Goal: Task Accomplishment & Management: Use online tool/utility

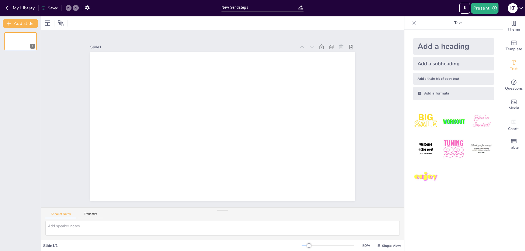
click at [80, 24] on div at bounding box center [222, 22] width 363 height 13
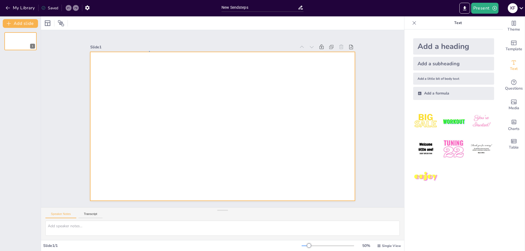
drag, startPoint x: 150, startPoint y: 51, endPoint x: 155, endPoint y: 53, distance: 5.1
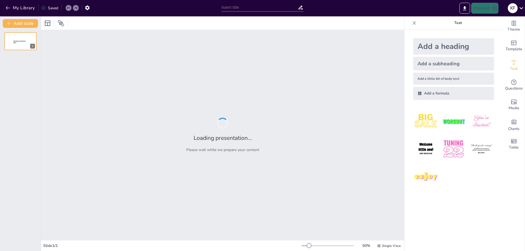
type input "Кісточкові плоди: харчова цінність та їх роль у харчуванні"
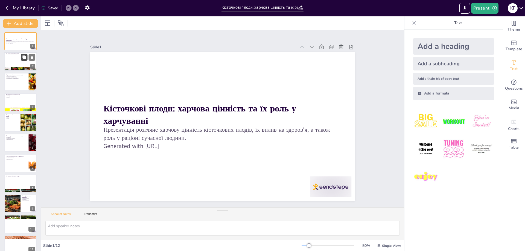
click at [27, 56] on button at bounding box center [24, 57] width 7 height 7
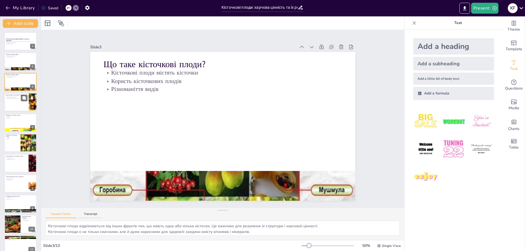
click at [16, 107] on div at bounding box center [20, 102] width 33 height 19
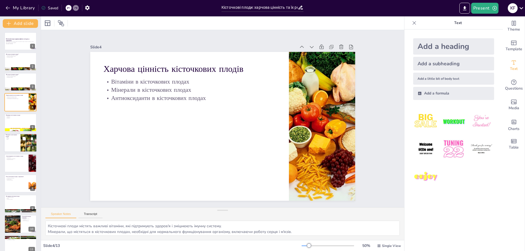
click at [14, 146] on div at bounding box center [20, 143] width 33 height 19
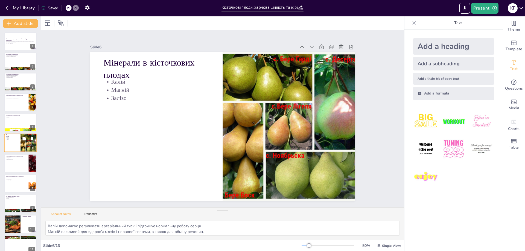
scroll to position [4, 0]
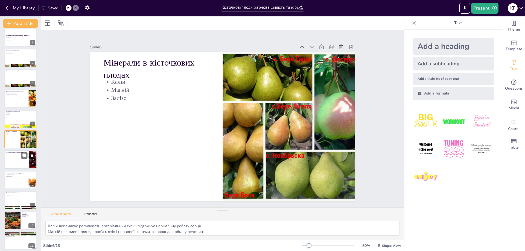
click at [15, 162] on div at bounding box center [20, 160] width 33 height 19
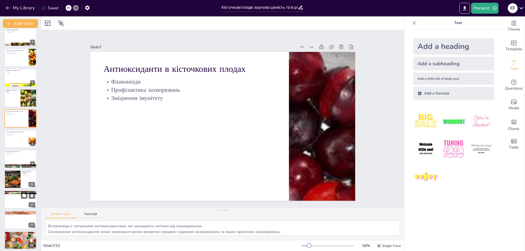
scroll to position [48, 0]
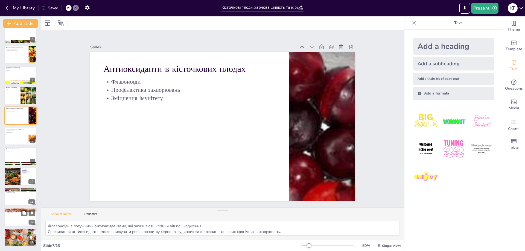
click at [13, 223] on div at bounding box center [20, 217] width 33 height 19
type textarea "Дослідження впливу кісточкових плодів на здоров'я можуть відкрити нові можливос…"
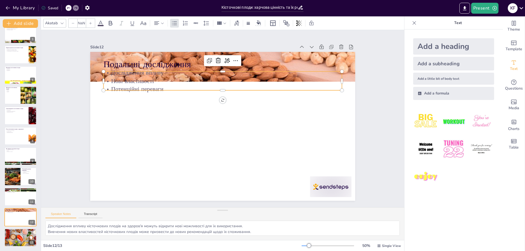
type input "32"
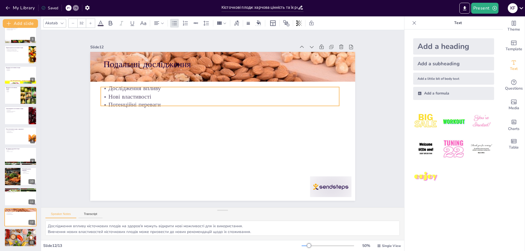
drag, startPoint x: 132, startPoint y: 79, endPoint x: 129, endPoint y: 95, distance: 15.8
click at [129, 95] on p "Нові властивості" at bounding box center [220, 96] width 239 height 8
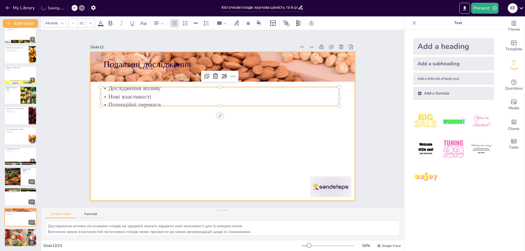
click at [156, 155] on div at bounding box center [222, 126] width 265 height 149
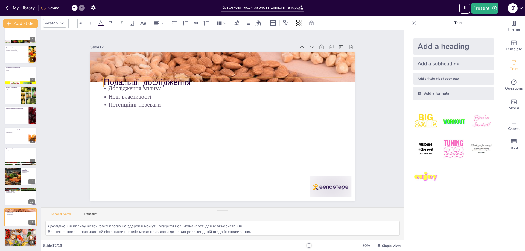
drag, startPoint x: 138, startPoint y: 63, endPoint x: 137, endPoint y: 81, distance: 17.3
click at [137, 81] on p "Подальші дослідження" at bounding box center [222, 82] width 239 height 12
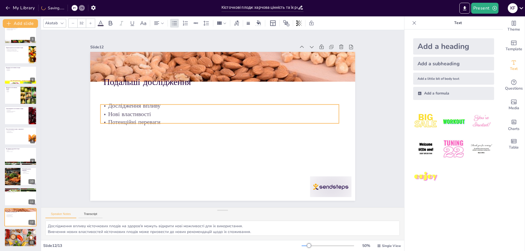
drag, startPoint x: 132, startPoint y: 95, endPoint x: 132, endPoint y: 112, distance: 17.0
click at [132, 112] on p "Нові властивості" at bounding box center [220, 113] width 238 height 33
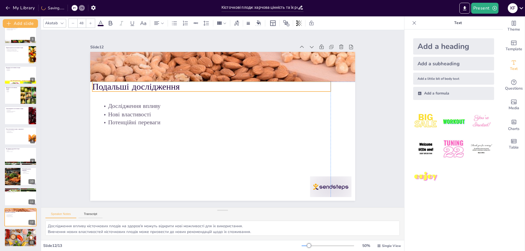
drag, startPoint x: 124, startPoint y: 80, endPoint x: 113, endPoint y: 85, distance: 11.3
click at [113, 85] on p "Подальші дослідження" at bounding box center [215, 85] width 239 height 37
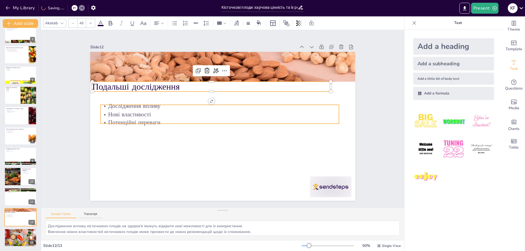
type input "32"
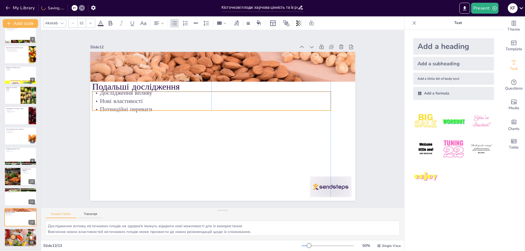
drag, startPoint x: 119, startPoint y: 105, endPoint x: 115, endPoint y: 97, distance: 9.8
click at [115, 97] on p "Нові властивості" at bounding box center [213, 99] width 238 height 33
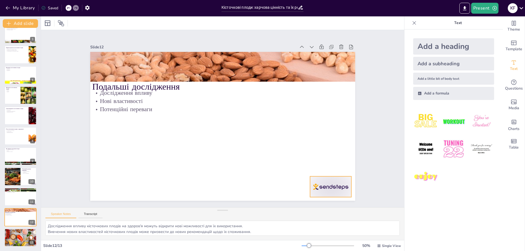
click at [328, 184] on div at bounding box center [330, 187] width 41 height 21
click at [333, 166] on icon at bounding box center [335, 165] width 7 height 7
click at [25, 239] on div at bounding box center [20, 238] width 33 height 22
type textarea "Обговорення теми кісточкових плодів може допомогти глибше зрозуміти їх роль у х…"
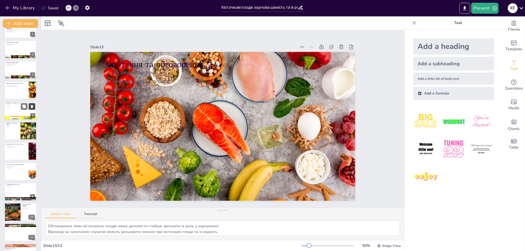
scroll to position [0, 0]
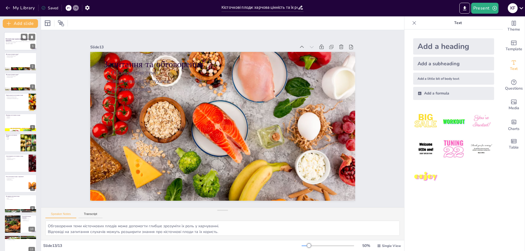
click at [13, 43] on p "Презентація розгляне харчову цінність кісточкових плодів, їх вплив на здоров'я,…" at bounding box center [21, 42] width 30 height 2
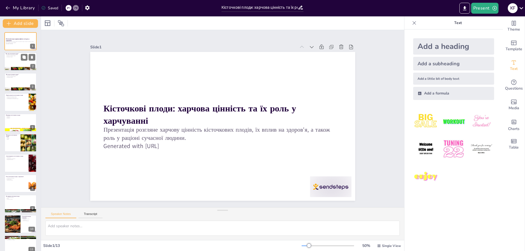
click at [14, 62] on div at bounding box center [20, 62] width 33 height 19
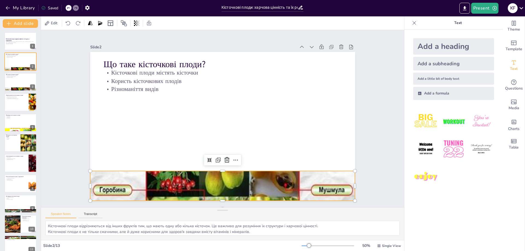
click at [178, 180] on div at bounding box center [222, 186] width 265 height 106
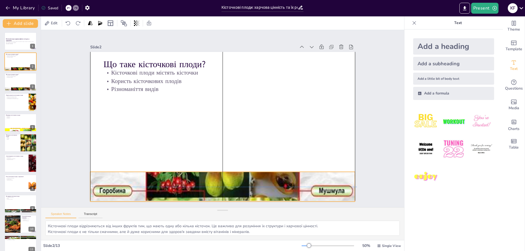
click at [180, 179] on div at bounding box center [222, 187] width 265 height 106
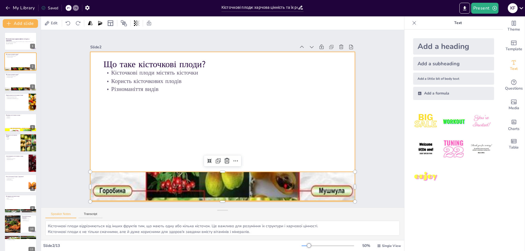
click at [174, 121] on div at bounding box center [220, 126] width 298 height 224
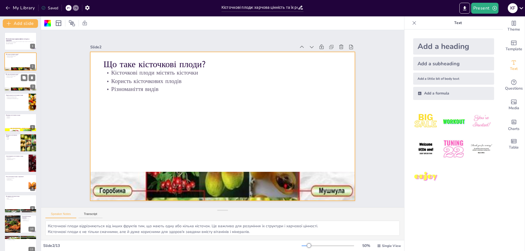
click at [16, 83] on div at bounding box center [20, 82] width 33 height 19
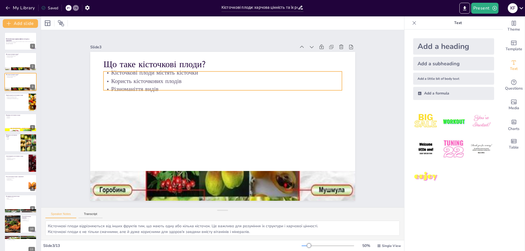
click at [205, 81] on p "Користь кісточкових плодів" at bounding box center [257, 103] width 104 height 221
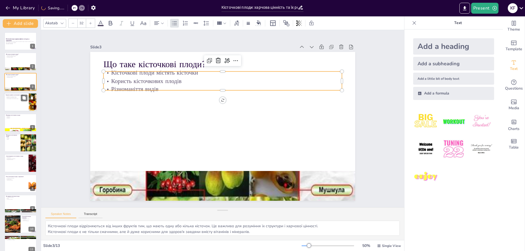
click at [19, 107] on div at bounding box center [20, 102] width 33 height 19
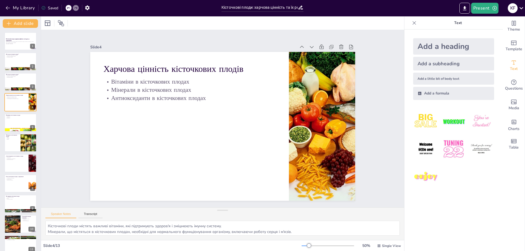
scroll to position [7, 0]
click at [17, 80] on div at bounding box center [20, 82] width 33 height 19
type textarea "Кісточкові плоди відрізняються від інших фруктів тим, що мають одну або кілька …"
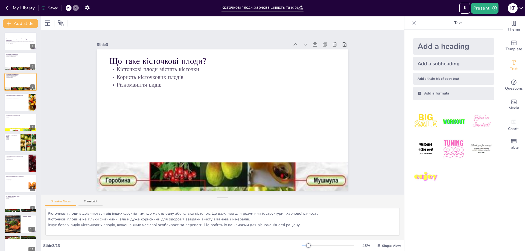
scroll to position [0, 0]
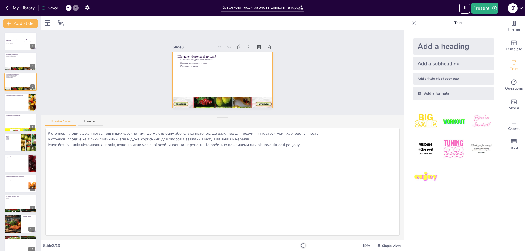
drag, startPoint x: 220, startPoint y: 211, endPoint x: 221, endPoint y: 89, distance: 122.3
click at [221, 89] on div "Slide 1 Кісточкові плоди: харчова цінність та їх роль у харчуванні Презентація …" at bounding box center [222, 135] width 363 height 210
click at [19, 43] on p "Generated with Sendsteps.ai" at bounding box center [21, 43] width 30 height 1
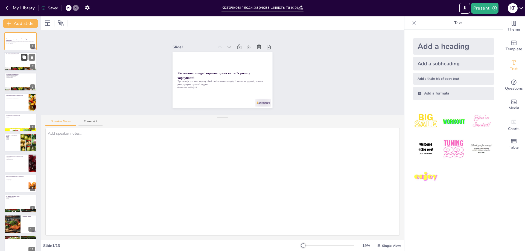
click at [22, 60] on button at bounding box center [24, 57] width 7 height 7
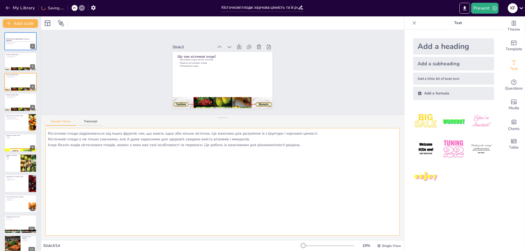
drag, startPoint x: 49, startPoint y: 135, endPoint x: 89, endPoint y: 136, distance: 40.5
click at [58, 136] on textarea "Кісточкові плоди відрізняються від інших фруктів тим, що мають одну або кілька …" at bounding box center [222, 182] width 355 height 108
click at [131, 170] on textarea "Кісточкові плоди відрізняються від інших фруктів тим, що мають одну або кілька …" at bounding box center [222, 182] width 355 height 108
click at [201, 81] on div at bounding box center [221, 80] width 105 height 66
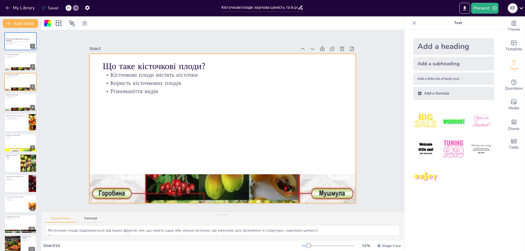
drag, startPoint x: 221, startPoint y: 117, endPoint x: 214, endPoint y: 234, distance: 117.3
click at [211, 235] on div "Speaker Notes Transcript Кісточкові плоди відрізняються від інших фруктів тим, …" at bounding box center [222, 226] width 363 height 29
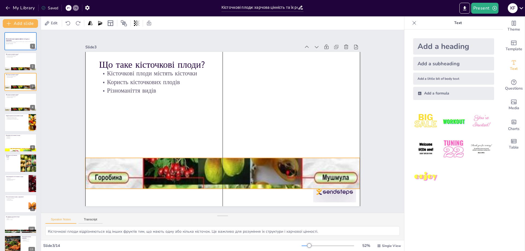
drag, startPoint x: 307, startPoint y: 188, endPoint x: 308, endPoint y: 153, distance: 35.9
click at [308, 153] on div at bounding box center [217, 173] width 285 height 138
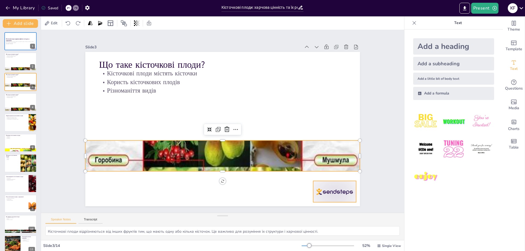
click at [334, 196] on div at bounding box center [334, 191] width 43 height 21
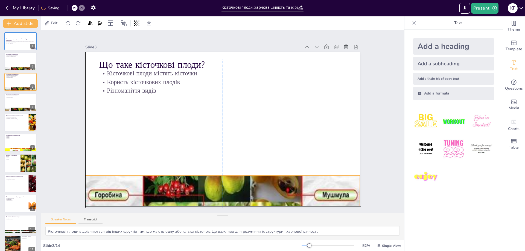
drag, startPoint x: 271, startPoint y: 161, endPoint x: 272, endPoint y: 192, distance: 30.6
click at [272, 192] on div at bounding box center [208, 190] width 292 height 164
drag, startPoint x: 259, startPoint y: 188, endPoint x: 259, endPoint y: 184, distance: 4.1
click at [259, 184] on div at bounding box center [222, 191] width 275 height 109
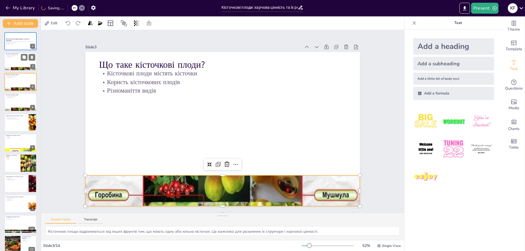
click at [14, 59] on div at bounding box center [20, 62] width 33 height 19
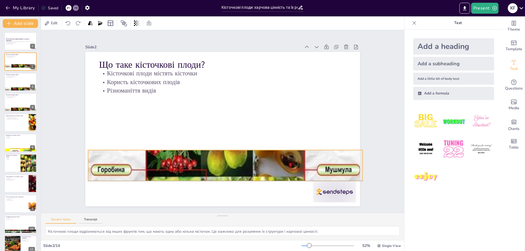
drag, startPoint x: 218, startPoint y: 184, endPoint x: 221, endPoint y: 153, distance: 31.0
click at [221, 150] on div at bounding box center [221, 166] width 285 height 138
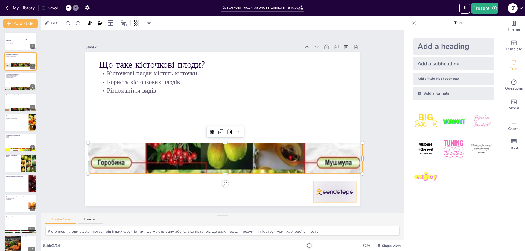
click at [318, 199] on div at bounding box center [317, 214] width 47 height 30
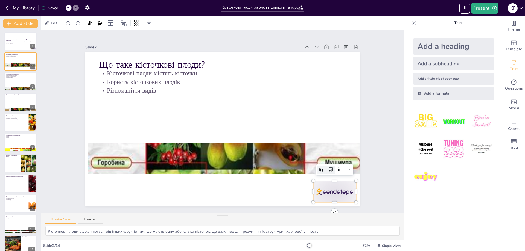
click at [328, 178] on icon at bounding box center [324, 181] width 7 height 7
click at [331, 192] on icon at bounding box center [328, 195] width 6 height 6
click at [336, 190] on div at bounding box center [326, 203] width 45 height 26
click at [329, 190] on icon at bounding box center [326, 193] width 6 height 6
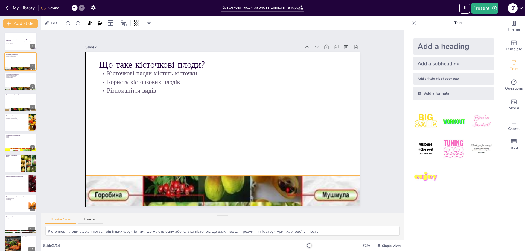
drag, startPoint x: 301, startPoint y: 156, endPoint x: 299, endPoint y: 189, distance: 33.2
click at [299, 189] on div at bounding box center [208, 190] width 292 height 164
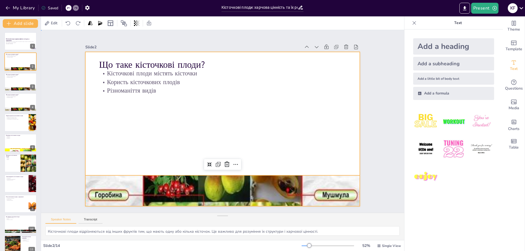
click at [183, 129] on div at bounding box center [221, 129] width 301 height 208
click at [13, 103] on div at bounding box center [20, 102] width 33 height 19
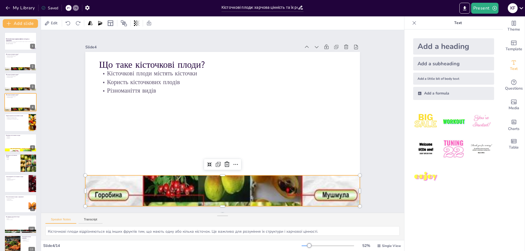
drag, startPoint x: 259, startPoint y: 182, endPoint x: 265, endPoint y: 153, distance: 29.7
click at [262, 148] on div at bounding box center [215, 191] width 285 height 138
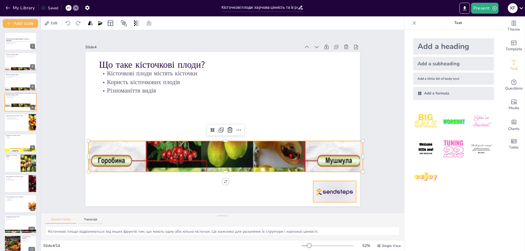
click at [332, 195] on div at bounding box center [326, 203] width 45 height 26
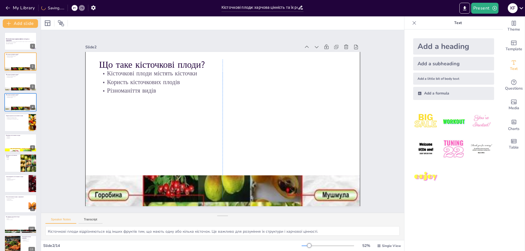
drag, startPoint x: 285, startPoint y: 149, endPoint x: 283, endPoint y: 175, distance: 26.6
click at [283, 175] on div "Slide 1 Кісточкові плоди: харчова цінність та їх роль у харчуванні Презентація …" at bounding box center [222, 122] width 275 height 170
drag, startPoint x: 280, startPoint y: 183, endPoint x: 281, endPoint y: 160, distance: 23.0
click at [281, 52] on div "Що таке кісточкові плоди? Кісточкові плоди містять кісточки Користь кісточкових…" at bounding box center [222, 52] width 275 height 0
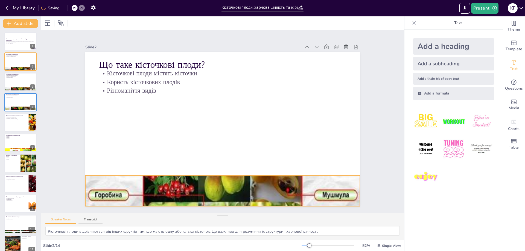
click at [250, 183] on div at bounding box center [215, 190] width 285 height 137
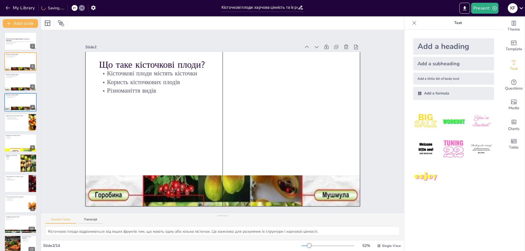
drag, startPoint x: 262, startPoint y: 184, endPoint x: 260, endPoint y: 190, distance: 6.5
click at [260, 190] on div at bounding box center [222, 191] width 275 height 109
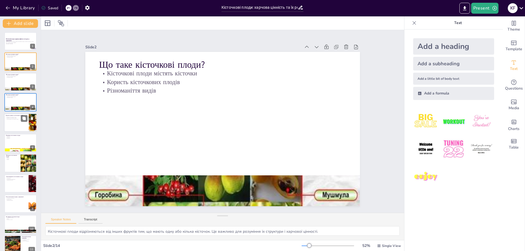
click at [18, 128] on div at bounding box center [20, 123] width 33 height 19
click at [14, 103] on div at bounding box center [20, 102] width 33 height 19
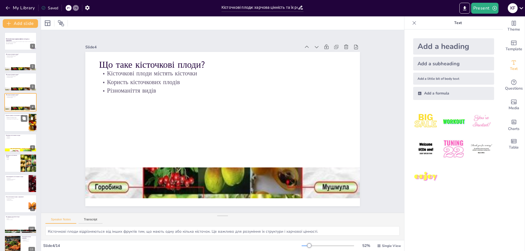
click at [18, 128] on div at bounding box center [20, 123] width 33 height 19
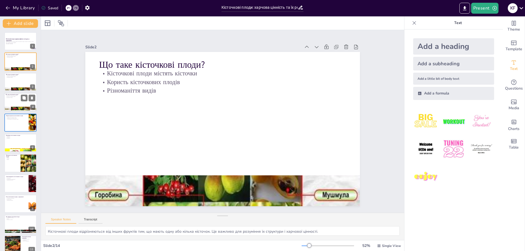
click at [10, 99] on div at bounding box center [20, 102] width 33 height 19
drag, startPoint x: 218, startPoint y: 189, endPoint x: 218, endPoint y: 197, distance: 7.4
click at [218, 197] on div "Slide 1 Кісточкові плоди: харчова цінність та їх роль у харчуванні Презентація …" at bounding box center [222, 122] width 291 height 198
click at [10, 124] on div at bounding box center [20, 123] width 33 height 19
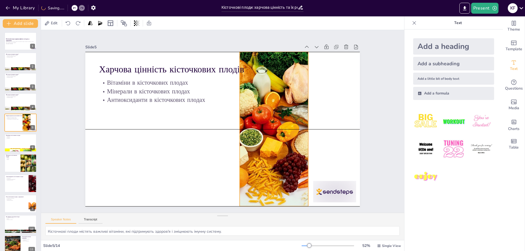
drag, startPoint x: 288, startPoint y: 154, endPoint x: 258, endPoint y: 154, distance: 30.4
click at [258, 154] on div at bounding box center [272, 134] width 221 height 175
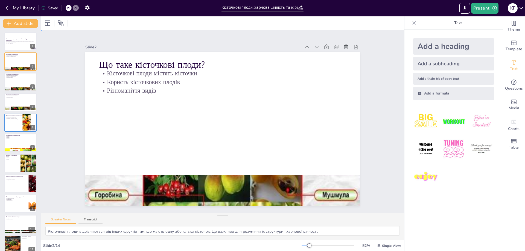
click at [335, 193] on div at bounding box center [215, 191] width 285 height 138
click at [16, 125] on div at bounding box center [20, 123] width 33 height 19
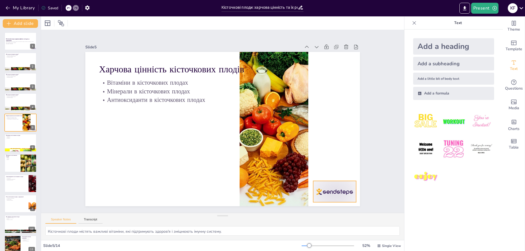
click at [331, 199] on div at bounding box center [317, 214] width 47 height 30
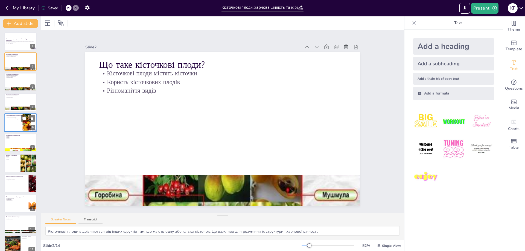
click at [13, 123] on div at bounding box center [20, 123] width 33 height 19
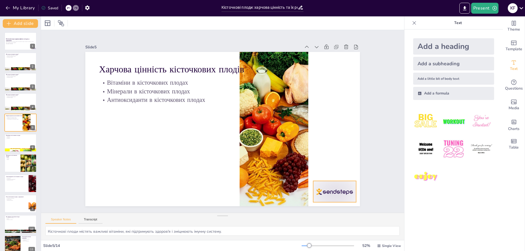
click at [331, 206] on div at bounding box center [308, 223] width 48 height 34
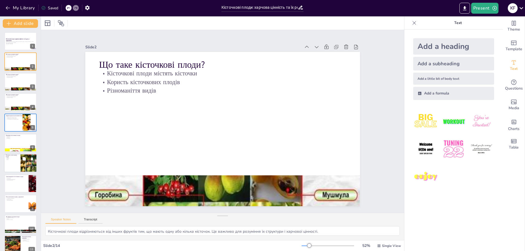
click at [9, 167] on div at bounding box center [20, 163] width 33 height 19
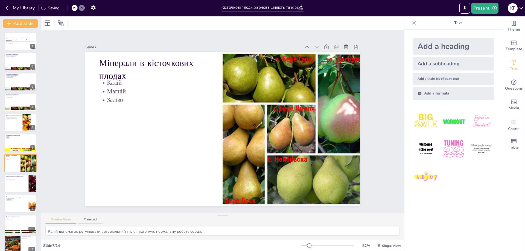
scroll to position [24, 0]
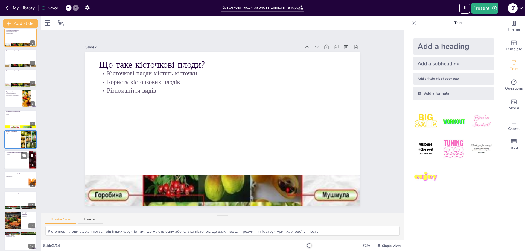
click at [9, 163] on div at bounding box center [20, 160] width 33 height 19
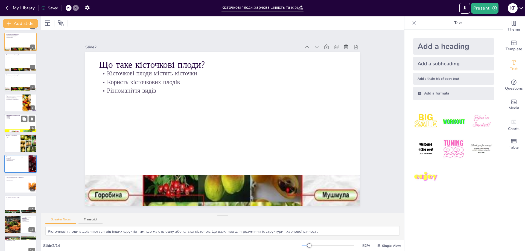
scroll to position [0, 0]
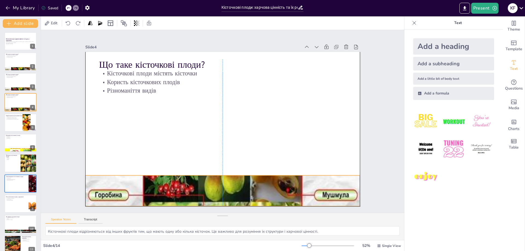
drag, startPoint x: 214, startPoint y: 184, endPoint x: 215, endPoint y: 192, distance: 8.0
click at [215, 192] on div at bounding box center [215, 190] width 285 height 137
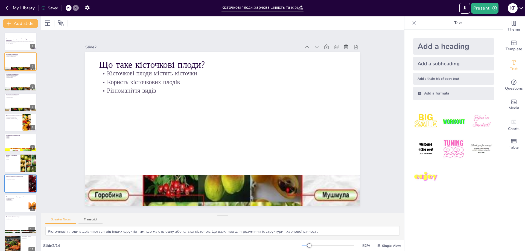
click at [380, 95] on div "Slide 1 Кісточкові плоди: харчова цінність та їх роль у харчуванні Презентація …" at bounding box center [222, 121] width 363 height 183
click at [14, 207] on div at bounding box center [20, 204] width 33 height 19
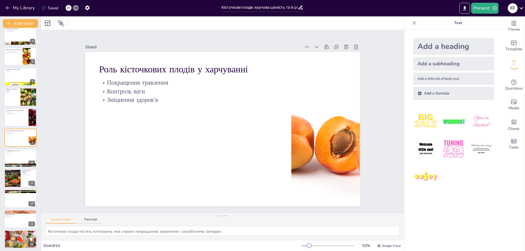
scroll to position [68, 0]
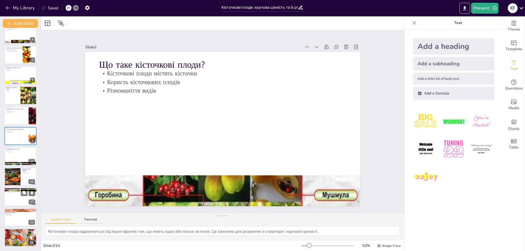
click at [11, 198] on div at bounding box center [20, 197] width 33 height 19
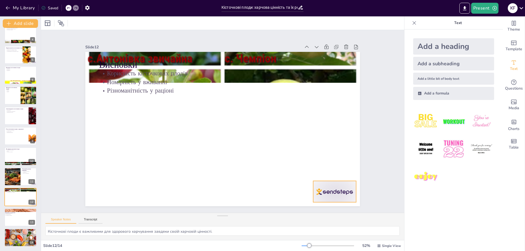
click at [332, 190] on div at bounding box center [326, 203] width 45 height 26
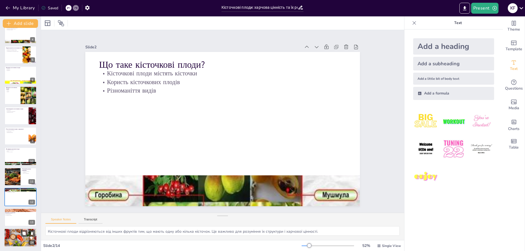
click at [11, 237] on div at bounding box center [20, 238] width 33 height 22
click at [180, 235] on textarea "Кісточкові плоди відрізняються від інших фруктів тим, що мають одну або кілька …" at bounding box center [222, 232] width 355 height 10
click at [18, 181] on div at bounding box center [12, 177] width 33 height 19
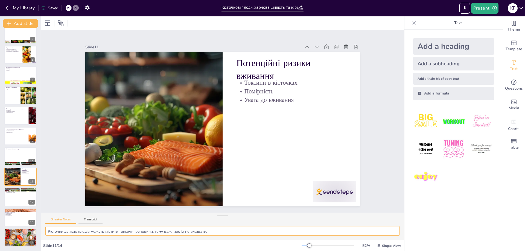
click at [162, 233] on textarea "Кісточки деяких плодів можуть містити токсичні речовини, тому важливо їх не вжи…" at bounding box center [222, 232] width 355 height 10
type textarea "Кісточкові плоди відрізняються від інших фруктів тим, що мають одну або кілька …"
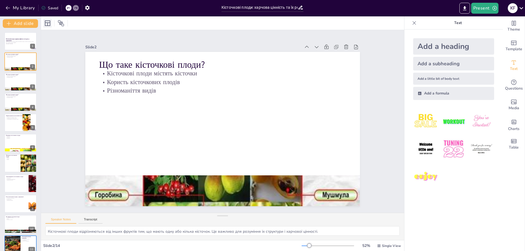
click at [46, 24] on icon at bounding box center [47, 23] width 7 height 7
click at [63, 23] on icon at bounding box center [61, 23] width 7 height 7
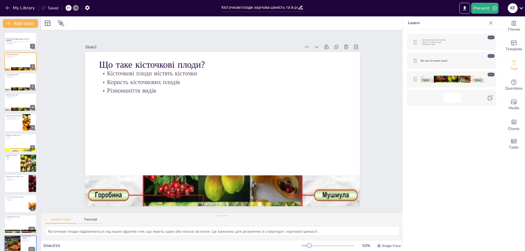
click at [39, 21] on div "Add slide Кісточкові плоди: харчова цінність та їх роль у харчуванні Презентаці…" at bounding box center [20, 133] width 41 height 235
click at [16, 44] on p "Generated with Sendsteps.ai" at bounding box center [21, 43] width 30 height 1
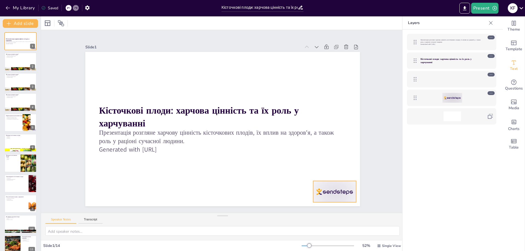
type textarea "Кісточкові плоди відрізняються від інших фруктів тим, що мають одну або кілька …"
click at [0, 0] on div at bounding box center [0, 0] width 0 height 0
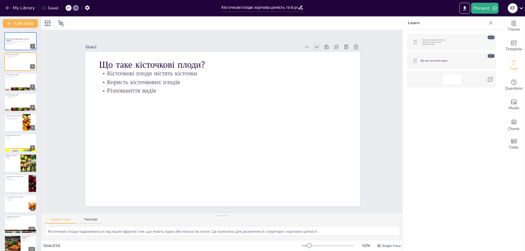
click at [339, 125] on icon at bounding box center [343, 129] width 8 height 8
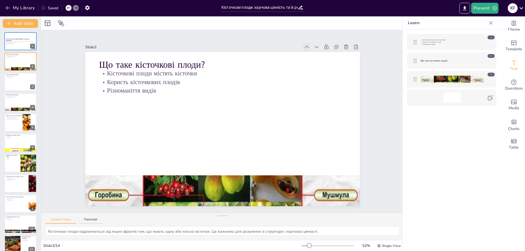
click at [317, 63] on icon at bounding box center [320, 66] width 7 height 7
click at [19, 84] on div at bounding box center [20, 82] width 33 height 19
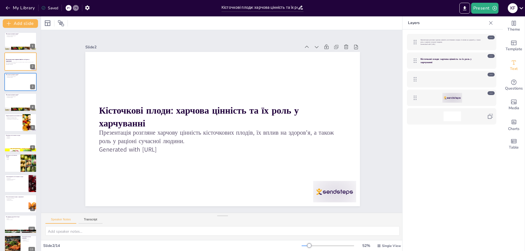
type textarea "Кісточкові плоди відрізняються від інших фруктів тим, що мають одну або кілька …"
click at [68, 6] on div at bounding box center [69, 8] width 6 height 6
type textarea "Кісточкові плоди відрізняються від інших фруктів тим, що мають одну або кілька …"
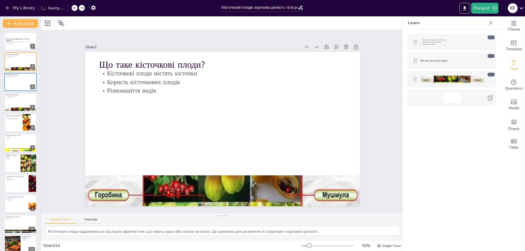
click at [70, 7] on div "My Library Saving......" at bounding box center [49, 8] width 98 height 10
click at [70, 7] on icon at bounding box center [68, 7] width 3 height 3
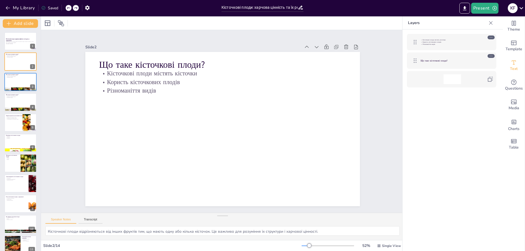
click at [68, 9] on icon at bounding box center [68, 7] width 3 height 3
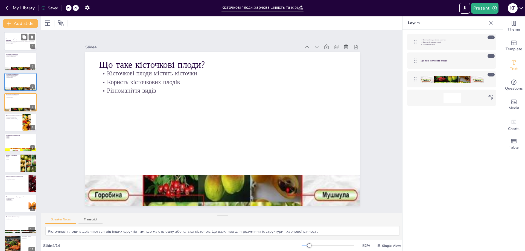
click at [15, 44] on p "Generated with Sendsteps.ai" at bounding box center [21, 43] width 30 height 1
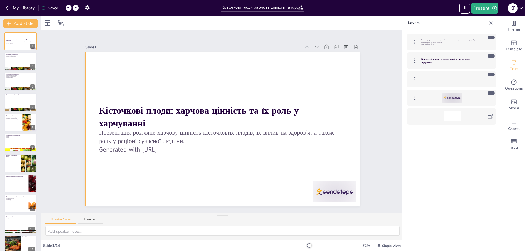
type textarea "Кісточкові плоди відрізняються від інших фруктів тим, що мають одну або кілька …"
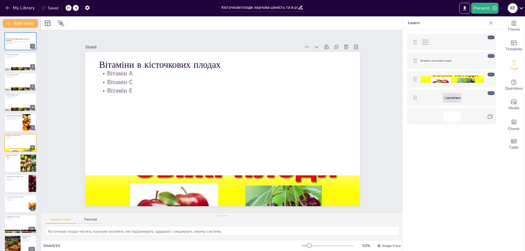
type textarea "Кісточкові плоди відрізняються від інших фруктів тим, що мають одну або кілька …"
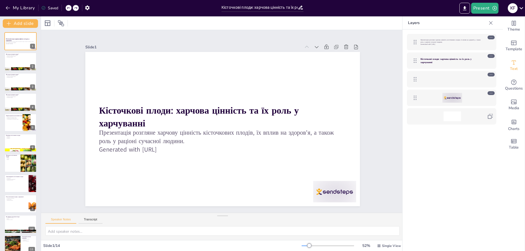
click at [491, 92] on icon at bounding box center [491, 93] width 4 height 4
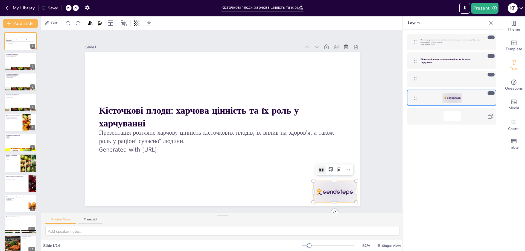
type textarea "Кісточкові плоди відрізняються від інших фруктів тим, що мають одну або кілька …"
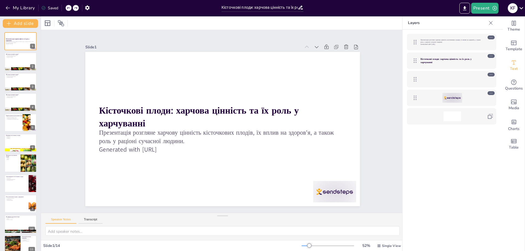
type textarea "Кісточкові плоди відрізняються від інших фруктів тим, що мають одну або кілька …"
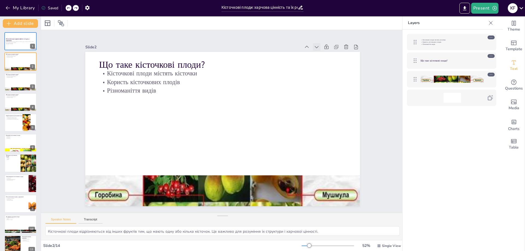
click at [321, 54] on icon at bounding box center [324, 57] width 6 height 6
click at [234, 5] on icon at bounding box center [230, 2] width 8 height 8
click at [321, 54] on icon at bounding box center [324, 57] width 6 height 6
click at [304, 45] on icon at bounding box center [306, 46] width 5 height 5
click at [16, 45] on div at bounding box center [20, 41] width 33 height 19
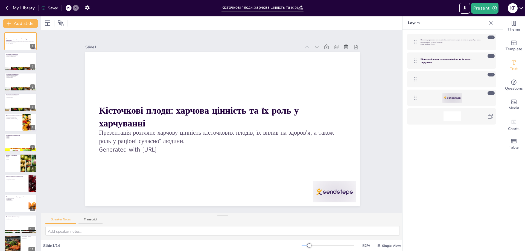
type textarea "Кісточкові плоди відрізняються від інших фруктів тим, що мають одну або кілька …"
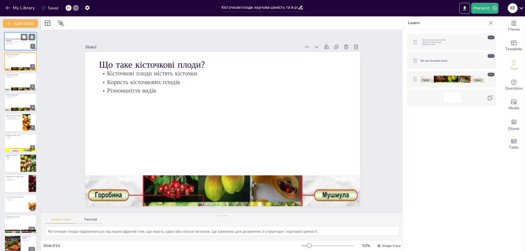
click at [13, 45] on div at bounding box center [20, 41] width 33 height 19
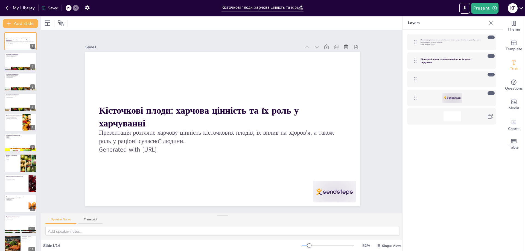
type textarea "Кісточкові плоди відрізняються від інших фруктів тим, що мають одну або кілька …"
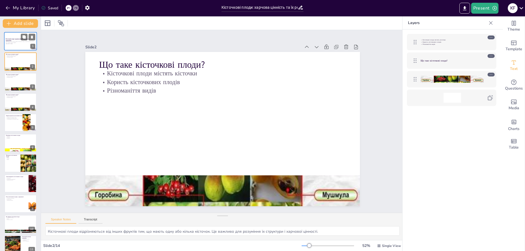
click at [11, 45] on div at bounding box center [20, 41] width 33 height 19
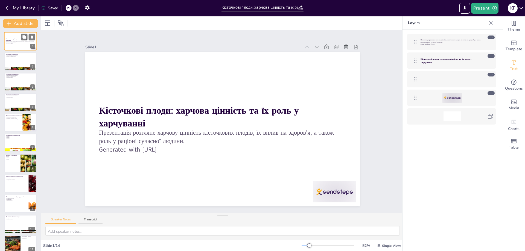
type textarea "Кісточкові плоди відрізняються від інших фруктів тим, що мають одну або кілька …"
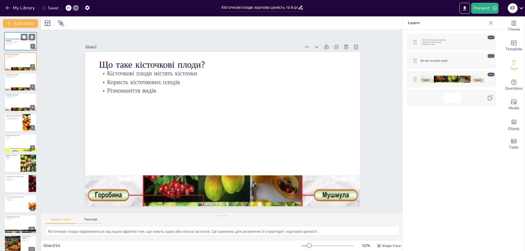
click at [11, 45] on div at bounding box center [20, 41] width 33 height 19
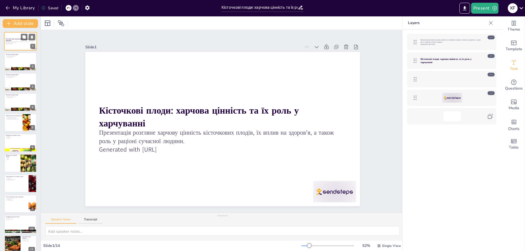
type textarea "Кісточкові плоди відрізняються від інших фруктів тим, що мають одну або кілька …"
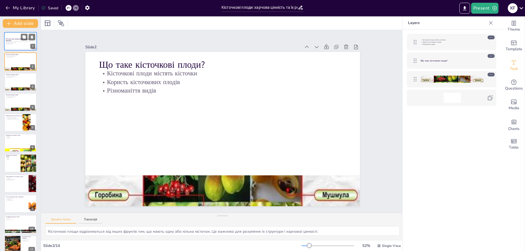
click at [11, 45] on div at bounding box center [20, 41] width 33 height 19
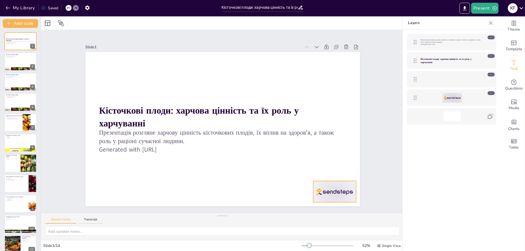
click at [325, 195] on div at bounding box center [334, 191] width 43 height 21
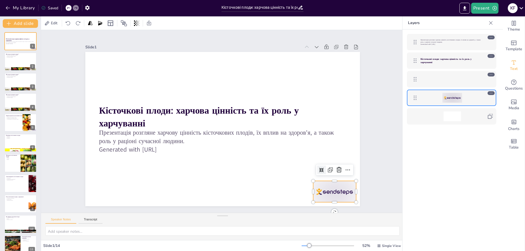
type textarea "Кісточкові плоди відрізняються від інших фруктів тим, що мають одну або кілька …"
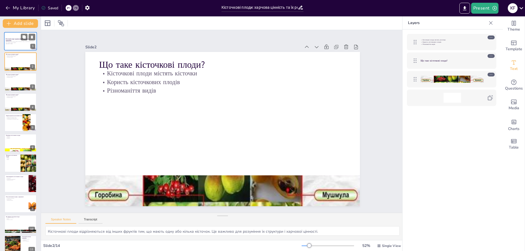
click at [21, 46] on div at bounding box center [20, 41] width 33 height 19
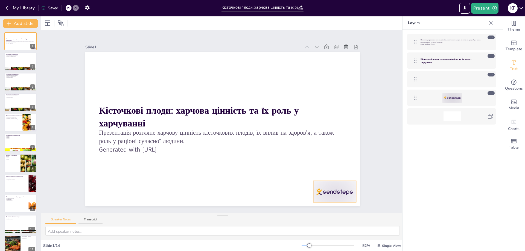
click at [330, 190] on div at bounding box center [326, 203] width 45 height 26
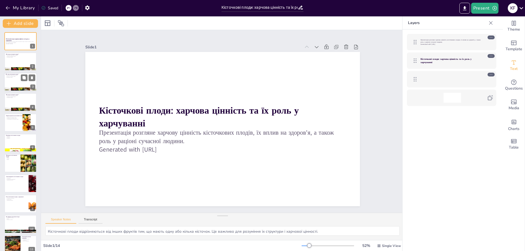
click at [14, 80] on div at bounding box center [20, 82] width 33 height 19
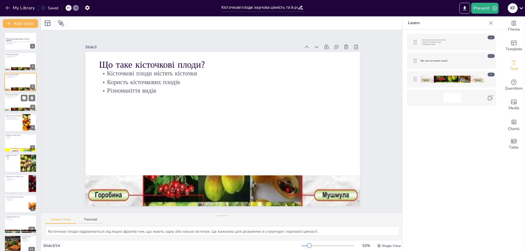
click at [13, 102] on div at bounding box center [20, 102] width 33 height 19
click at [10, 122] on div at bounding box center [20, 123] width 33 height 19
click at [12, 123] on div at bounding box center [20, 123] width 33 height 19
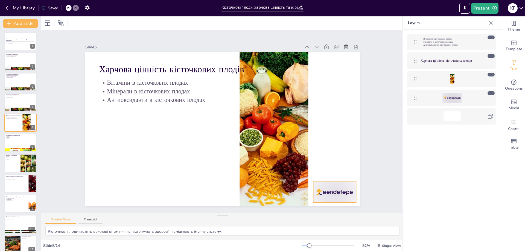
click at [332, 194] on div at bounding box center [334, 191] width 43 height 21
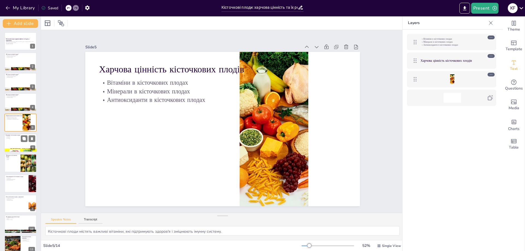
click at [17, 144] on div at bounding box center [20, 143] width 33 height 19
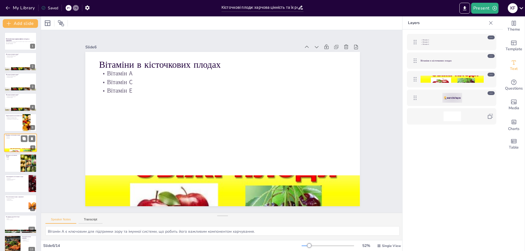
scroll to position [4, 0]
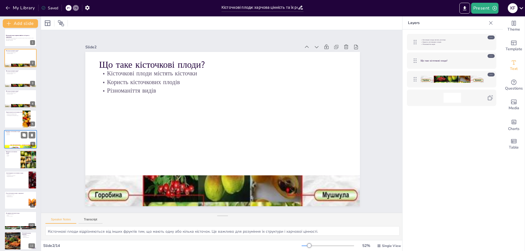
click at [18, 141] on div at bounding box center [20, 139] width 33 height 19
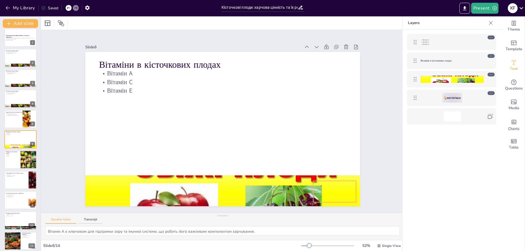
click at [452, 96] on div at bounding box center [453, 98] width 20 height 10
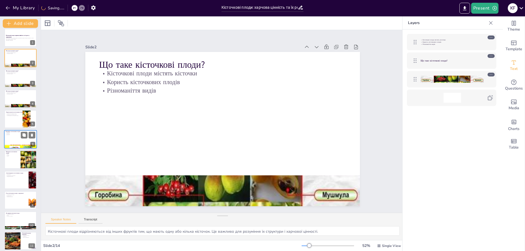
click at [15, 140] on div at bounding box center [20, 139] width 33 height 19
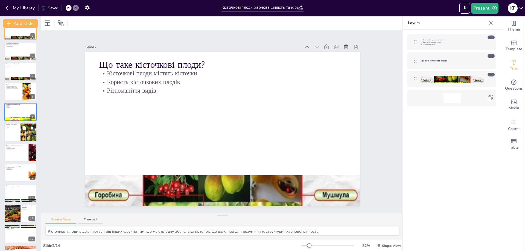
click at [11, 132] on div at bounding box center [20, 132] width 33 height 19
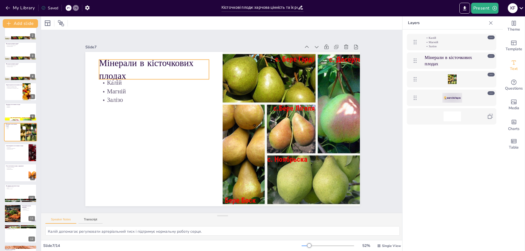
scroll to position [24, 0]
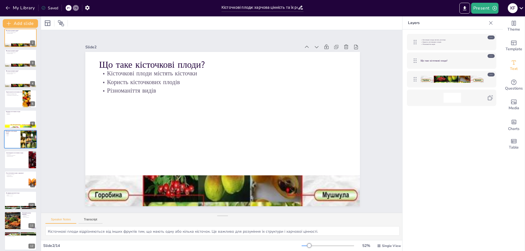
click at [11, 141] on div at bounding box center [20, 139] width 33 height 19
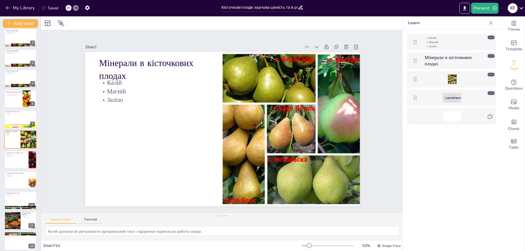
click at [462, 100] on div at bounding box center [453, 98] width 20 height 10
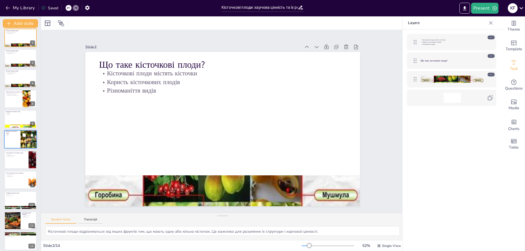
click at [11, 144] on div at bounding box center [20, 139] width 33 height 19
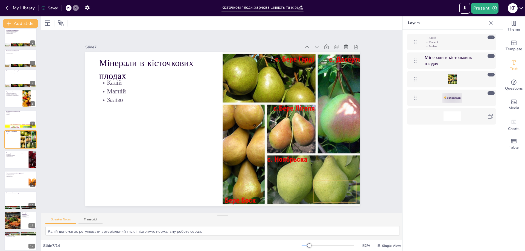
click at [456, 101] on div at bounding box center [453, 98] width 20 height 10
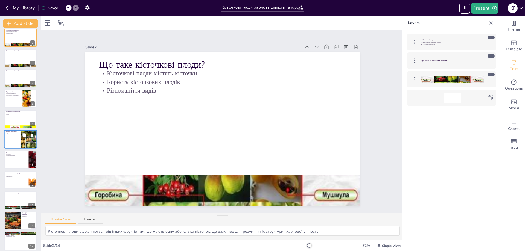
click at [12, 144] on div at bounding box center [20, 139] width 33 height 19
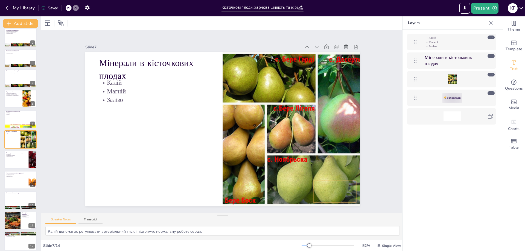
click at [448, 99] on div at bounding box center [453, 98] width 20 height 10
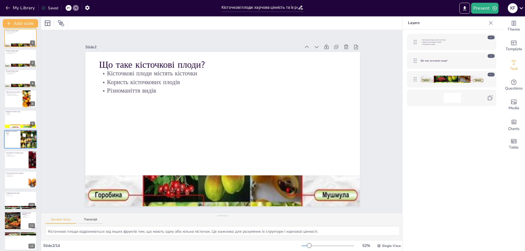
click at [14, 144] on div at bounding box center [20, 139] width 33 height 19
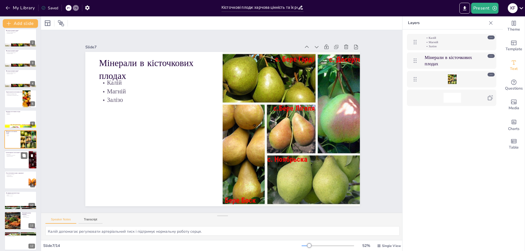
click at [14, 166] on div at bounding box center [20, 160] width 33 height 19
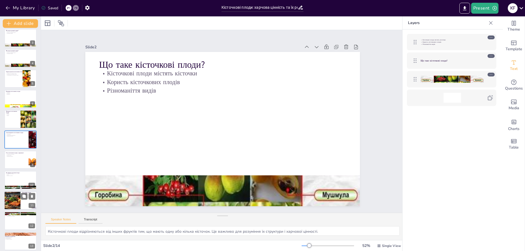
click at [14, 179] on div at bounding box center [20, 180] width 32 height 18
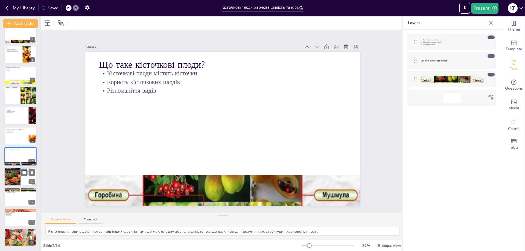
click at [18, 181] on div at bounding box center [12, 177] width 33 height 19
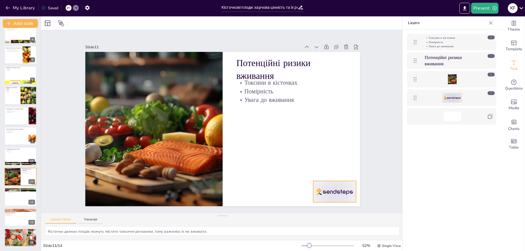
click at [458, 99] on div at bounding box center [453, 98] width 20 height 10
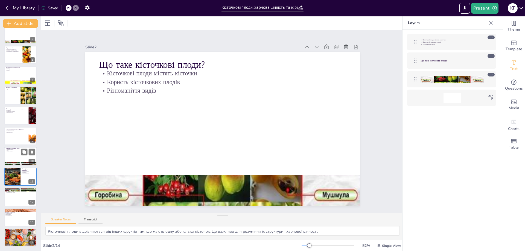
click at [12, 154] on div at bounding box center [20, 156] width 33 height 19
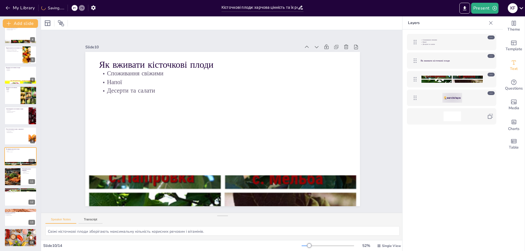
click at [435, 97] on div at bounding box center [452, 98] width 63 height 10
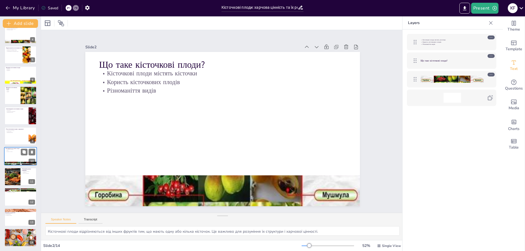
click at [11, 157] on div at bounding box center [20, 156] width 33 height 19
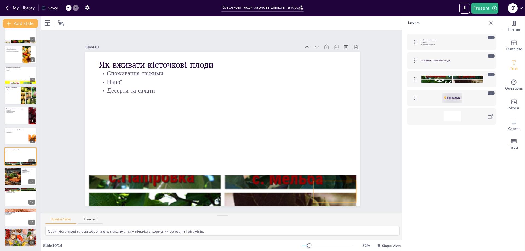
click at [458, 94] on div at bounding box center [453, 98] width 20 height 10
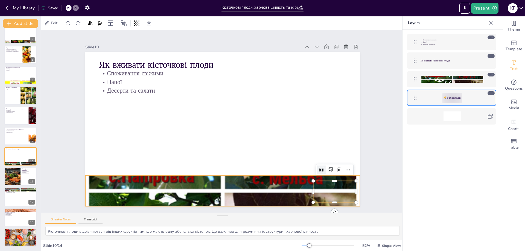
click at [0, 0] on div at bounding box center [0, 0] width 0 height 0
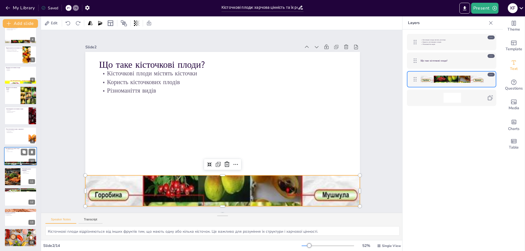
click at [16, 155] on div at bounding box center [20, 156] width 33 height 19
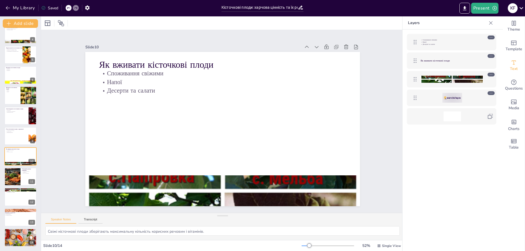
click at [455, 98] on div at bounding box center [453, 98] width 20 height 10
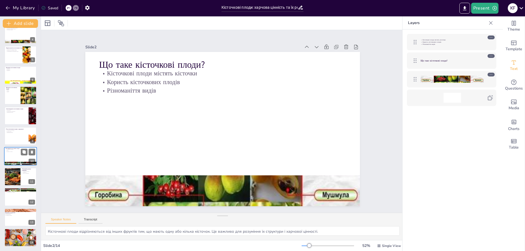
click at [13, 157] on div at bounding box center [20, 156] width 33 height 19
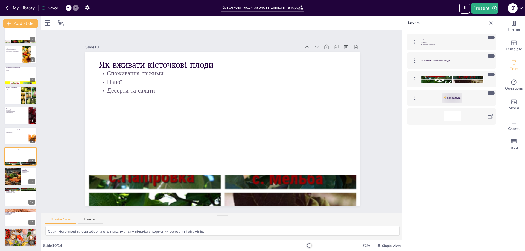
click at [457, 92] on div at bounding box center [451, 98] width 89 height 16
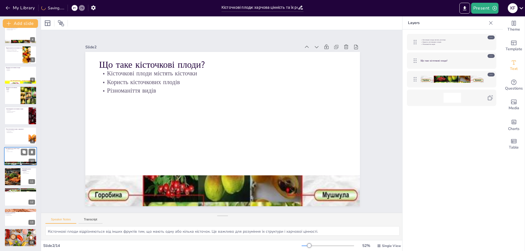
click at [14, 159] on div at bounding box center [20, 156] width 33 height 19
click at [10, 181] on div at bounding box center [12, 177] width 33 height 19
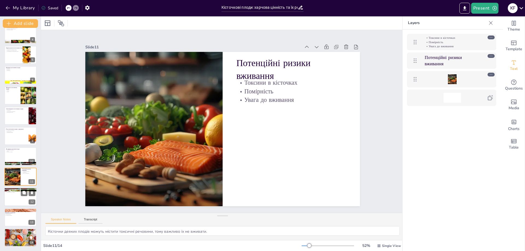
click at [15, 200] on div at bounding box center [20, 197] width 33 height 19
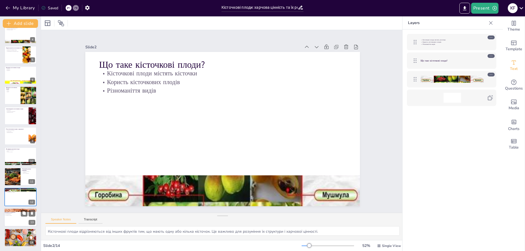
click at [15, 218] on div at bounding box center [20, 217] width 33 height 19
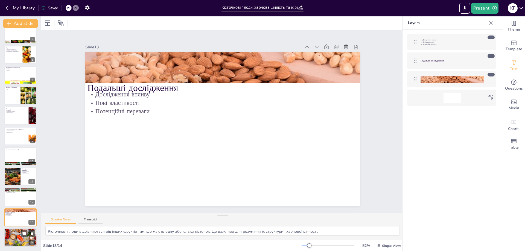
click at [16, 236] on div at bounding box center [20, 238] width 33 height 22
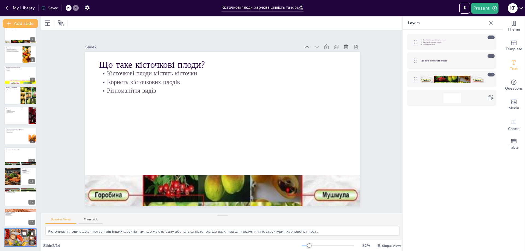
click at [10, 235] on div at bounding box center [20, 238] width 33 height 22
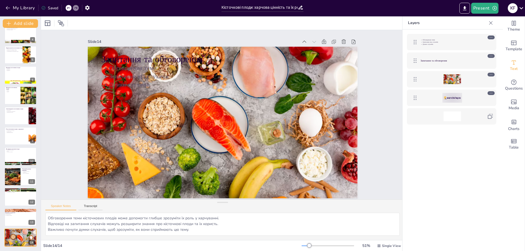
drag, startPoint x: 226, startPoint y: 201, endPoint x: 223, endPoint y: 133, distance: 68.2
click at [223, 134] on div "Slide 1 Кісточкові плоди: харчова цінність та їх роль у харчуванні Презентація …" at bounding box center [222, 135] width 363 height 210
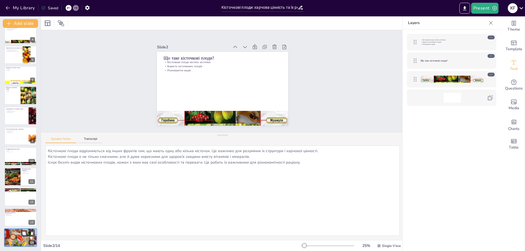
click at [17, 234] on div at bounding box center [20, 238] width 33 height 22
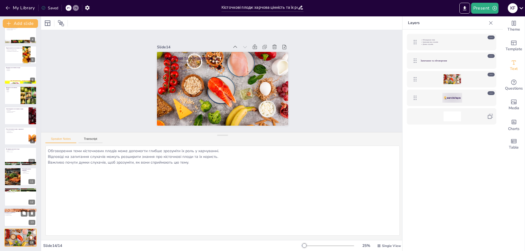
click at [10, 218] on div at bounding box center [20, 217] width 33 height 19
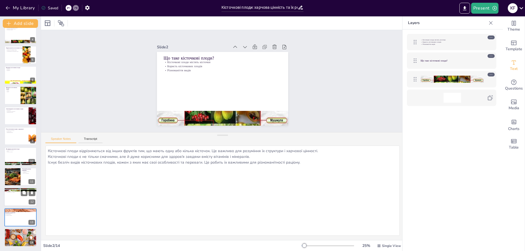
click at [16, 200] on div at bounding box center [20, 197] width 33 height 19
click at [24, 176] on div at bounding box center [20, 177] width 33 height 19
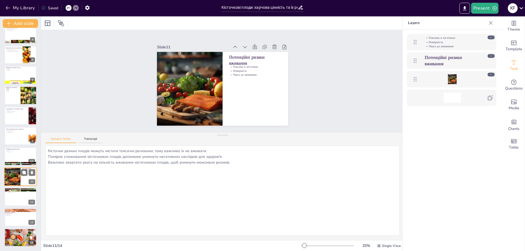
type textarea "Кісточкові плоди відрізняються від інших фруктів тим, що мають одну або кілька …"
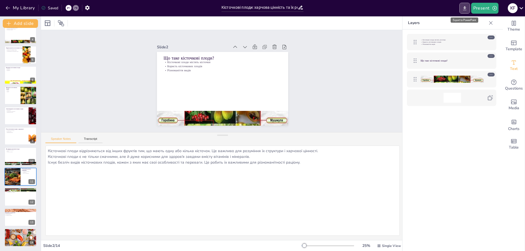
click at [463, 6] on icon "Export to PowerPoint" at bounding box center [465, 8] width 6 height 6
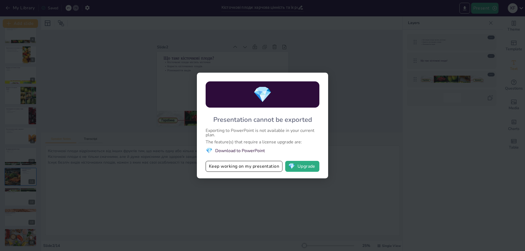
click at [452, 130] on div "💎 Presentation cannot be exported Exporting to PowerPoint is not available in y…" at bounding box center [262, 125] width 525 height 251
click at [233, 169] on button "Keep working on my presentation" at bounding box center [244, 166] width 77 height 11
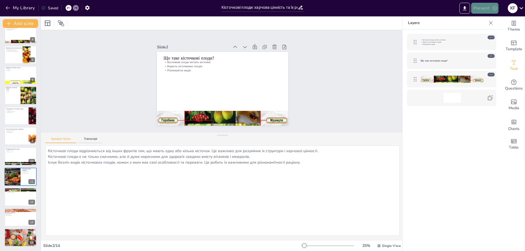
click at [488, 10] on button "Present" at bounding box center [484, 8] width 27 height 11
click at [489, 22] on li "Preview presentation" at bounding box center [493, 20] width 43 height 9
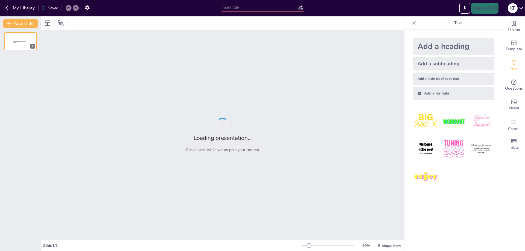
type input "Кісточкові плоди: харчова цінність та їх роль у харчуванні"
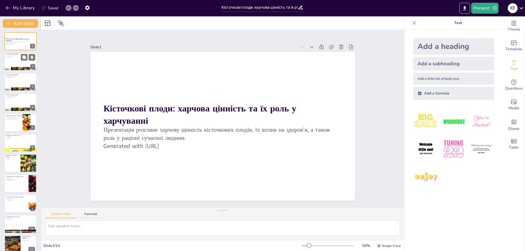
click at [13, 62] on div at bounding box center [20, 62] width 33 height 19
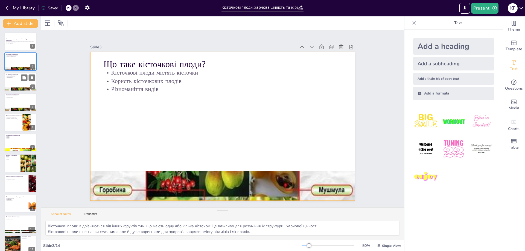
click at [12, 80] on div at bounding box center [20, 82] width 33 height 19
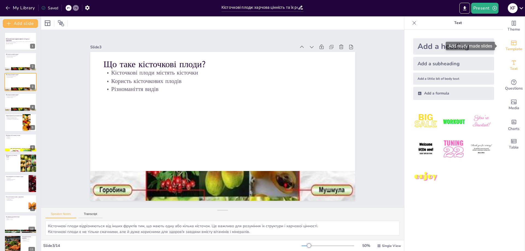
click at [512, 47] on span "Template" at bounding box center [514, 49] width 17 height 6
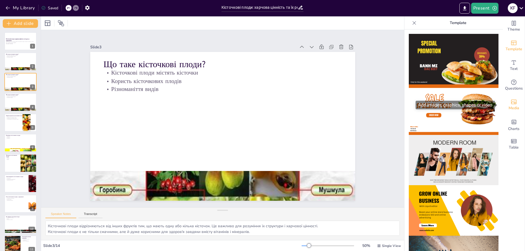
click at [511, 103] on icon "Add images, graphics, shapes or video" at bounding box center [514, 102] width 7 height 7
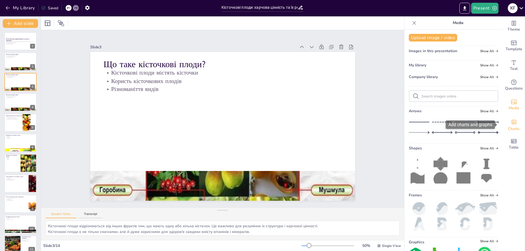
click at [504, 118] on div "Charts" at bounding box center [514, 125] width 22 height 20
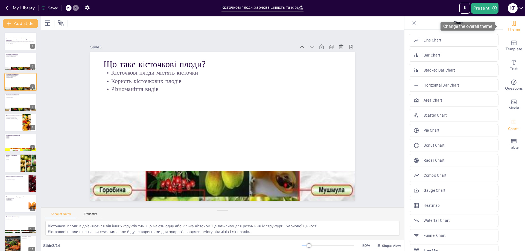
click at [514, 23] on div "Theme" at bounding box center [514, 26] width 22 height 20
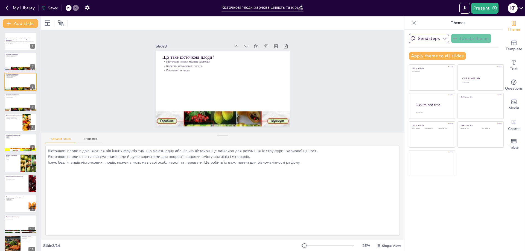
drag, startPoint x: 224, startPoint y: 211, endPoint x: 140, endPoint y: 116, distance: 126.9
click at [227, 136] on div "Speaker Notes Transcript Кісточкові плоди відрізняються від інших фруктів тим, …" at bounding box center [222, 186] width 363 height 108
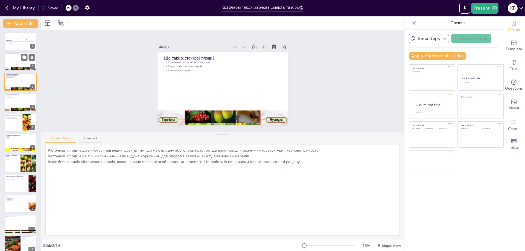
click at [15, 59] on div at bounding box center [20, 62] width 33 height 19
click at [13, 82] on div at bounding box center [20, 82] width 33 height 19
click at [13, 65] on div at bounding box center [20, 62] width 33 height 19
click at [16, 79] on div at bounding box center [20, 82] width 33 height 19
click at [18, 101] on div at bounding box center [20, 102] width 33 height 19
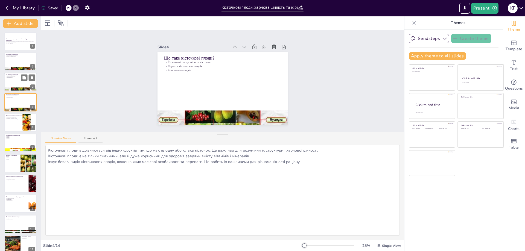
click at [13, 77] on p "Різноманіття видів" at bounding box center [21, 77] width 30 height 1
click at [14, 59] on div at bounding box center [20, 62] width 33 height 19
click at [13, 78] on div at bounding box center [20, 82] width 33 height 19
click at [15, 60] on div at bounding box center [20, 62] width 33 height 19
click at [32, 59] on icon at bounding box center [32, 57] width 2 height 3
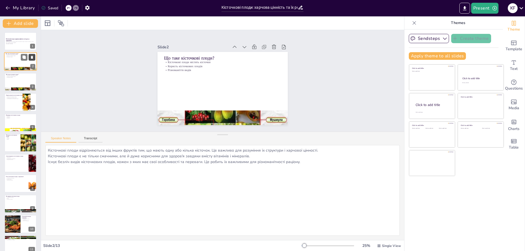
click at [32, 59] on icon at bounding box center [32, 57] width 2 height 3
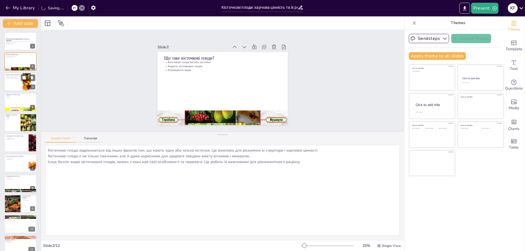
click at [11, 85] on div at bounding box center [20, 82] width 33 height 19
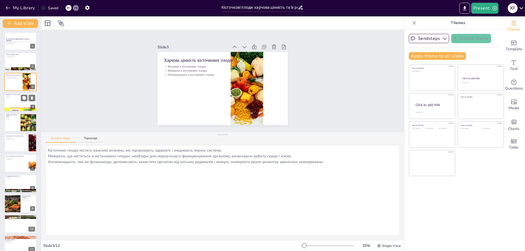
click at [15, 103] on div at bounding box center [20, 102] width 33 height 19
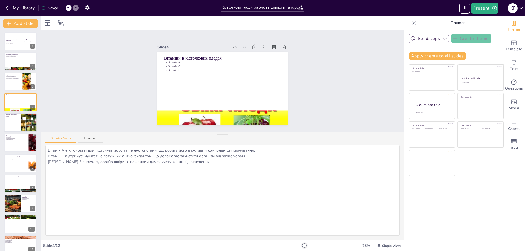
click at [11, 127] on div at bounding box center [20, 123] width 33 height 19
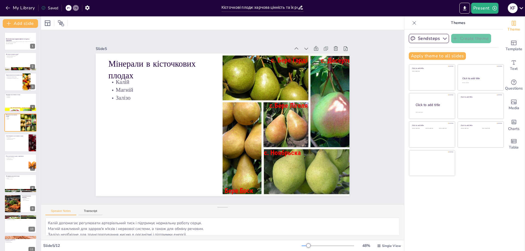
drag, startPoint x: 221, startPoint y: 136, endPoint x: 218, endPoint y: 220, distance: 84.9
click at [218, 220] on div "Speaker Notes Transcript Калій допомагає регулювати артеріальний тиск і підтрим…" at bounding box center [222, 223] width 363 height 36
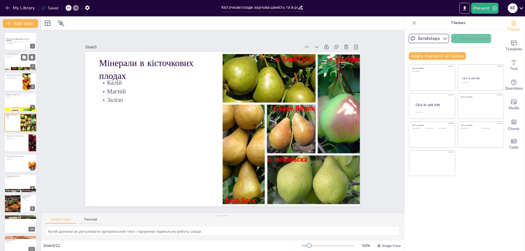
click at [14, 60] on div at bounding box center [20, 62] width 33 height 19
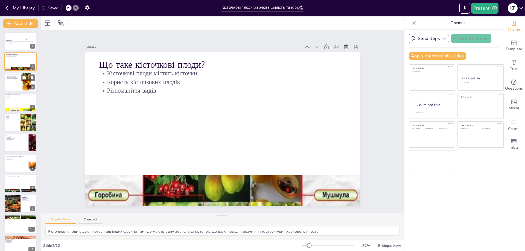
click at [14, 83] on div at bounding box center [20, 82] width 33 height 19
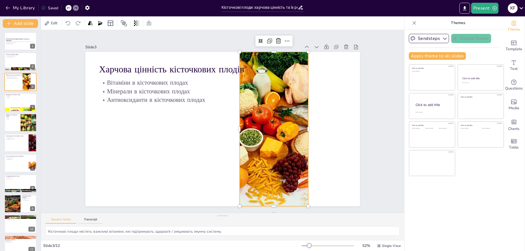
click at [263, 105] on div at bounding box center [269, 144] width 244 height 211
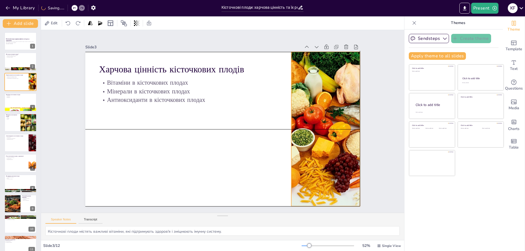
drag, startPoint x: 268, startPoint y: 108, endPoint x: 319, endPoint y: 106, distance: 50.9
click at [319, 106] on div at bounding box center [318, 160] width 244 height 211
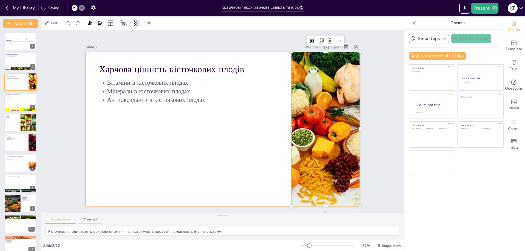
click at [254, 132] on div at bounding box center [221, 129] width 301 height 208
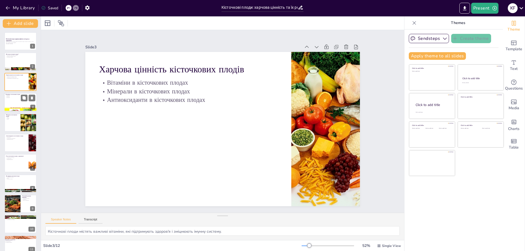
click at [14, 104] on div at bounding box center [20, 102] width 33 height 19
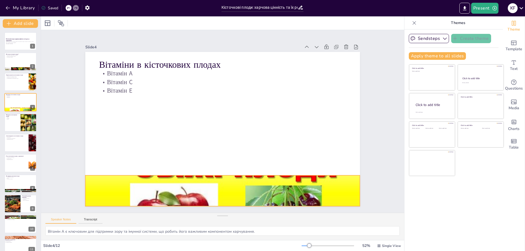
click at [215, 180] on div at bounding box center [166, 162] width 328 height 343
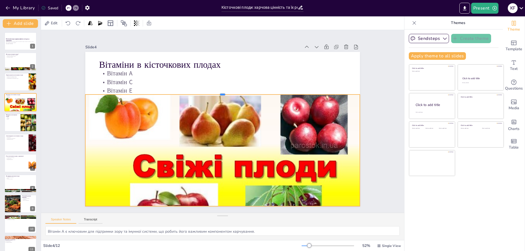
drag, startPoint x: 218, startPoint y: 173, endPoint x: 231, endPoint y: 92, distance: 82.1
click at [231, 92] on div at bounding box center [229, 92] width 270 height 61
click at [15, 60] on div at bounding box center [20, 62] width 33 height 19
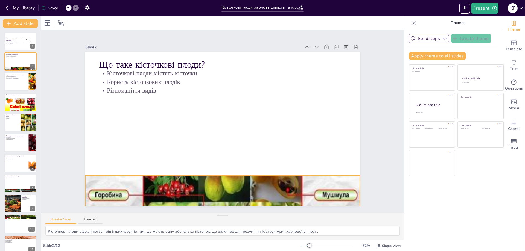
click at [219, 177] on div at bounding box center [268, 69] width 277 height 265
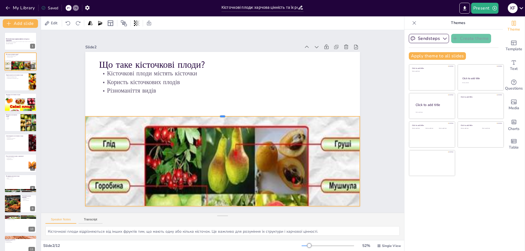
drag, startPoint x: 219, startPoint y: 172, endPoint x: 196, endPoint y: 114, distance: 63.3
click at [196, 114] on div at bounding box center [224, 115] width 270 height 62
drag, startPoint x: 356, startPoint y: 159, endPoint x: 360, endPoint y: 159, distance: 3.9
click at [360, 159] on div at bounding box center [361, 177] width 14 height 90
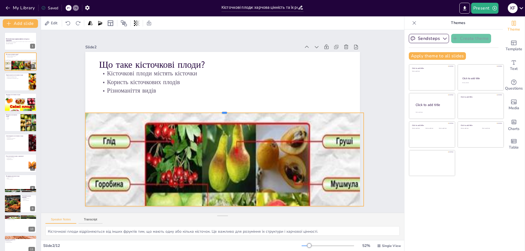
drag, startPoint x: 220, startPoint y: 114, endPoint x: 177, endPoint y: 110, distance: 43.7
click at [177, 110] on div at bounding box center [230, 130] width 190 height 210
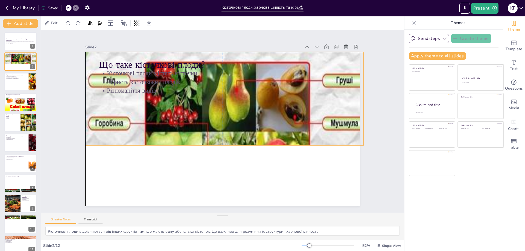
drag, startPoint x: 214, startPoint y: 168, endPoint x: 214, endPoint y: 106, distance: 61.3
click at [214, 106] on div at bounding box center [225, 126] width 162 height 297
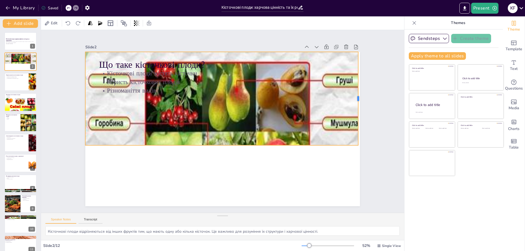
drag, startPoint x: 360, startPoint y: 96, endPoint x: 355, endPoint y: 97, distance: 5.6
click at [307, 249] on div at bounding box center [260, 256] width 94 height 14
click at [219, 153] on div "Що таке кісточкові плоди? Кісточкові плоди містять кісточки Користь кісточкових…" at bounding box center [221, 129] width 289 height 182
drag, startPoint x: 219, startPoint y: 155, endPoint x: 217, endPoint y: 152, distance: 3.1
click at [217, 152] on div "Що таке кісточкові плоди? Кісточкові плоди містять кісточки Користь кісточкових…" at bounding box center [218, 127] width 313 height 286
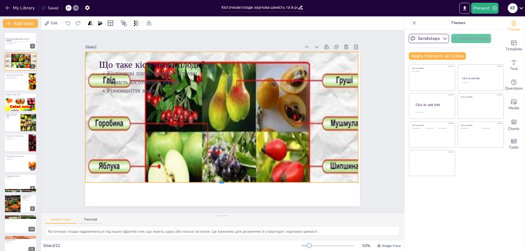
drag, startPoint x: 218, startPoint y: 144, endPoint x: 215, endPoint y: 182, distance: 37.3
click at [215, 182] on div at bounding box center [190, 176] width 239 height 140
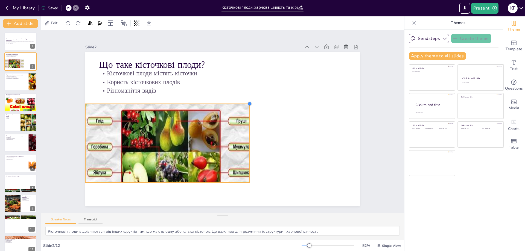
drag, startPoint x: 355, startPoint y: 49, endPoint x: 231, endPoint y: 104, distance: 136.7
click at [231, 104] on div "Що таке кісточкові плоди? Кісточкові плоди містять кісточки Користь кісточкових…" at bounding box center [220, 129] width 309 height 232
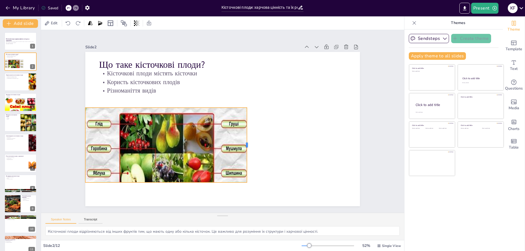
drag, startPoint x: 238, startPoint y: 143, endPoint x: 243, endPoint y: 161, distance: 18.5
click at [243, 161] on div at bounding box center [237, 154] width 34 height 70
drag, startPoint x: 162, startPoint y: 182, endPoint x: 170, endPoint y: 181, distance: 8.2
click at [170, 170] on div at bounding box center [142, 96] width 70 height 150
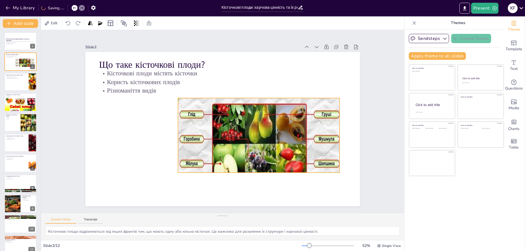
drag, startPoint x: 171, startPoint y: 151, endPoint x: 264, endPoint y: 141, distance: 93.6
click at [264, 141] on div at bounding box center [259, 136] width 163 height 76
click at [246, 131] on div at bounding box center [225, 161] width 136 height 180
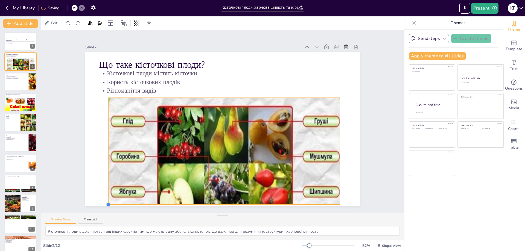
drag, startPoint x: 175, startPoint y: 172, endPoint x: 104, endPoint y: 184, distance: 71.1
click at [139, 184] on div "Що таке кісточкові плоди? Кісточкові плоди містять кісточки Користь кісточкових…" at bounding box center [230, 120] width 182 height 289
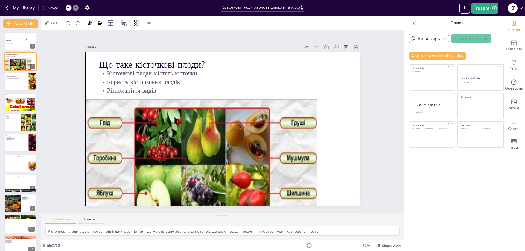
drag, startPoint x: 179, startPoint y: 173, endPoint x: 166, endPoint y: 174, distance: 13.4
click at [166, 174] on div at bounding box center [198, 92] width 176 height 256
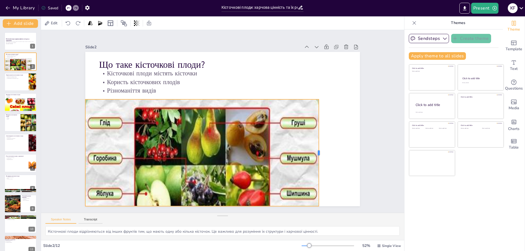
drag, startPoint x: 313, startPoint y: 149, endPoint x: 315, endPoint y: 153, distance: 4.5
click at [175, 153] on div at bounding box center [133, 173] width 82 height 75
click at [380, 119] on div "Slide 1 Кісточкові плоди: харчова цінність та їх роль у харчуванні Презентація …" at bounding box center [222, 121] width 315 height 406
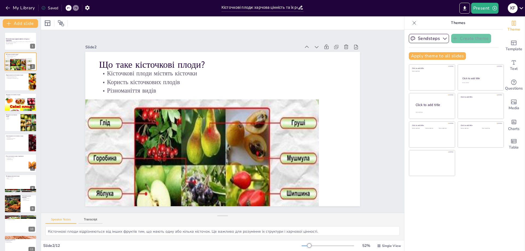
click at [16, 91] on div "Кісточкові плоди: харчова цінність та їх роль у харчуванні Презентація розгляне…" at bounding box center [20, 153] width 41 height 242
click at [16, 88] on div at bounding box center [20, 82] width 33 height 19
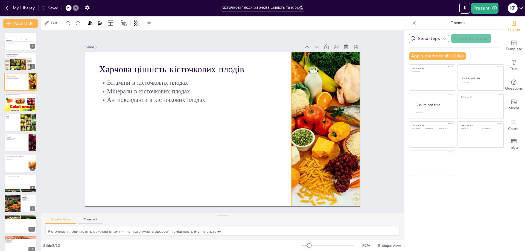
click at [237, 124] on div at bounding box center [121, 136] width 234 height 194
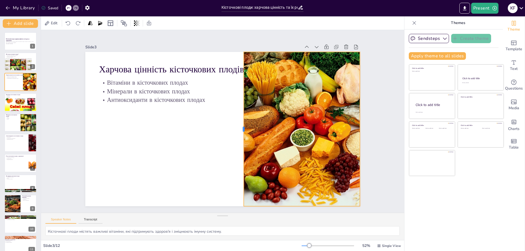
drag, startPoint x: 286, startPoint y: 127, endPoint x: 238, endPoint y: 126, distance: 47.6
click at [238, 126] on div at bounding box center [212, 103] width 94 height 127
click at [14, 103] on div at bounding box center [20, 109] width 33 height 25
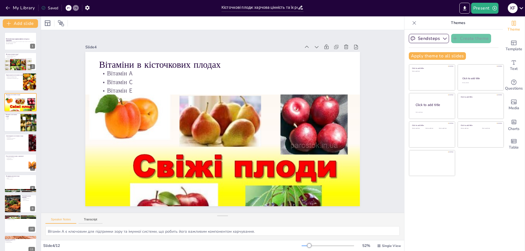
click at [18, 122] on div at bounding box center [20, 123] width 33 height 19
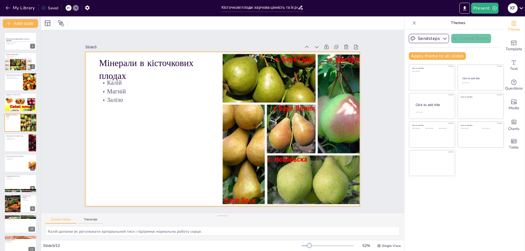
click at [249, 141] on div at bounding box center [159, 93] width 195 height 195
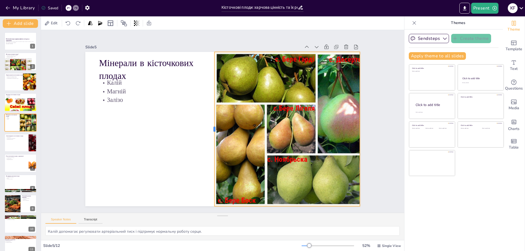
drag, startPoint x: 217, startPoint y: 127, endPoint x: 209, endPoint y: 128, distance: 8.2
click at [209, 128] on div at bounding box center [211, 115] width 143 height 67
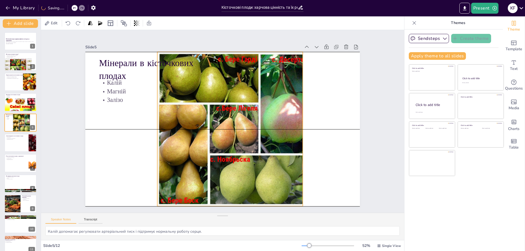
drag, startPoint x: 312, startPoint y: 116, endPoint x: 254, endPoint y: 116, distance: 57.2
click at [254, 116] on div at bounding box center [209, 123] width 218 height 218
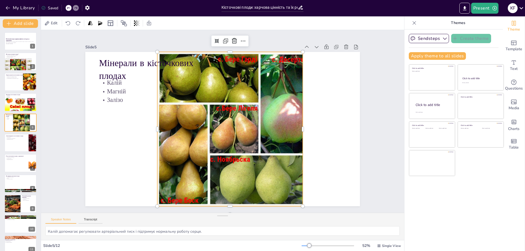
click at [298, 127] on div at bounding box center [214, 110] width 195 height 195
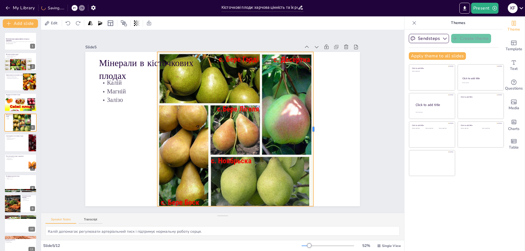
drag, startPoint x: 300, startPoint y: 127, endPoint x: 310, endPoint y: 128, distance: 10.8
click at [148, 128] on div at bounding box center [130, 133] width 36 height 152
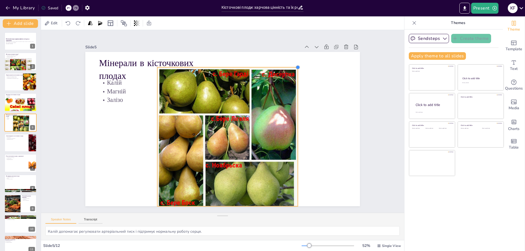
drag, startPoint x: 310, startPoint y: 50, endPoint x: 295, endPoint y: 76, distance: 30.3
click at [295, 76] on div "Мінерали в кісточкових плодах Калій Магній Залізо" at bounding box center [218, 127] width 313 height 286
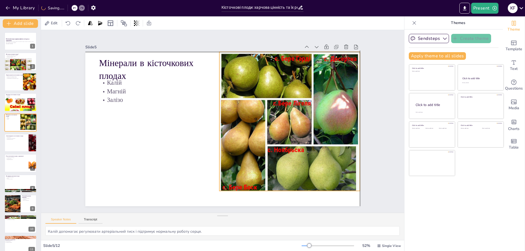
drag, startPoint x: 236, startPoint y: 112, endPoint x: 297, endPoint y: 96, distance: 63.0
click at [281, 96] on div at bounding box center [182, 175] width 197 height 197
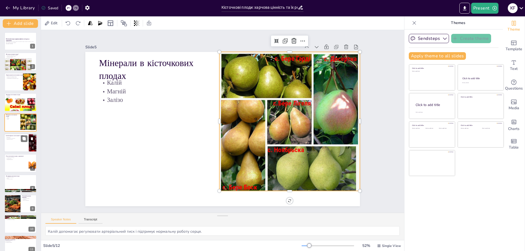
click at [16, 148] on div at bounding box center [20, 143] width 33 height 19
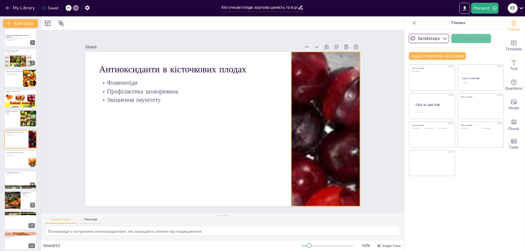
click at [314, 144] on div at bounding box center [225, 225] width 177 height 237
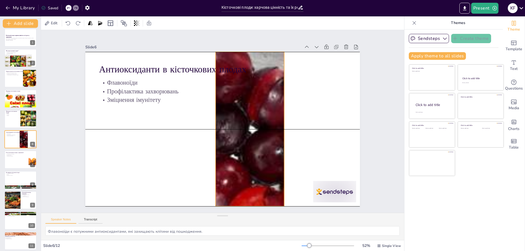
drag, startPoint x: 312, startPoint y: 144, endPoint x: 236, endPoint y: 143, distance: 75.5
click at [236, 144] on div at bounding box center [250, 129] width 222 height 155
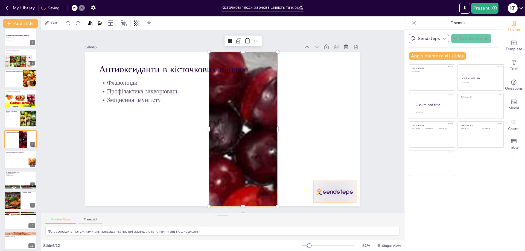
click at [329, 187] on div at bounding box center [334, 191] width 43 height 21
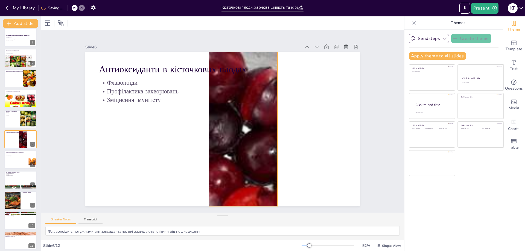
click at [243, 133] on div at bounding box center [230, 142] width 263 height 268
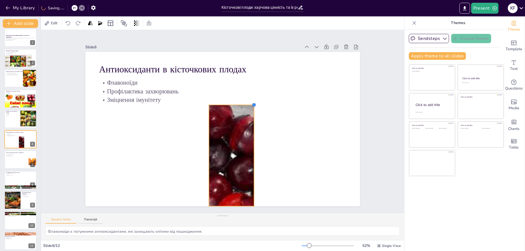
drag, startPoint x: 275, startPoint y: 51, endPoint x: 243, endPoint y: 104, distance: 62.0
click at [243, 104] on div "Антиоксиданти в кісточкових плодах Флавоноїди Профілактика захворювань Зміцненн…" at bounding box center [215, 121] width 155 height 275
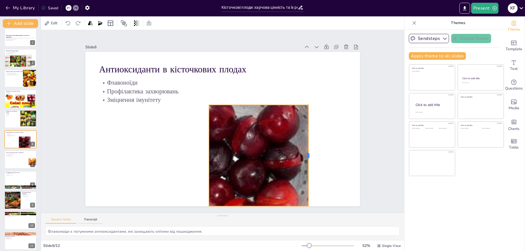
drag, startPoint x: 250, startPoint y: 155, endPoint x: 302, endPoint y: 160, distance: 52.2
click at [309, 159] on div at bounding box center [311, 155] width 4 height 101
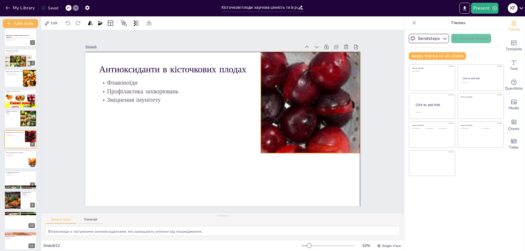
drag, startPoint x: 275, startPoint y: 143, endPoint x: 309, endPoint y: 112, distance: 46.7
click at [309, 112] on div at bounding box center [287, 119] width 169 height 136
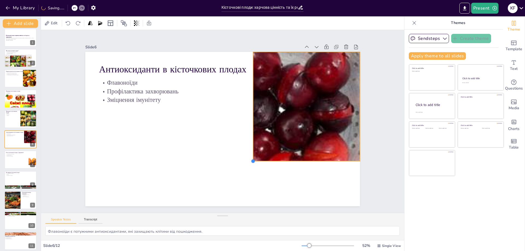
drag, startPoint x: 257, startPoint y: 152, endPoint x: 249, endPoint y: 153, distance: 7.7
click at [249, 153] on div "Антиоксиданти в кісточкових плодах Флавоноїди Профілактика захворювань Зміцненн…" at bounding box center [218, 128] width 315 height 271
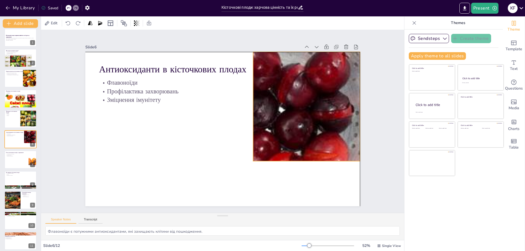
drag, startPoint x: 283, startPoint y: 127, endPoint x: 289, endPoint y: 122, distance: 8.3
click at [289, 122] on div at bounding box center [281, 122] width 182 height 146
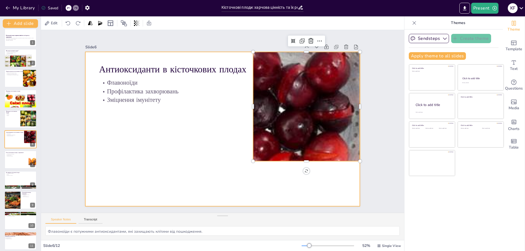
click at [188, 177] on div at bounding box center [220, 128] width 314 height 253
click at [15, 162] on div at bounding box center [20, 160] width 33 height 19
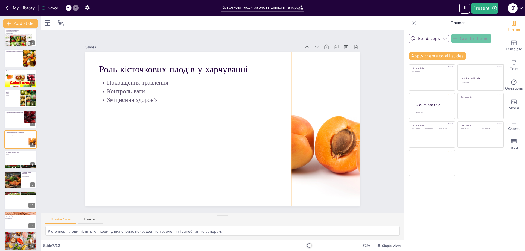
click at [321, 141] on div at bounding box center [313, 171] width 275 height 236
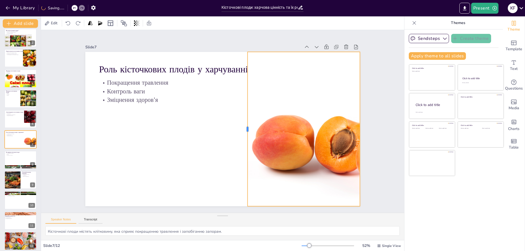
drag, startPoint x: 287, startPoint y: 126, endPoint x: 243, endPoint y: 128, distance: 43.8
click at [243, 128] on div at bounding box center [236, 141] width 94 height 128
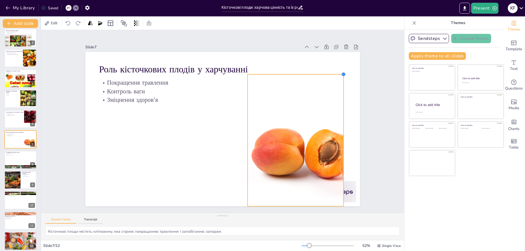
drag, startPoint x: 356, startPoint y: 51, endPoint x: 325, endPoint y: 77, distance: 40.8
click at [325, 77] on div "Роль кісточкових плодів у харчуванні Покращення травлення Контроль ваги Зміцнен…" at bounding box center [218, 128] width 315 height 271
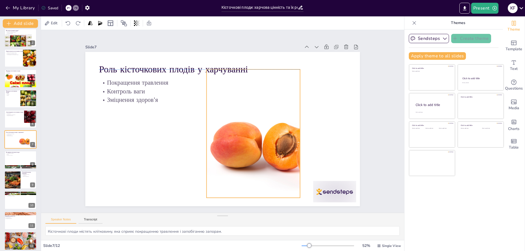
drag, startPoint x: 304, startPoint y: 134, endPoint x: 260, endPoint y: 127, distance: 44.8
click at [256, 124] on div at bounding box center [221, 171] width 166 height 215
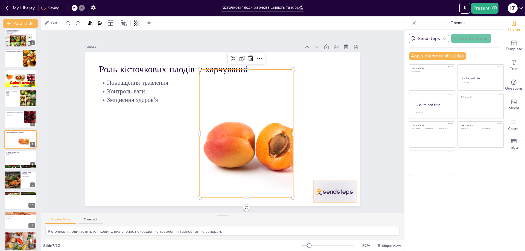
click at [177, 218] on div at bounding box center [165, 240] width 26 height 45
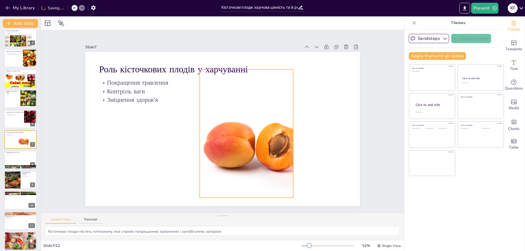
click at [277, 147] on div at bounding box center [233, 163] width 208 height 231
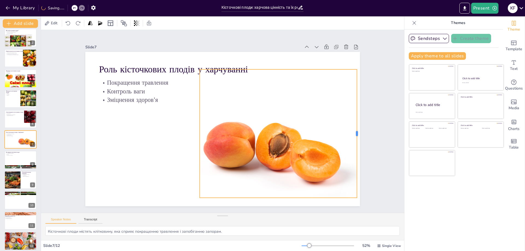
drag, startPoint x: 291, startPoint y: 132, endPoint x: 355, endPoint y: 133, distance: 63.7
click at [102, 133] on div at bounding box center [86, 138] width 31 height 127
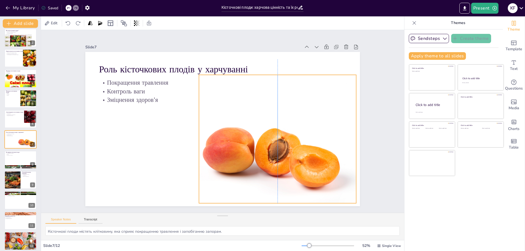
drag, startPoint x: 300, startPoint y: 135, endPoint x: 298, endPoint y: 141, distance: 6.0
click at [298, 141] on div at bounding box center [264, 139] width 193 height 129
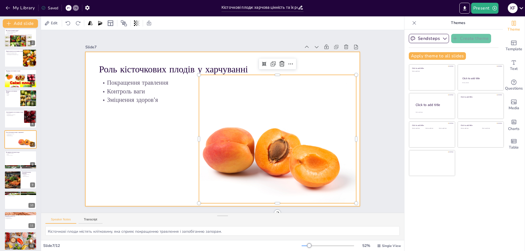
click at [171, 155] on div at bounding box center [215, 118] width 253 height 314
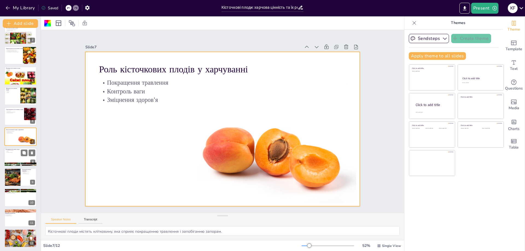
scroll to position [27, 0]
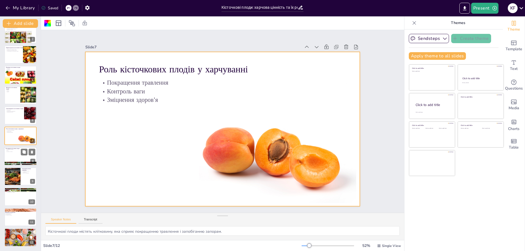
click at [16, 154] on div at bounding box center [20, 156] width 33 height 19
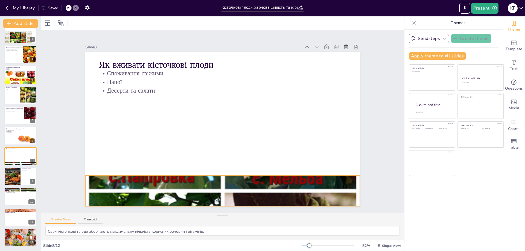
click at [235, 184] on div at bounding box center [194, 58] width 363 height 363
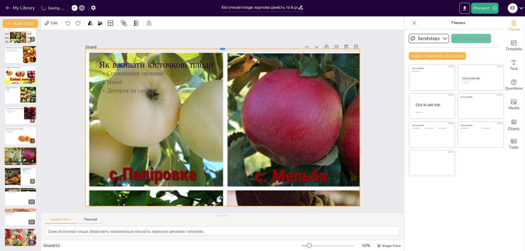
drag, startPoint x: 217, startPoint y: 173, endPoint x: 237, endPoint y: 46, distance: 128.7
click at [265, 46] on div at bounding box center [296, 106] width 62 height 270
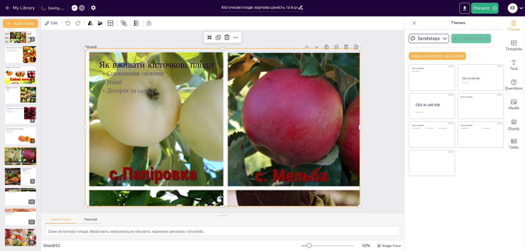
drag, startPoint x: 258, startPoint y: 124, endPoint x: 247, endPoint y: 121, distance: 11.3
click at [246, 122] on div at bounding box center [206, 57] width 332 height 332
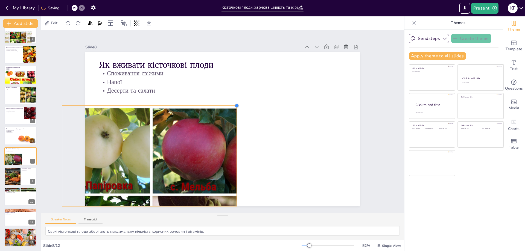
drag, startPoint x: 333, startPoint y: 47, endPoint x: 205, endPoint y: 114, distance: 144.3
click at [207, 113] on div "Як вживати кісточкові плоди Споживання свіжими Напої Десерти та салати" at bounding box center [229, 117] width 286 height 313
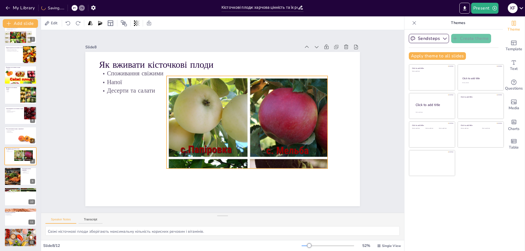
drag, startPoint x: 147, startPoint y: 157, endPoint x: 264, endPoint y: 127, distance: 120.8
click at [265, 127] on div at bounding box center [178, 121] width 230 height 230
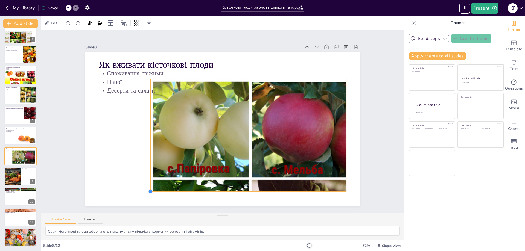
drag, startPoint x: 181, startPoint y: 170, endPoint x: 149, endPoint y: 184, distance: 34.8
click at [146, 185] on div "Як вживати кісточкові плоди Споживання свіжими Напої Десерти та салати" at bounding box center [215, 125] width 271 height 315
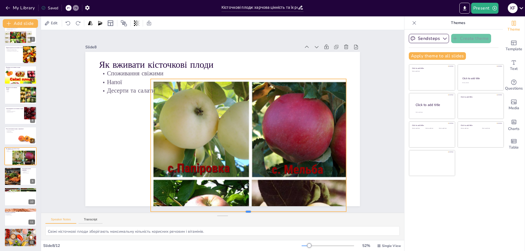
drag, startPoint x: 243, startPoint y: 190, endPoint x: 243, endPoint y: 210, distance: 20.3
click at [243, 210] on div "Slide 1 Кісточкові плоди: харчова цінність та їх роль у харчуванні Презентація …" at bounding box center [223, 121] width 220 height 381
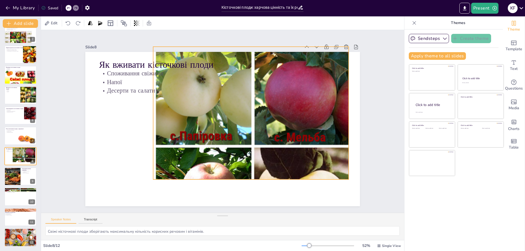
drag, startPoint x: 245, startPoint y: 138, endPoint x: 246, endPoint y: 107, distance: 31.2
click at [245, 104] on div at bounding box center [232, 159] width 278 height 278
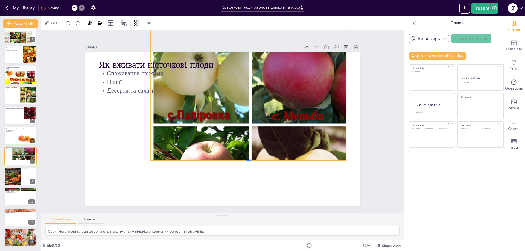
drag, startPoint x: 244, startPoint y: 156, endPoint x: 246, endPoint y: 158, distance: 2.9
click at [246, 124] on div at bounding box center [221, 72] width 172 height 101
click at [147, 92] on p "Десерти та салати" at bounding box center [240, 147] width 205 height 152
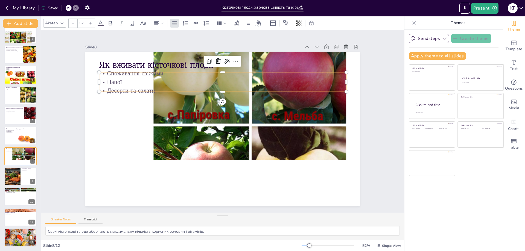
click at [206, 118] on div at bounding box center [213, 148] width 236 height 236
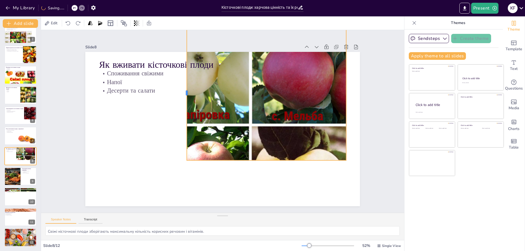
drag, startPoint x: 146, startPoint y: 92, endPoint x: 220, endPoint y: 106, distance: 75.1
click at [179, 149] on div at bounding box center [202, 165] width 133 height 32
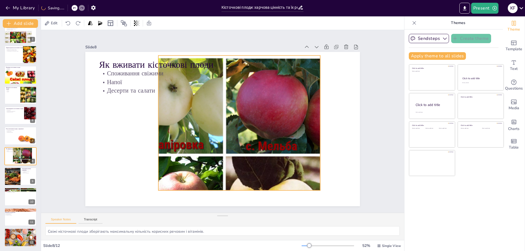
drag, startPoint x: 266, startPoint y: 100, endPoint x: 240, endPoint y: 130, distance: 39.8
click at [240, 130] on div at bounding box center [189, 126] width 219 height 219
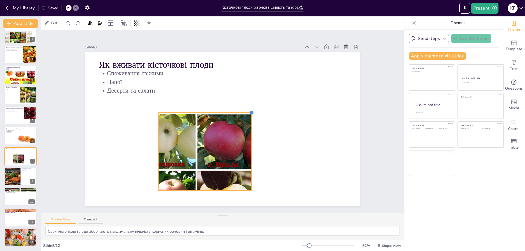
drag, startPoint x: 317, startPoint y: 53, endPoint x: 238, endPoint y: 119, distance: 102.3
click at [237, 115] on div "Як вживати кісточкові плоди Споживання свіжими Напої Десерти та салати" at bounding box center [226, 114] width 315 height 271
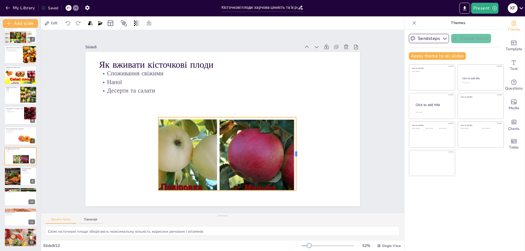
drag, startPoint x: 243, startPoint y: 152, endPoint x: 291, endPoint y: 151, distance: 48.4
click at [161, 151] on div at bounding box center [141, 132] width 40 height 66
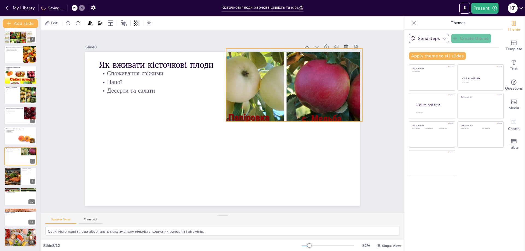
drag, startPoint x: 235, startPoint y: 155, endPoint x: 302, endPoint y: 88, distance: 95.0
click at [303, 86] on div "Як вживати кісточкові плоди Споживання свіжими Напої Десерти та салати" at bounding box center [269, 70] width 204 height 184
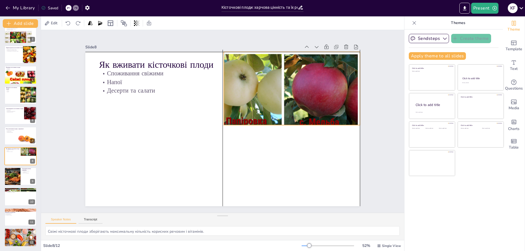
click at [300, 90] on p "Десерти та салати" at bounding box center [249, 106] width 131 height 219
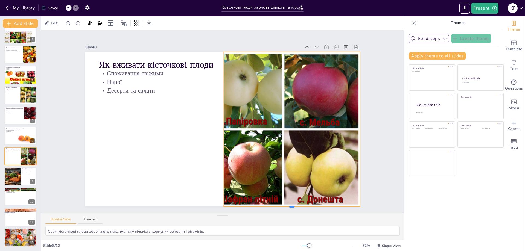
drag, startPoint x: 288, startPoint y: 124, endPoint x: 286, endPoint y: 205, distance: 81.8
click at [286, 86] on div at bounding box center [274, 23] width 59 height 126
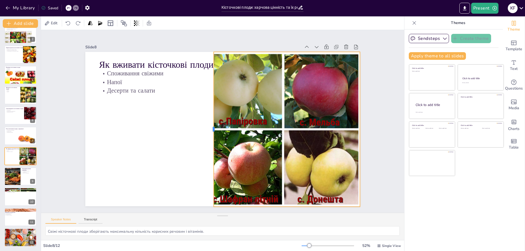
drag, startPoint x: 219, startPoint y: 128, endPoint x: 209, endPoint y: 129, distance: 10.2
click at [209, 129] on div at bounding box center [211, 129] width 4 height 155
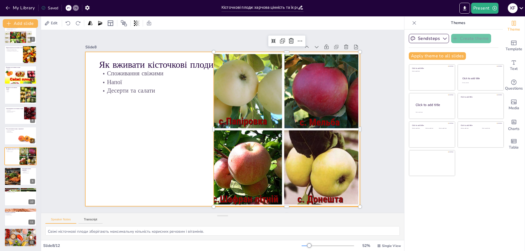
click at [182, 163] on div at bounding box center [230, 121] width 155 height 275
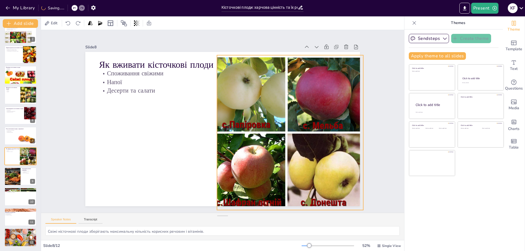
drag, startPoint x: 290, startPoint y: 159, endPoint x: 294, endPoint y: 162, distance: 4.6
click at [290, 162] on div at bounding box center [192, 178] width 195 height 195
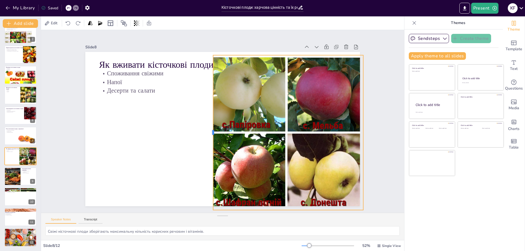
drag, startPoint x: 213, startPoint y: 132, endPoint x: 209, endPoint y: 131, distance: 3.9
click at [209, 121] on div at bounding box center [210, 111] width 155 height 21
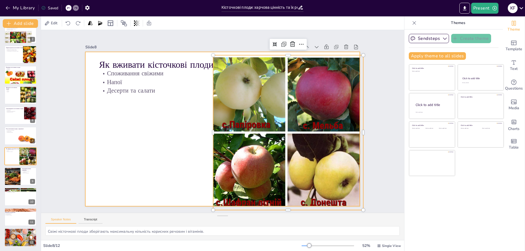
click at [190, 133] on div at bounding box center [215, 117] width 271 height 315
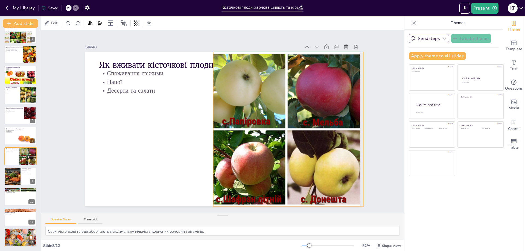
drag, startPoint x: 279, startPoint y: 128, endPoint x: 279, endPoint y: 125, distance: 3.6
click at [279, 125] on div at bounding box center [180, 73] width 219 height 219
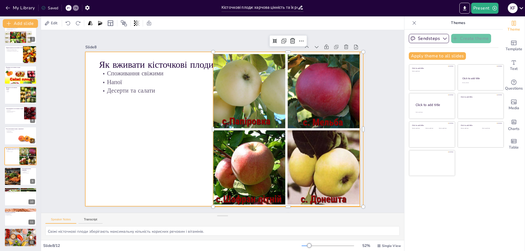
click at [172, 139] on div at bounding box center [216, 119] width 232 height 309
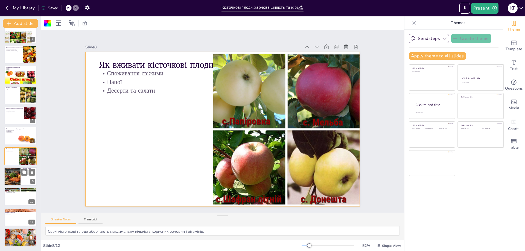
click at [18, 182] on div at bounding box center [12, 176] width 33 height 19
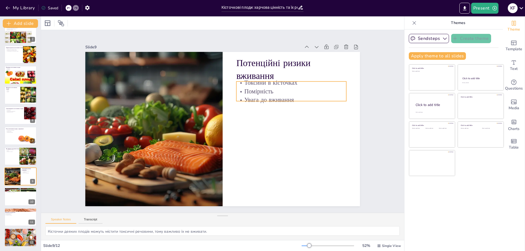
click at [249, 88] on p "Помірність" at bounding box center [223, 47] width 53 height 104
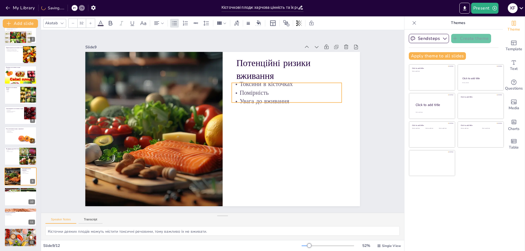
drag, startPoint x: 256, startPoint y: 88, endPoint x: 252, endPoint y: 90, distance: 4.8
click at [252, 124] on p "Помірність" at bounding box center [264, 178] width 31 height 109
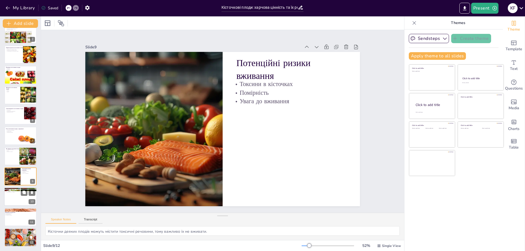
click at [17, 201] on div at bounding box center [20, 197] width 33 height 19
type textarea "Кісточкові плоди є важливими для здорового харчування завдяки своїй харчовій ці…"
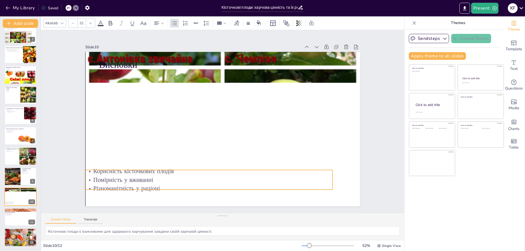
drag, startPoint x: 144, startPoint y: 88, endPoint x: 132, endPoint y: 179, distance: 92.4
click at [132, 179] on p "Різноманітність у раціоні" at bounding box center [160, 149] width 152 height 205
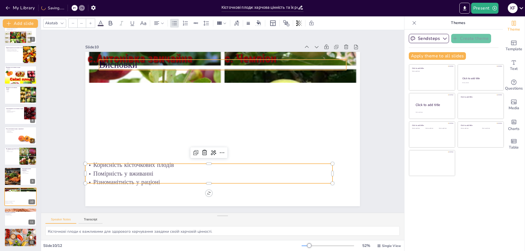
type input "48"
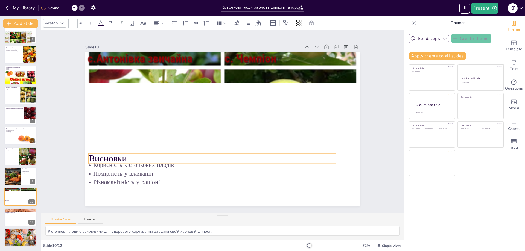
drag, startPoint x: 117, startPoint y: 62, endPoint x: 106, endPoint y: 154, distance: 92.6
click at [106, 154] on p "Висновки" at bounding box center [212, 158] width 247 height 13
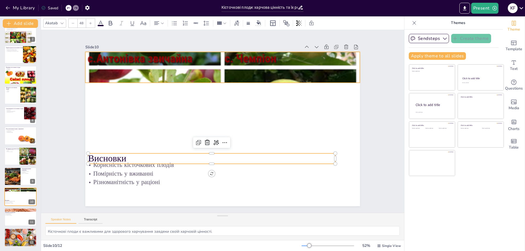
click at [207, 69] on div at bounding box center [196, 75] width 376 height 376
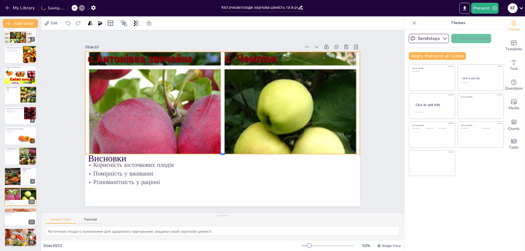
drag, startPoint x: 220, startPoint y: 81, endPoint x: 215, endPoint y: 153, distance: 71.6
click at [215, 153] on div at bounding box center [191, 107] width 116 height 253
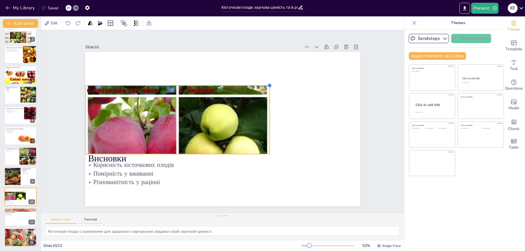
drag, startPoint x: 356, startPoint y: 50, endPoint x: 205, endPoint y: 97, distance: 158.2
click at [205, 97] on div "Висновки Корисність кісточкових плодів Помірність у вживанні Різноманітність у …" at bounding box center [216, 119] width 232 height 309
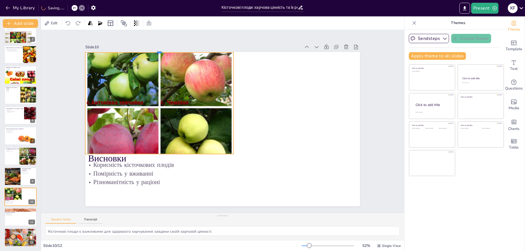
drag, startPoint x: 155, startPoint y: 96, endPoint x: 158, endPoint y: 50, distance: 46.6
click at [292, 50] on div at bounding box center [294, 58] width 4 height 149
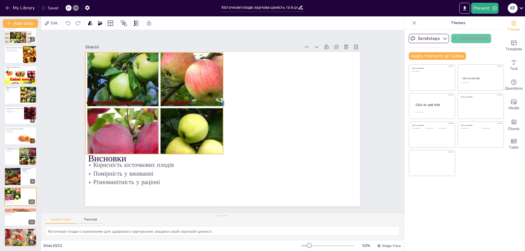
drag, startPoint x: 230, startPoint y: 101, endPoint x: 220, endPoint y: 99, distance: 10.5
click at [220, 99] on div at bounding box center [238, 111] width 79 height 71
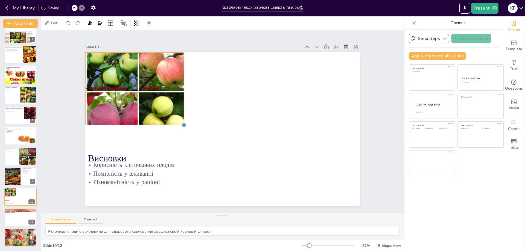
drag, startPoint x: 219, startPoint y: 151, endPoint x: 161, endPoint y: 122, distance: 64.6
click at [161, 122] on div "Висновки Корисність кісточкових плодів Помірність у вживанні Різноманітність у …" at bounding box center [222, 129] width 275 height 155
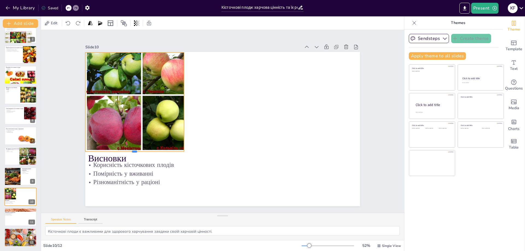
drag, startPoint x: 130, startPoint y: 124, endPoint x: 131, endPoint y: 150, distance: 26.3
click at [192, 80] on div at bounding box center [199, 30] width 15 height 98
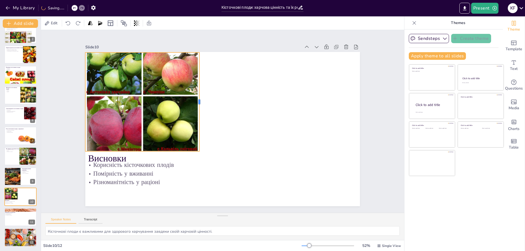
drag, startPoint x: 180, startPoint y: 99, endPoint x: 196, endPoint y: 98, distance: 15.4
click at [227, 98] on div at bounding box center [239, 145] width 25 height 98
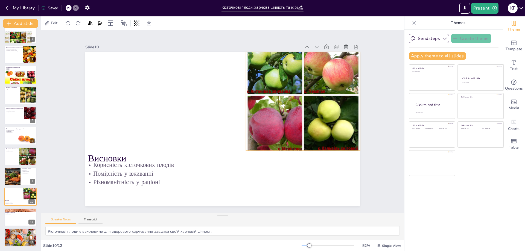
drag, startPoint x: 173, startPoint y: 106, endPoint x: 304, endPoint y: 98, distance: 131.0
click at [269, 118] on div at bounding box center [188, 198] width 161 height 161
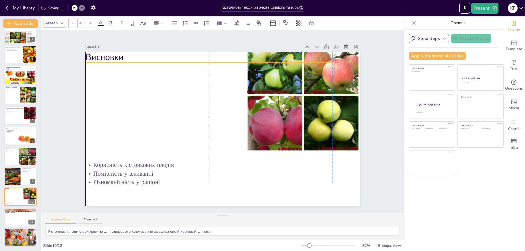
drag, startPoint x: 111, startPoint y: 156, endPoint x: 109, endPoint y: 56, distance: 100.4
click at [168, 88] on p "Висновки" at bounding box center [272, 166] width 208 height 156
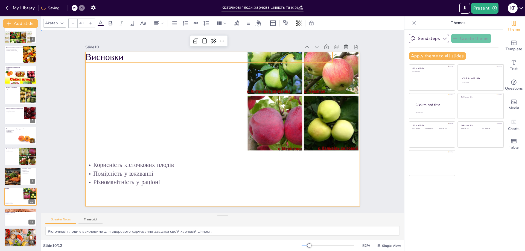
click at [126, 101] on div at bounding box center [222, 129] width 275 height 155
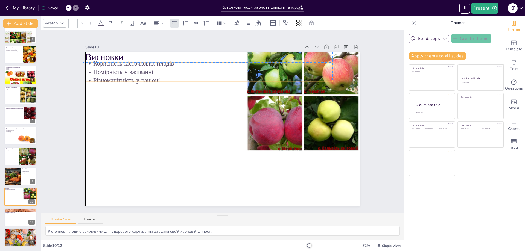
drag, startPoint x: 122, startPoint y: 174, endPoint x: 120, endPoint y: 71, distance: 103.4
click at [232, 71] on p "Помірність у вживанні" at bounding box center [274, 124] width 85 height 238
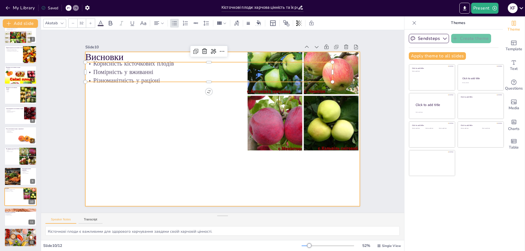
click at [140, 123] on div at bounding box center [218, 127] width 308 height 298
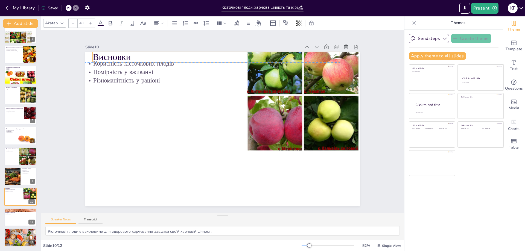
drag, startPoint x: 107, startPoint y: 56, endPoint x: 114, endPoint y: 55, distance: 7.4
click at [165, 55] on p "Висновки" at bounding box center [261, 69] width 192 height 175
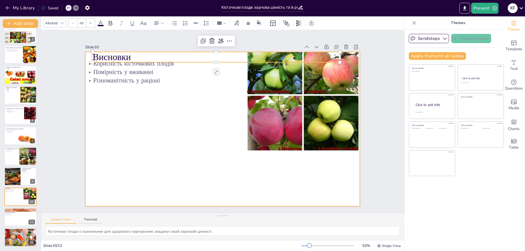
click at [138, 123] on div at bounding box center [215, 121] width 155 height 275
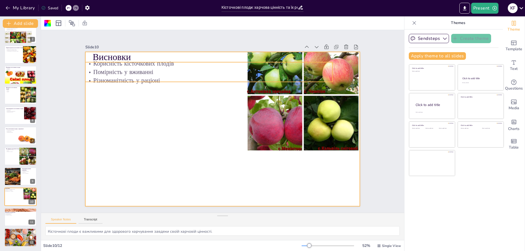
click at [125, 68] on p "Помірність у вживанні" at bounding box center [230, 70] width 229 height 108
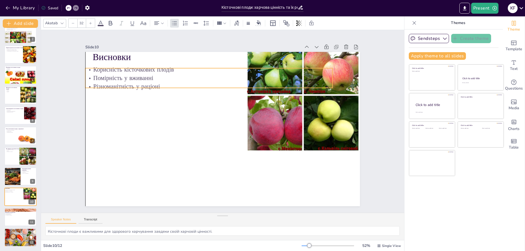
drag, startPoint x: 125, startPoint y: 68, endPoint x: 125, endPoint y: 74, distance: 6.0
click at [250, 74] on p "Помірність у вживанні" at bounding box center [267, 112] width 34 height 247
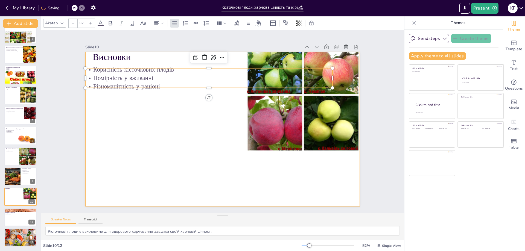
click at [129, 125] on div at bounding box center [218, 127] width 313 height 287
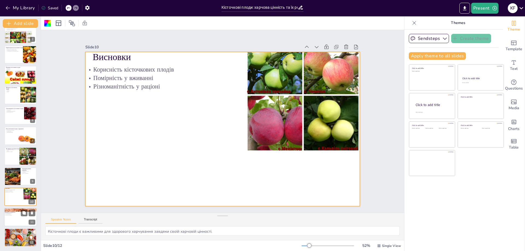
click at [14, 217] on div at bounding box center [20, 217] width 33 height 19
type textarea "Дослідження впливу кісточкових плодів на здоров'я можуть відкрити нові можливос…"
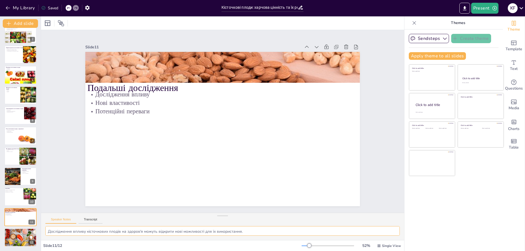
click at [164, 234] on textarea "Дослідження впливу кісточкових плодів на здоров'я можуть відкрити нові можливос…" at bounding box center [222, 232] width 355 height 10
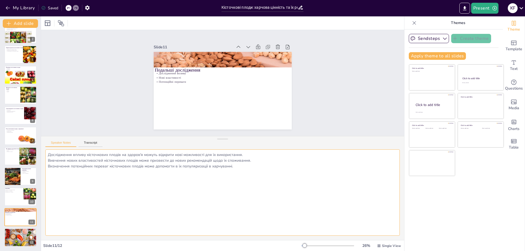
drag, startPoint x: 219, startPoint y: 216, endPoint x: 230, endPoint y: 140, distance: 77.6
click at [230, 140] on div "Speaker Notes Transcript Дослідження впливу кісточкових плодів на здоров'я можу…" at bounding box center [222, 188] width 363 height 104
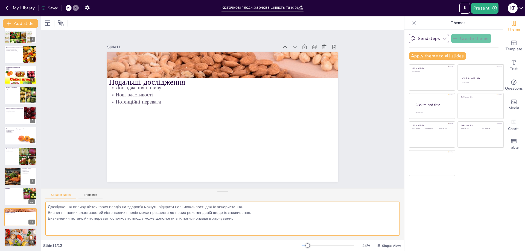
drag, startPoint x: 220, startPoint y: 139, endPoint x: 212, endPoint y: 185, distance: 46.2
click at [213, 194] on div "Speaker Notes Transcript Дослідження впливу кісточкових плодів на здоров'я можу…" at bounding box center [222, 214] width 363 height 52
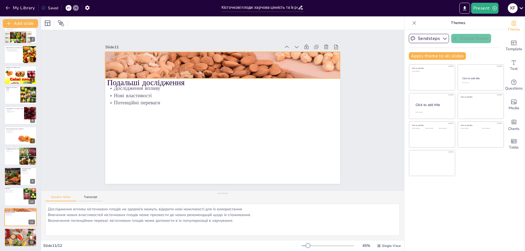
click at [240, 63] on div at bounding box center [267, 120] width 202 height 262
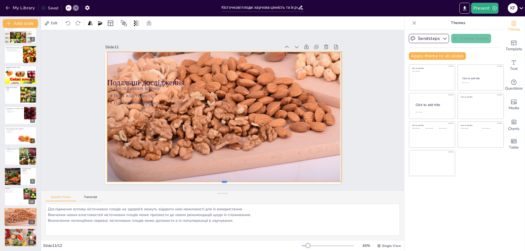
drag, startPoint x: 222, startPoint y: 77, endPoint x: 224, endPoint y: 181, distance: 103.7
click at [224, 182] on div at bounding box center [224, 184] width 235 height 4
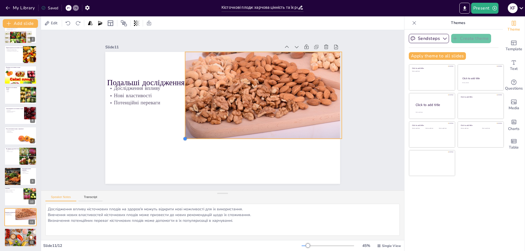
drag, startPoint x: 103, startPoint y: 180, endPoint x: 266, endPoint y: 137, distance: 167.9
click at [266, 137] on div "Подальші дослідження Дослідження впливу Нові властивості Потенційні переваги" at bounding box center [215, 110] width 156 height 247
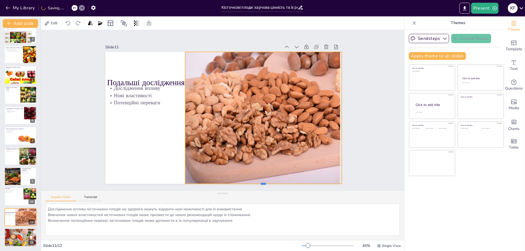
drag, startPoint x: 262, startPoint y: 138, endPoint x: 260, endPoint y: 183, distance: 45.2
click at [219, 106] on div at bounding box center [149, 65] width 138 height 82
click at [145, 94] on p "Нові властивості" at bounding box center [238, 118] width 187 height 112
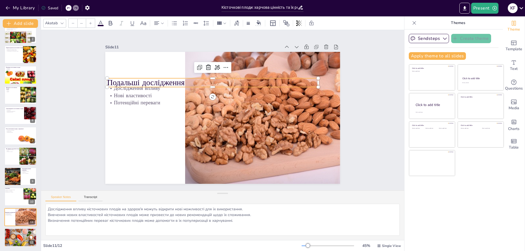
type input "48"
click at [140, 80] on p "Подальші дослідження" at bounding box center [206, 135] width 133 height 178
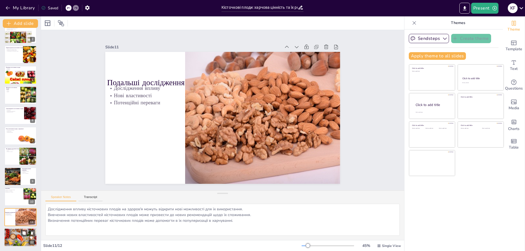
click at [23, 237] on div at bounding box center [20, 238] width 33 height 22
type textarea "Обговорення теми кісточкових плодів може допомогти глибше зрозуміти їх роль у х…"
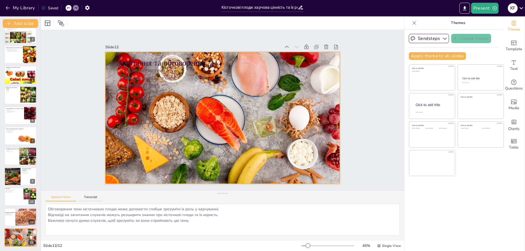
click at [219, 148] on div at bounding box center [217, 104] width 279 height 273
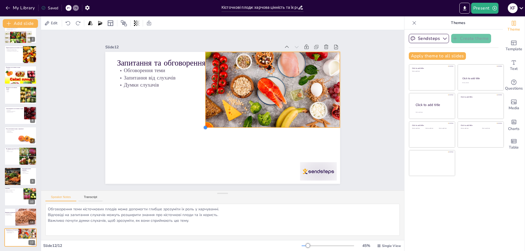
drag, startPoint x: 100, startPoint y: 182, endPoint x: 301, endPoint y: 126, distance: 208.5
click at [301, 126] on div "Запитання та обговорення Обговорення теми Запитання від слухачів Думки слухачів" at bounding box center [216, 107] width 216 height 268
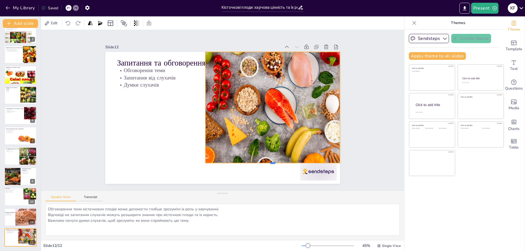
drag, startPoint x: 270, startPoint y: 131, endPoint x: 269, endPoint y: 162, distance: 30.7
click at [269, 162] on div at bounding box center [238, 183] width 119 height 71
click at [273, 201] on div at bounding box center [253, 220] width 40 height 38
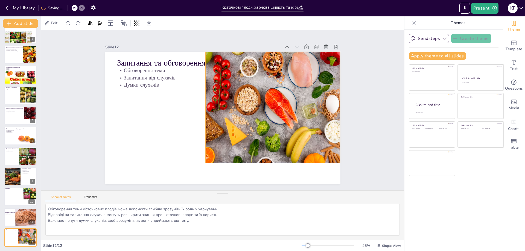
click at [274, 126] on div at bounding box center [282, 104] width 154 height 118
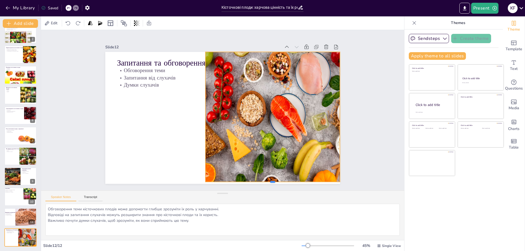
drag, startPoint x: 269, startPoint y: 162, endPoint x: 268, endPoint y: 181, distance: 18.6
click at [163, 181] on div at bounding box center [154, 168] width 18 height 134
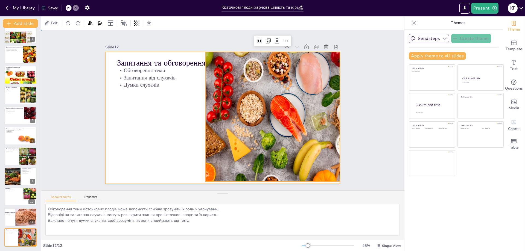
click at [147, 127] on div at bounding box center [220, 118] width 264 height 198
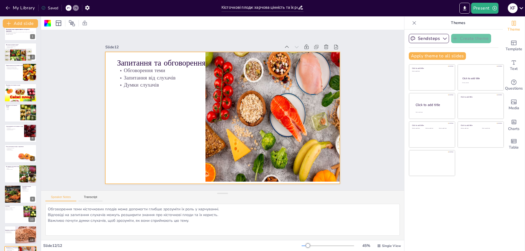
scroll to position [0, 0]
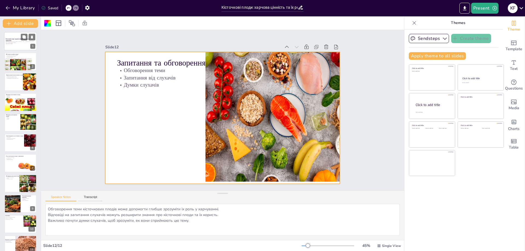
click at [16, 42] on p "Презентація розгляне харчову цінність кісточкових плодів, їх вплив на здоров'я,…" at bounding box center [21, 42] width 30 height 2
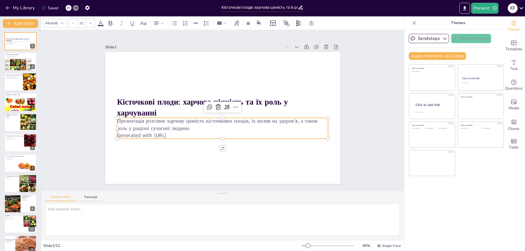
click at [184, 133] on p "Generated with Sendsteps.ai" at bounding box center [220, 135] width 211 height 29
click at [178, 134] on p "Generated with Sendsteps.ai" at bounding box center [201, 123] width 112 height 187
click at [233, 133] on p "Generated with Sendsteps.ai" at bounding box center [247, 112] width 29 height 211
click at [181, 133] on p "Generated with Sendsteps.ai" at bounding box center [206, 91] width 162 height 147
click at [178, 133] on p "Generated with Sendsteps.ai" at bounding box center [205, 130] width 175 height 130
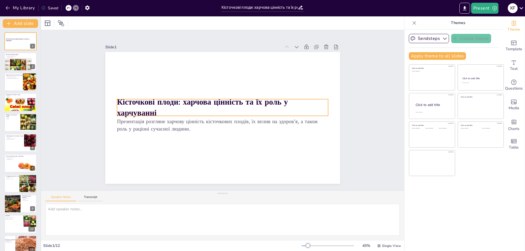
click at [170, 103] on strong "Кісточкові плоди: харчова цінність та їх роль у харчуванні" at bounding box center [209, 91] width 141 height 122
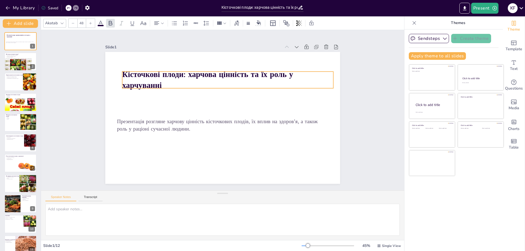
drag, startPoint x: 172, startPoint y: 96, endPoint x: 176, endPoint y: 75, distance: 21.9
click at [176, 75] on strong "Кісточкові плоди: харчова цінність та їх роль у харчуванні" at bounding box center [207, 80] width 171 height 22
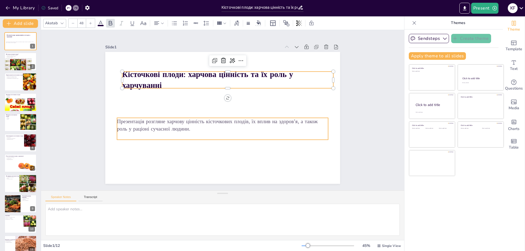
type input "32"
click at [173, 124] on p "Презентація розгляне харчову цінність кісточкових плодів, їх вплив на здоров'я,…" at bounding box center [222, 125] width 211 height 14
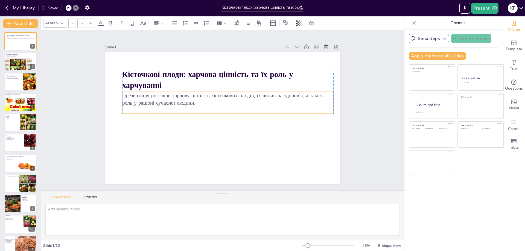
drag, startPoint x: 206, startPoint y: 120, endPoint x: 209, endPoint y: 95, distance: 25.9
click at [209, 95] on p "Презентація розгляне харчову цінність кісточкових плодів, їх вплив на здоров'я,…" at bounding box center [235, 109] width 118 height 190
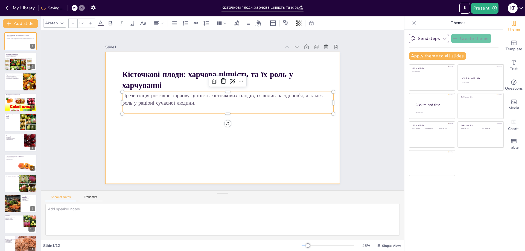
click at [214, 133] on div at bounding box center [215, 113] width 198 height 264
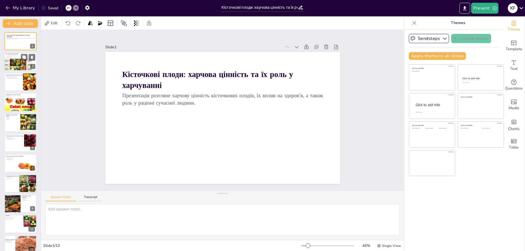
click at [18, 63] on div at bounding box center [18, 64] width 28 height 13
type textarea "Кісточкові плоди відрізняються від інших фруктів тим, що мають одну або кілька …"
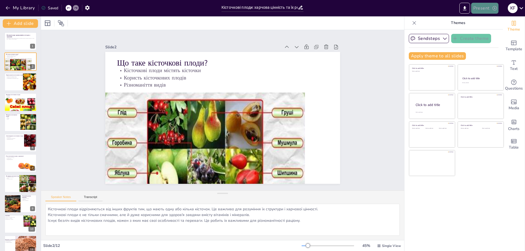
click at [485, 7] on button "Present" at bounding box center [484, 8] width 27 height 11
click at [498, 20] on li "Preview presentation" at bounding box center [493, 20] width 43 height 9
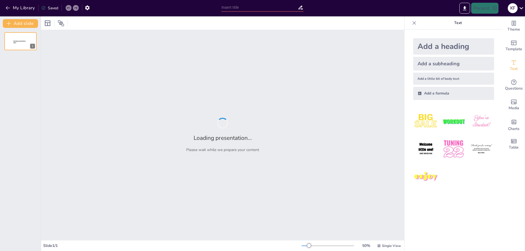
type input "Кісточкові плоди: харчова цінність та їх роль у харчуванні"
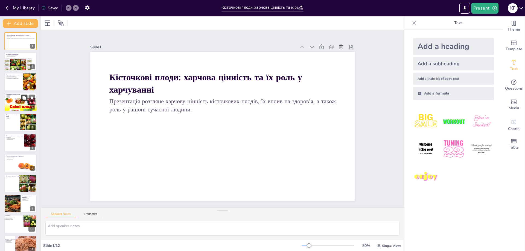
click at [23, 99] on icon at bounding box center [23, 97] width 3 height 3
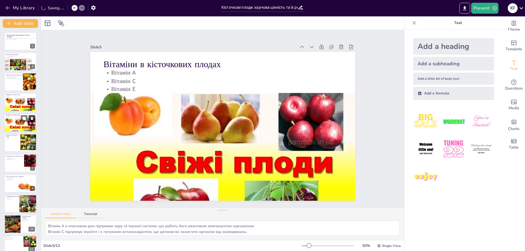
click at [31, 118] on icon at bounding box center [32, 118] width 2 height 3
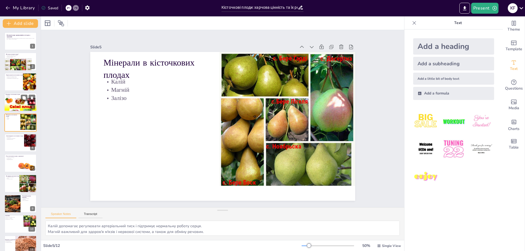
click at [16, 106] on div at bounding box center [20, 109] width 33 height 25
type textarea "Вітамін A є ключовим для підтримки зору та імунної системи, що робить його важл…"
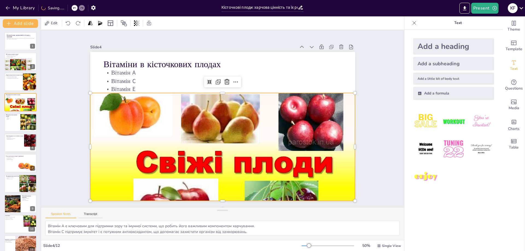
click at [219, 142] on div at bounding box center [215, 185] width 284 height 225
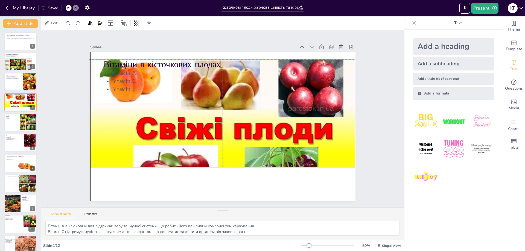
drag, startPoint x: 224, startPoint y: 146, endPoint x: 223, endPoint y: 114, distance: 32.0
click at [223, 114] on div at bounding box center [219, 151] width 284 height 225
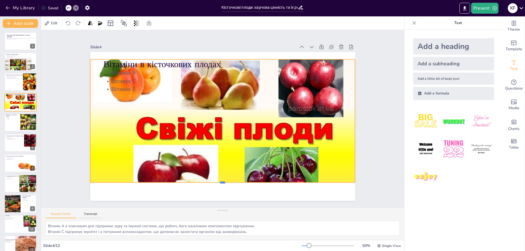
drag, startPoint x: 219, startPoint y: 166, endPoint x: 217, endPoint y: 181, distance: 15.4
click at [217, 181] on div at bounding box center [216, 185] width 264 height 32
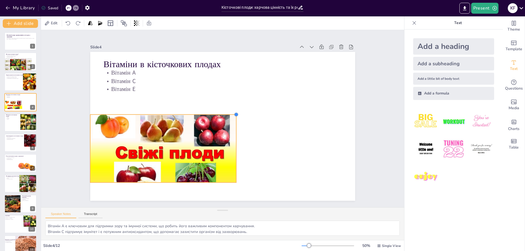
drag, startPoint x: 351, startPoint y: 58, endPoint x: 217, endPoint y: 112, distance: 143.8
click at [217, 112] on div "Вітаміни в кісточкових плодах Вітамін A Вітамін C Вітамін E" at bounding box center [219, 126] width 303 height 244
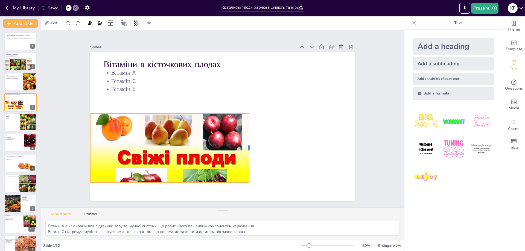
drag, startPoint x: 235, startPoint y: 148, endPoint x: 251, endPoint y: 143, distance: 16.5
click at [254, 146] on div at bounding box center [247, 150] width 11 height 69
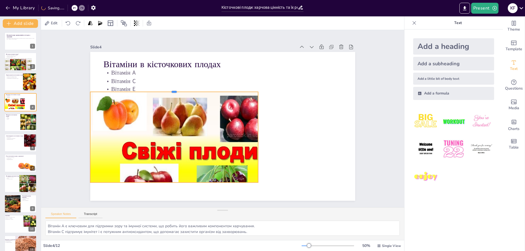
drag, startPoint x: 171, startPoint y: 111, endPoint x: 171, endPoint y: 88, distance: 23.3
click at [171, 86] on div at bounding box center [177, 85] width 167 height 22
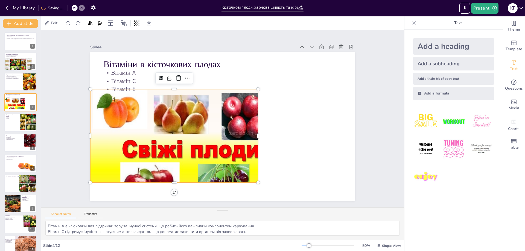
click at [194, 146] on div at bounding box center [169, 153] width 225 height 207
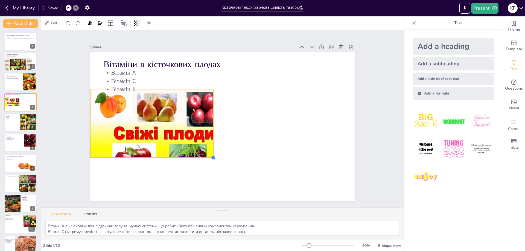
drag, startPoint x: 254, startPoint y: 181, endPoint x: 129, endPoint y: 150, distance: 128.6
click at [129, 150] on div "Вітаміни в кісточкових плодах Вітамін A Вітамін C Вітамін E" at bounding box center [216, 122] width 244 height 303
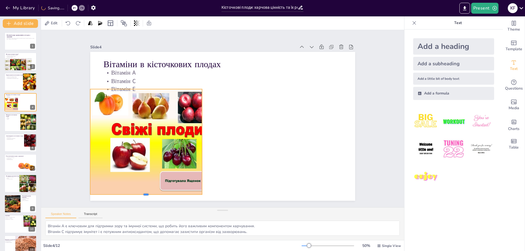
drag, startPoint x: 141, startPoint y: 150, endPoint x: 137, endPoint y: 193, distance: 43.7
click at [137, 195] on div at bounding box center [146, 197] width 112 height 4
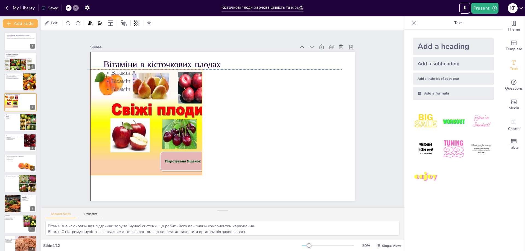
drag, startPoint x: 152, startPoint y: 176, endPoint x: 154, endPoint y: 150, distance: 26.1
click at [153, 146] on div at bounding box center [152, 115] width 134 height 118
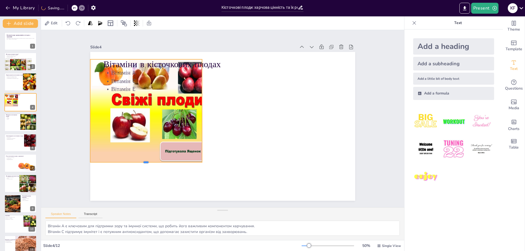
drag, startPoint x: 142, startPoint y: 163, endPoint x: 129, endPoint y: 161, distance: 13.4
click at [129, 162] on div at bounding box center [146, 164] width 112 height 4
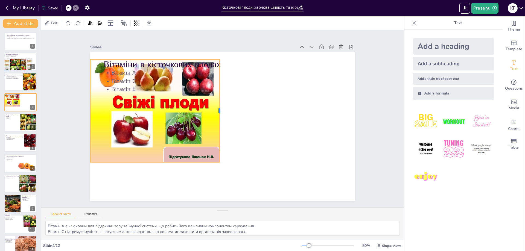
drag, startPoint x: 199, startPoint y: 109, endPoint x: 216, endPoint y: 107, distance: 17.4
click at [216, 107] on div at bounding box center [222, 110] width 15 height 103
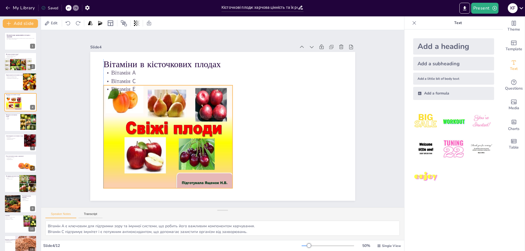
drag, startPoint x: 193, startPoint y: 120, endPoint x: 206, endPoint y: 146, distance: 28.8
click at [206, 146] on div at bounding box center [166, 135] width 140 height 125
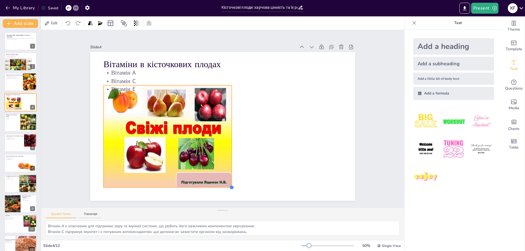
drag, startPoint x: 230, startPoint y: 187, endPoint x: 233, endPoint y: 183, distance: 5.0
click at [233, 183] on div "Вітаміни в кісточкових плодах Вітамін A Вітамін C Вітамін E" at bounding box center [221, 126] width 290 height 201
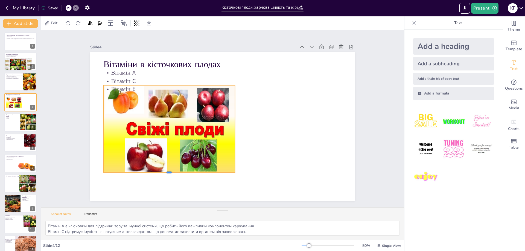
drag, startPoint x: 164, startPoint y: 189, endPoint x: 165, endPoint y: 172, distance: 17.9
click at [165, 172] on div at bounding box center [159, 163] width 130 height 32
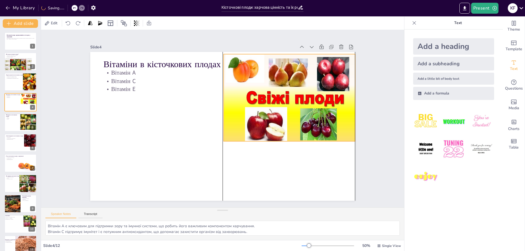
drag, startPoint x: 199, startPoint y: 143, endPoint x: 300, endPoint y: 110, distance: 106.8
click at [300, 110] on div at bounding box center [289, 118] width 143 height 127
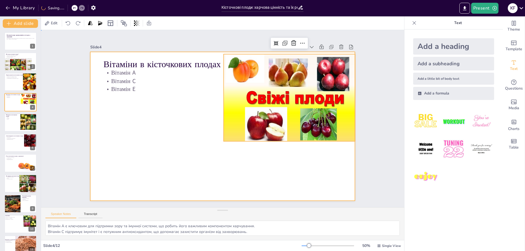
click at [167, 148] on div at bounding box center [221, 127] width 279 height 176
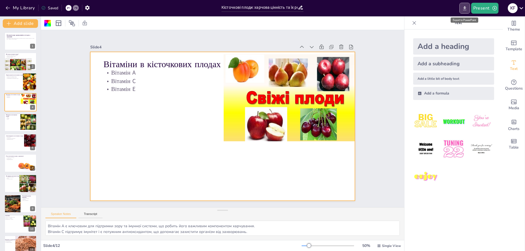
click at [465, 8] on icon "Export to PowerPoint" at bounding box center [464, 8] width 3 height 4
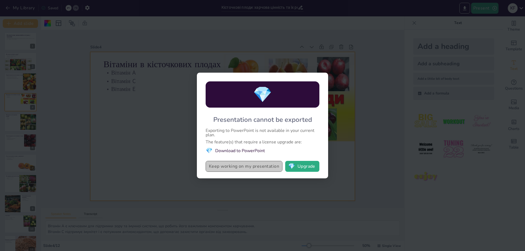
click at [242, 167] on button "Keep working on my presentation" at bounding box center [244, 166] width 77 height 11
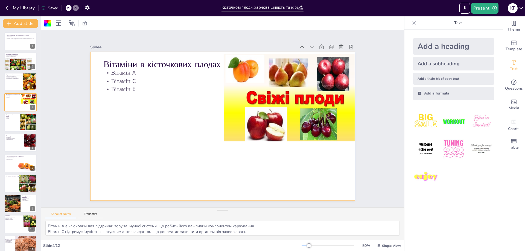
click at [456, 10] on div "Present К F" at bounding box center [415, 8] width 219 height 11
click at [464, 7] on icon "Export to PowerPoint" at bounding box center [465, 8] width 6 height 6
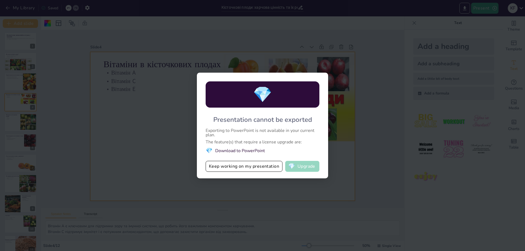
click at [297, 164] on button "💎 Upgrade" at bounding box center [302, 166] width 34 height 11
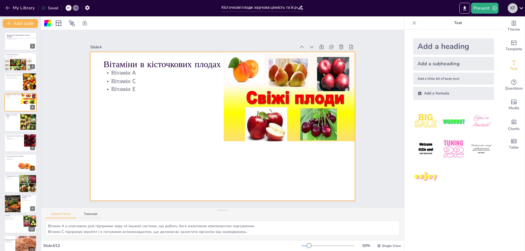
click at [517, 6] on div "К F" at bounding box center [513, 8] width 10 height 10
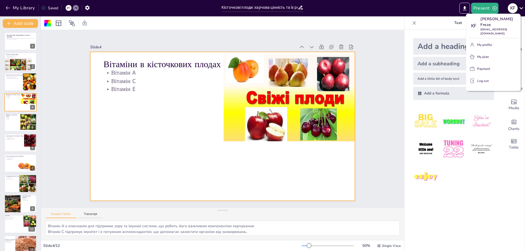
click at [517, 6] on div at bounding box center [262, 125] width 525 height 251
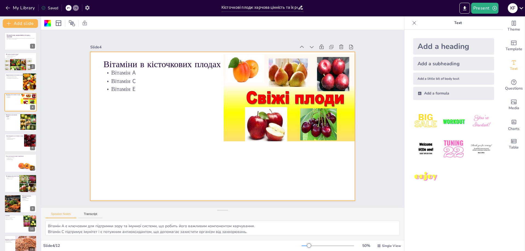
click at [88, 8] on icon "button" at bounding box center [88, 8] width 6 height 6
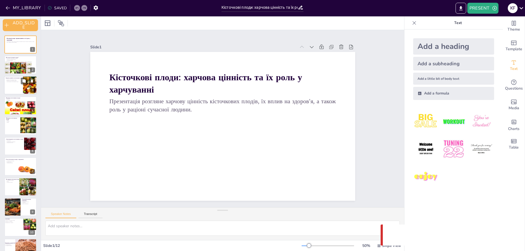
click at [14, 88] on div at bounding box center [20, 85] width 33 height 19
type textarea "Кісточкові плоди містять важливі вітаміни, які підтримують здоров'я і зміцнюють…"
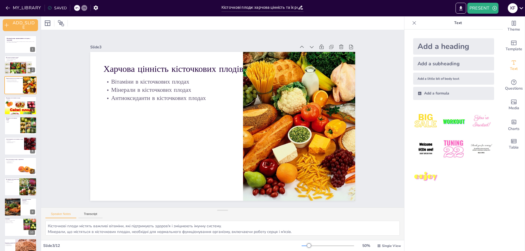
click at [412, 25] on icon at bounding box center [414, 22] width 5 height 5
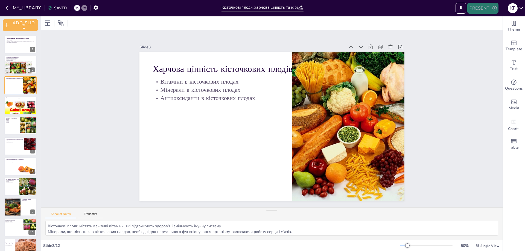
click at [489, 8] on button "PRESENT" at bounding box center [483, 8] width 31 height 11
click at [482, 34] on li "PLAY_PRESENTATION" at bounding box center [494, 33] width 52 height 9
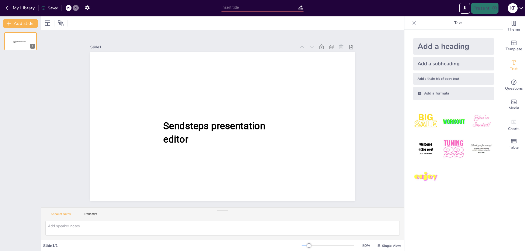
type input "Кісточкові плоди: харчова цінність та їх роль у харчуванні"
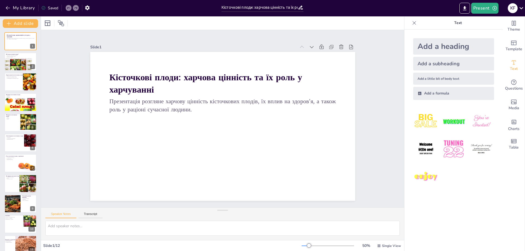
click at [329, 6] on div "Present К F" at bounding box center [415, 8] width 219 height 11
click at [464, 11] on icon "Export to PowerPoint" at bounding box center [465, 8] width 6 height 6
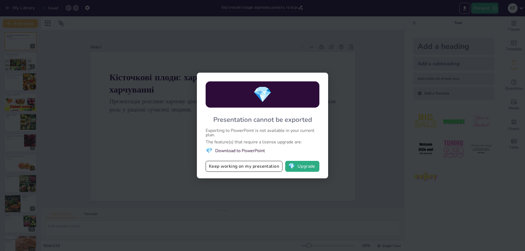
click at [237, 150] on li "💎 Download to PowerPoint" at bounding box center [263, 150] width 114 height 7
click at [257, 150] on li "💎 Download to PowerPoint" at bounding box center [263, 150] width 114 height 7
click at [352, 64] on div "💎 Presentation cannot be exported Exporting to PowerPoint is not available in y…" at bounding box center [262, 125] width 525 height 251
click at [307, 166] on button "💎 Upgrade" at bounding box center [302, 166] width 34 height 11
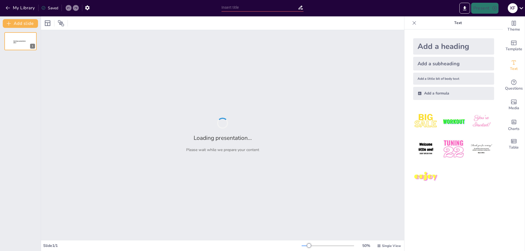
type input "Кісточкові плоди: харчова цінність та їх роль у харчуванні"
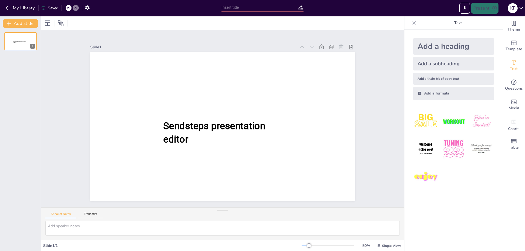
type input "Кісточкові плоди: харчова цінність та їх роль у харчуванні"
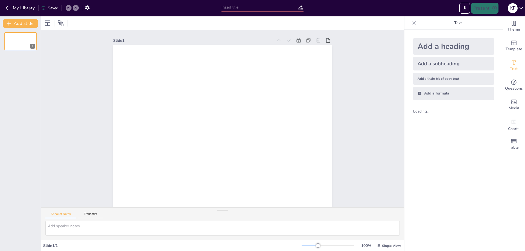
type input "Кісточкові плоди: харчова цінність та їх роль у харчуванні"
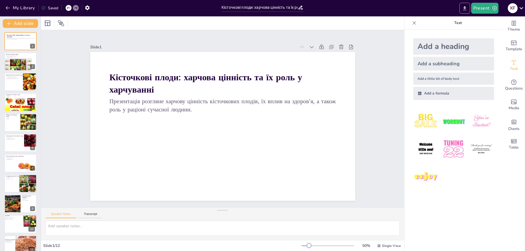
click at [464, 9] on icon "Export to PowerPoint" at bounding box center [465, 8] width 6 height 6
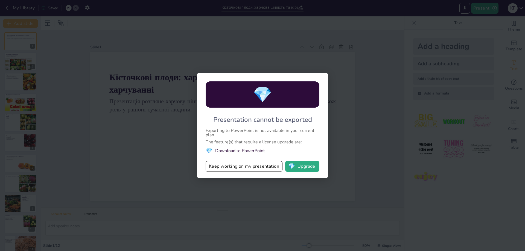
click at [242, 149] on li "💎 Download to PowerPoint" at bounding box center [263, 150] width 114 height 7
click at [249, 170] on button "Keep working on my presentation" at bounding box center [244, 166] width 77 height 11
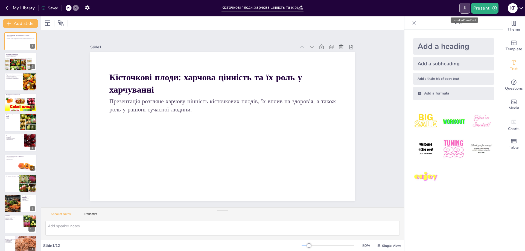
click at [467, 7] on icon "Export to PowerPoint" at bounding box center [465, 8] width 6 height 6
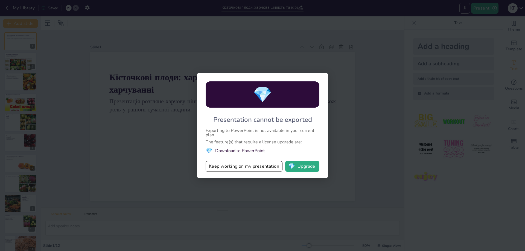
click at [467, 7] on div "💎 Presentation cannot be exported Exporting to PowerPoint is not available in y…" at bounding box center [262, 125] width 525 height 251
click at [415, 5] on div "💎 Presentation cannot be exported Exporting to PowerPoint is not available in y…" at bounding box center [262, 125] width 525 height 251
click at [377, 97] on div "💎 Presentation cannot be exported Exporting to PowerPoint is not available in y…" at bounding box center [262, 125] width 525 height 251
drag, startPoint x: 398, startPoint y: 42, endPoint x: 396, endPoint y: 45, distance: 4.2
click at [397, 43] on div "💎 Presentation cannot be exported Exporting to PowerPoint is not available in y…" at bounding box center [262, 125] width 525 height 251
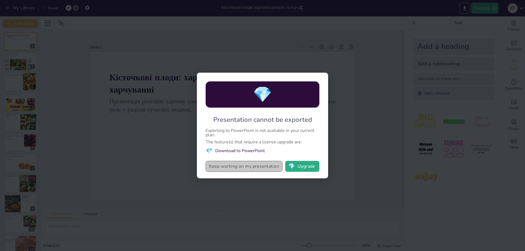
click at [255, 165] on button "Keep working on my presentation" at bounding box center [244, 166] width 77 height 11
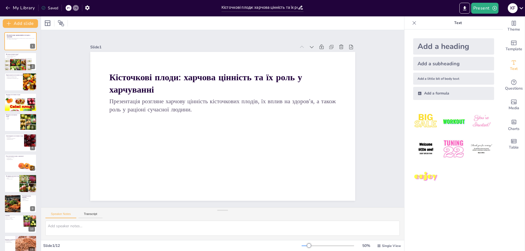
click at [47, 8] on div "Saved" at bounding box center [49, 7] width 17 height 5
click at [12, 5] on button "My Library" at bounding box center [20, 8] width 33 height 9
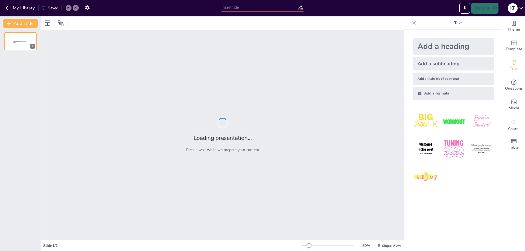
type input "Кісточкові плоди: харчова цінність та їх роль у харчуванні"
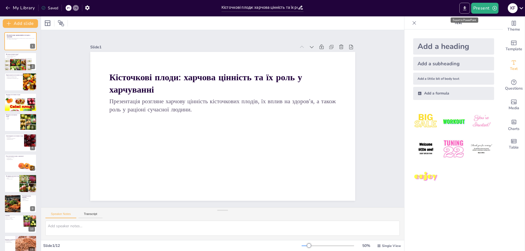
click at [464, 8] on icon "Export to PowerPoint" at bounding box center [465, 8] width 6 height 6
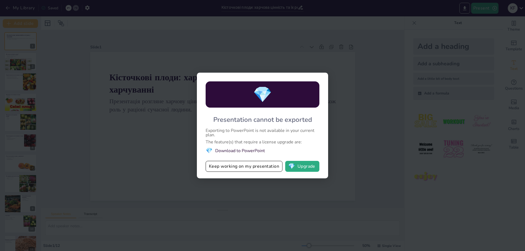
click at [142, 149] on div "💎 Presentation cannot be exported Exporting to PowerPoint is not available in y…" at bounding box center [262, 125] width 525 height 251
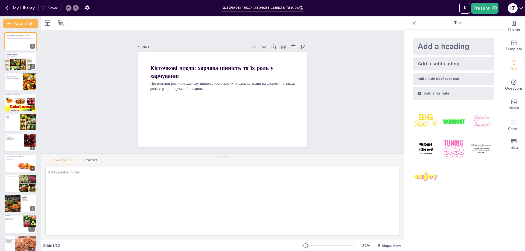
drag, startPoint x: 221, startPoint y: 209, endPoint x: 227, endPoint y: 155, distance: 54.2
click at [227, 155] on div "Speaker Notes Transcript" at bounding box center [222, 197] width 363 height 87
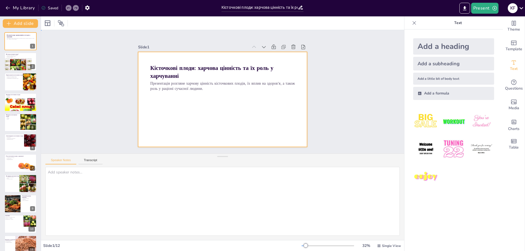
click at [174, 129] on div at bounding box center [222, 99] width 169 height 95
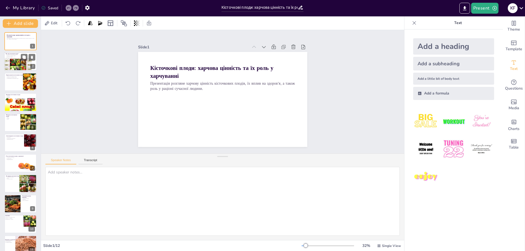
click at [15, 61] on div at bounding box center [18, 64] width 28 height 13
type textarea "Кісточкові плоди відрізняються від інших фруктів тим, що мають одну або кілька …"
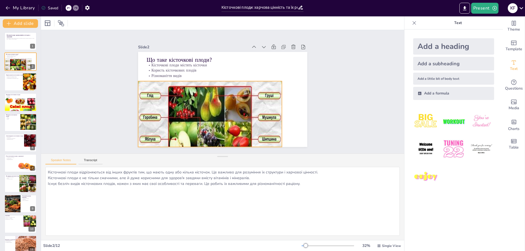
click at [231, 104] on div at bounding box center [198, 82] width 82 height 150
click at [12, 44] on div at bounding box center [20, 41] width 33 height 19
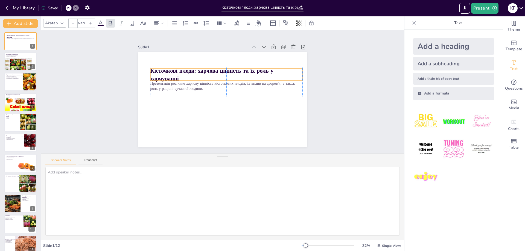
click at [178, 67] on strong "Кісточкові плоди: харчова цінність та їх роль у харчуванні" at bounding box center [218, 68] width 122 height 45
type input "48"
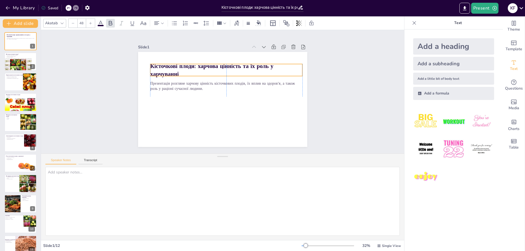
drag, startPoint x: 189, startPoint y: 77, endPoint x: 189, endPoint y: 72, distance: 4.7
click at [189, 72] on p "Кісточкові плоди: харчова цінність та їх роль у харчуванні" at bounding box center [226, 70] width 152 height 16
click at [184, 66] on strong "Кісточкові плоди: харчова цінність та їх роль у харчуванні" at bounding box center [211, 70] width 123 height 16
click at [178, 70] on p "Кісточкові плоди: харчова цінність та їх роль у харчуванні" at bounding box center [200, 93] width 47 height 152
click at [178, 70] on p "Кісточкові плоди: харчова цінність та їх роль у харчуванні" at bounding box center [203, 102] width 102 height 132
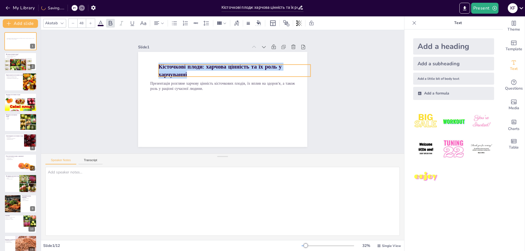
drag, startPoint x: 178, startPoint y: 70, endPoint x: 183, endPoint y: 68, distance: 5.5
click at [184, 68] on p "Кісточкові плоди: харчова цінність та їх роль у харчуванні" at bounding box center [233, 114] width 102 height 132
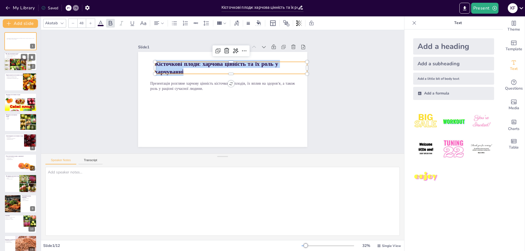
drag, startPoint x: 11, startPoint y: 61, endPoint x: 16, endPoint y: 63, distance: 5.2
click at [11, 61] on div at bounding box center [18, 64] width 28 height 13
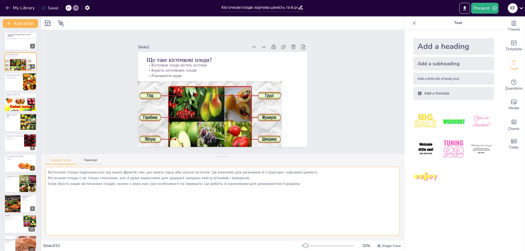
drag, startPoint x: 290, startPoint y: 182, endPoint x: 48, endPoint y: 169, distance: 241.7
click at [48, 169] on textarea "Кісточкові плоди відрізняються від інших фруктів тим, що мають одну або кілька …" at bounding box center [222, 201] width 355 height 69
click at [16, 103] on div at bounding box center [20, 109] width 33 height 25
type textarea "Вітамін A є ключовим для підтримки зору та імунної системи, що робить його важл…"
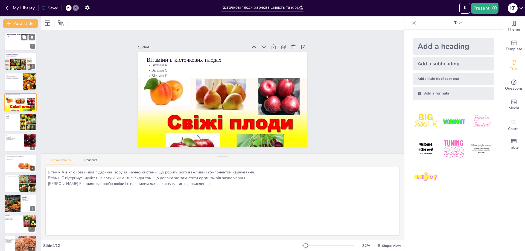
click at [13, 44] on div at bounding box center [20, 41] width 33 height 19
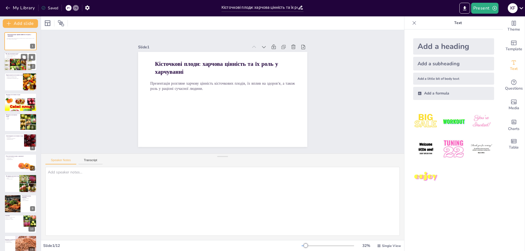
click at [13, 63] on div at bounding box center [18, 64] width 28 height 13
type textarea "Кісточкові плоди відрізняються від інших фруктів тим, що мають одну або кілька …"
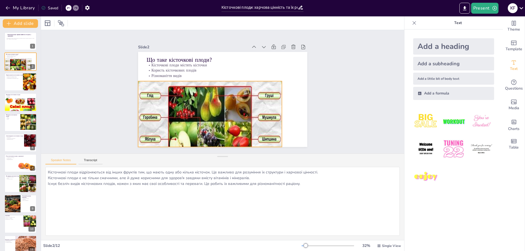
click at [200, 118] on div at bounding box center [198, 84] width 96 height 155
click at [21, 45] on div at bounding box center [20, 41] width 33 height 19
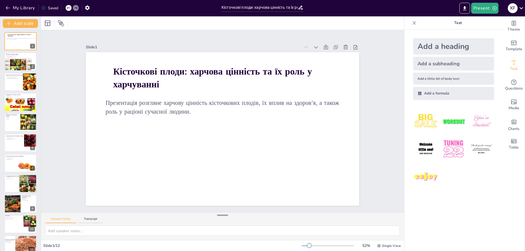
drag, startPoint x: 223, startPoint y: 156, endPoint x: 223, endPoint y: 215, distance: 58.8
click at [223, 215] on div at bounding box center [222, 215] width 11 height 5
click at [16, 67] on div at bounding box center [18, 64] width 28 height 13
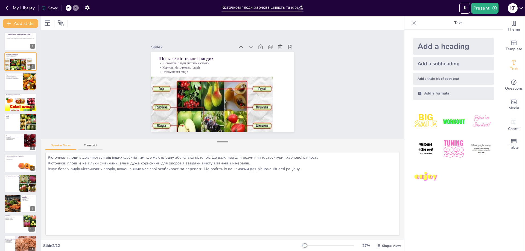
drag, startPoint x: 223, startPoint y: 218, endPoint x: 221, endPoint y: 144, distance: 73.6
click at [221, 144] on div at bounding box center [222, 141] width 11 height 5
drag, startPoint x: 303, startPoint y: 171, endPoint x: 48, endPoint y: 157, distance: 254.8
click at [48, 157] on textarea "Кісточкові плоди відрізняються від інших фруктів тим, що мають одну або кілька …" at bounding box center [222, 194] width 355 height 84
click at [15, 88] on div at bounding box center [20, 82] width 33 height 19
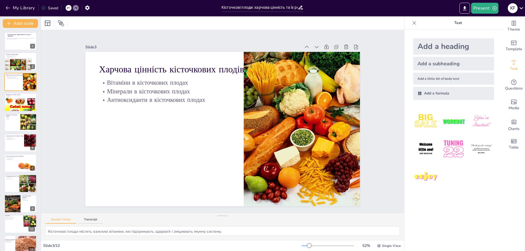
drag, startPoint x: 223, startPoint y: 142, endPoint x: 235, endPoint y: 228, distance: 87.0
click at [226, 228] on div "Speaker Notes Transcript Кісточкові плоди містять важливі вітаміни, які підтрим…" at bounding box center [222, 226] width 363 height 27
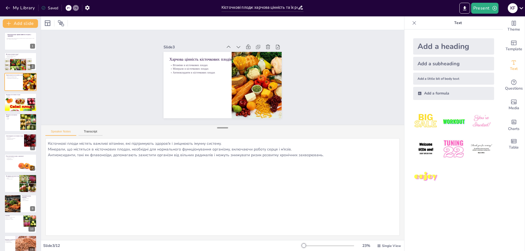
drag, startPoint x: 223, startPoint y: 217, endPoint x: 223, endPoint y: 129, distance: 88.1
click at [223, 129] on div at bounding box center [222, 127] width 11 height 5
drag, startPoint x: 325, startPoint y: 153, endPoint x: 48, endPoint y: 143, distance: 277.0
click at [48, 143] on textarea "Кісточкові плоди містять важливі вітаміни, які підтримують здоров'я і зміцнюють…" at bounding box center [222, 187] width 355 height 98
click at [13, 103] on div at bounding box center [20, 109] width 33 height 25
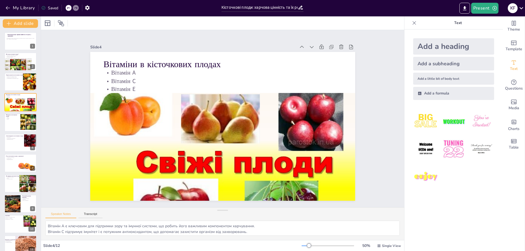
drag, startPoint x: 220, startPoint y: 132, endPoint x: 207, endPoint y: 211, distance: 80.4
click at [207, 211] on div "Speaker Notes Transcript Вітамін A є ключовим для підтримки зору та імунної сис…" at bounding box center [222, 224] width 363 height 33
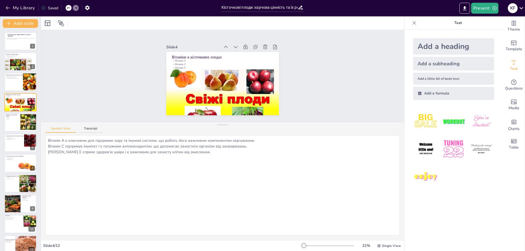
drag, startPoint x: 224, startPoint y: 211, endPoint x: 227, endPoint y: 126, distance: 85.7
click at [227, 126] on div "Speaker Notes Transcript Вітамін A є ключовим для підтримки зору та імунної сис…" at bounding box center [222, 181] width 363 height 118
drag, startPoint x: 196, startPoint y: 155, endPoint x: 40, endPoint y: 141, distance: 157.1
click at [40, 141] on div "Document fonts Akatab Recently used Akatab Popular fonts Lato Montserrat Open S…" at bounding box center [262, 133] width 525 height 235
click at [13, 126] on div at bounding box center [20, 123] width 33 height 19
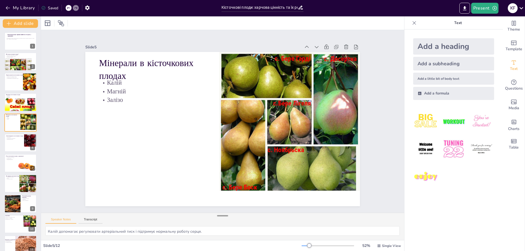
drag, startPoint x: 221, startPoint y: 125, endPoint x: 221, endPoint y: 217, distance: 91.9
click at [221, 217] on div at bounding box center [222, 215] width 11 height 5
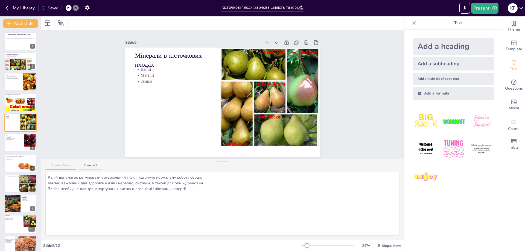
drag, startPoint x: 224, startPoint y: 216, endPoint x: 218, endPoint y: 155, distance: 61.0
click at [220, 159] on div at bounding box center [222, 161] width 11 height 5
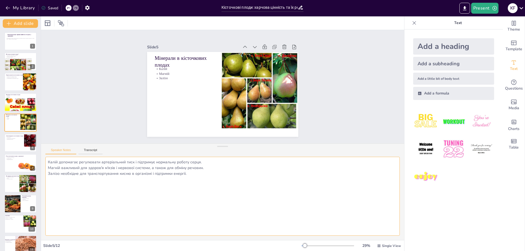
drag, startPoint x: 192, startPoint y: 177, endPoint x: 49, endPoint y: 161, distance: 143.9
click at [49, 161] on textarea "Калій допомагає регулювати артеріальний тиск і підтримує нормальну роботу серця…" at bounding box center [222, 196] width 355 height 79
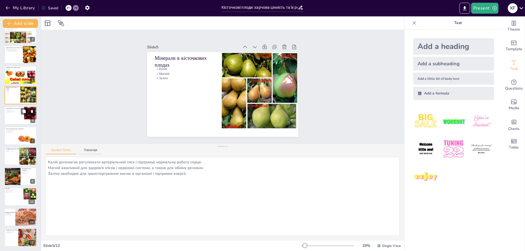
click at [15, 118] on div at bounding box center [20, 115] width 33 height 19
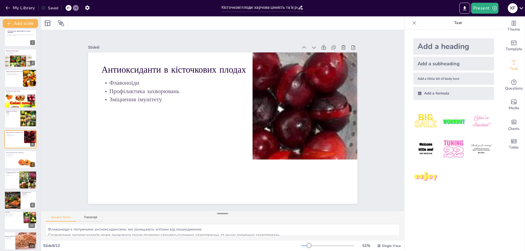
drag, startPoint x: 223, startPoint y: 147, endPoint x: 220, endPoint y: 213, distance: 65.7
click at [217, 216] on div at bounding box center [222, 213] width 11 height 5
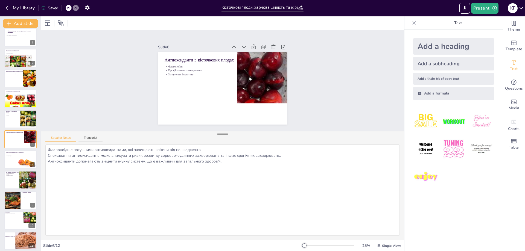
drag, startPoint x: 222, startPoint y: 217, endPoint x: 224, endPoint y: 136, distance: 81.3
click at [224, 136] on div at bounding box center [222, 134] width 11 height 5
drag, startPoint x: 211, startPoint y: 160, endPoint x: 46, endPoint y: 150, distance: 166.1
click at [46, 150] on textarea "Флавоноїди є потужними антиоксидантами, які захищають клітини від пошкодження. …" at bounding box center [222, 190] width 355 height 91
click at [13, 162] on div at bounding box center [20, 160] width 33 height 19
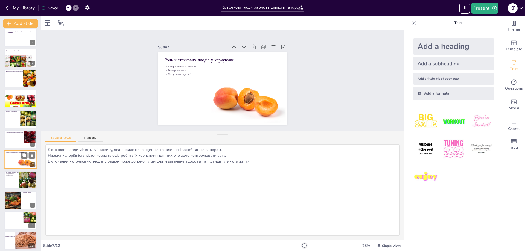
scroll to position [24, 0]
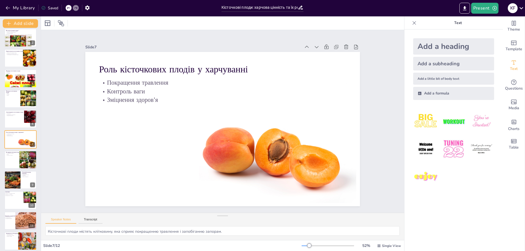
drag, startPoint x: 221, startPoint y: 133, endPoint x: 203, endPoint y: 228, distance: 96.8
click at [203, 228] on div "Speaker Notes Transcript Кісточкові плоди містять клітковину, яка сприяє покращ…" at bounding box center [222, 226] width 363 height 27
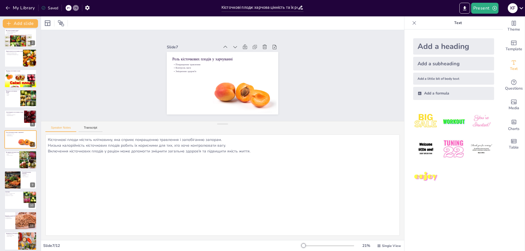
drag, startPoint x: 218, startPoint y: 216, endPoint x: 210, endPoint y: 124, distance: 92.2
click at [210, 124] on div "Speaker Notes Transcript Кісточкові плоди містять клітковину, яка сприяє покращ…" at bounding box center [222, 180] width 363 height 119
drag, startPoint x: 256, startPoint y: 153, endPoint x: 47, endPoint y: 137, distance: 209.9
click at [47, 137] on textarea "Кісточкові плоди містять клітковину, яка сприяє покращенню травлення і запобіга…" at bounding box center [222, 185] width 355 height 101
click at [8, 163] on div at bounding box center [20, 160] width 33 height 19
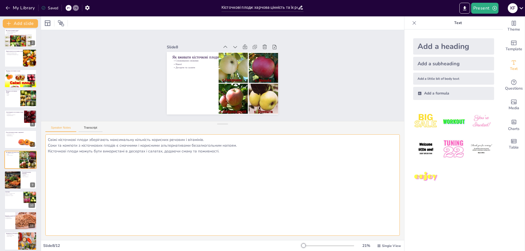
scroll to position [27, 0]
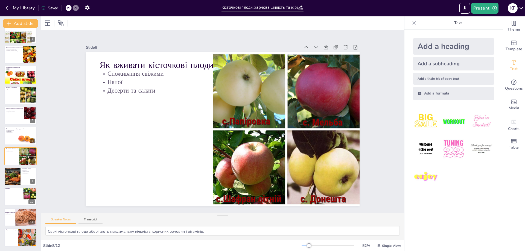
drag, startPoint x: 222, startPoint y: 123, endPoint x: 217, endPoint y: 220, distance: 97.5
click at [214, 220] on div "Speaker Notes Transcript Свіжі кісточкові плоди зберігають максимальну кількіст…" at bounding box center [222, 226] width 363 height 27
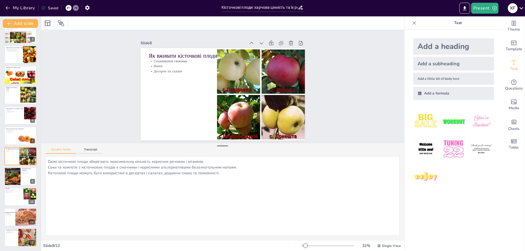
drag, startPoint x: 222, startPoint y: 216, endPoint x: 216, endPoint y: 134, distance: 82.6
click at [217, 143] on div at bounding box center [222, 145] width 11 height 5
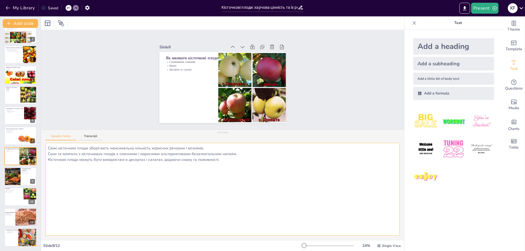
drag, startPoint x: 223, startPoint y: 159, endPoint x: 48, endPoint y: 144, distance: 175.2
click at [48, 144] on textarea "Свіжі кісточкові плоди зберігають максимальну кількість корисних речовин і віта…" at bounding box center [222, 189] width 355 height 93
click at [15, 178] on div at bounding box center [12, 176] width 33 height 19
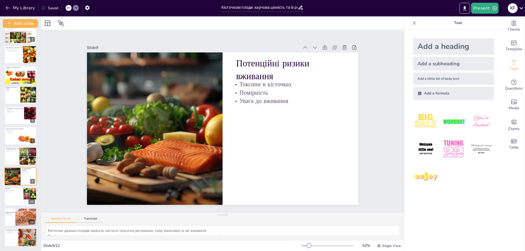
drag, startPoint x: 220, startPoint y: 132, endPoint x: 214, endPoint y: 219, distance: 87.5
click at [213, 218] on div "Speaker Notes Transcript Кісточки деяких плодів можуть містити токсичні речовин…" at bounding box center [222, 226] width 363 height 28
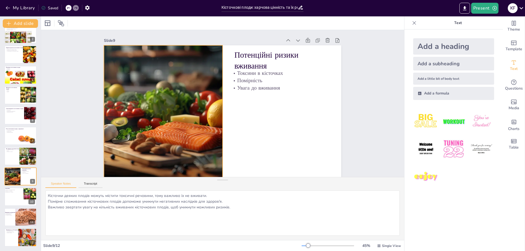
drag, startPoint x: 222, startPoint y: 216, endPoint x: 207, endPoint y: 144, distance: 73.4
click at [207, 177] on div "Speaker Notes Transcript Кісточки деяких плодів можуть містити токсичні речовин…" at bounding box center [222, 208] width 363 height 63
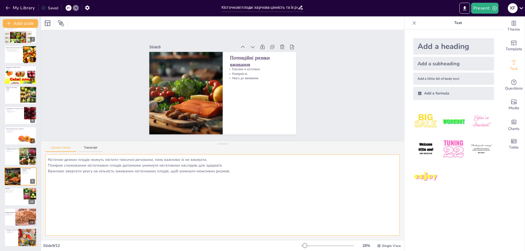
drag, startPoint x: 239, startPoint y: 175, endPoint x: 48, endPoint y: 158, distance: 191.4
click at [48, 158] on textarea "Кісточки деяких плодів можуть містити токсичні речовини, тому важливо їх не вжи…" at bounding box center [222, 196] width 355 height 82
click at [17, 196] on div at bounding box center [20, 197] width 33 height 19
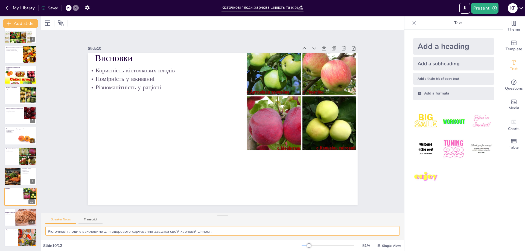
drag, startPoint x: 223, startPoint y: 144, endPoint x: 223, endPoint y: 222, distance: 77.4
click at [210, 222] on div "Speaker Notes Transcript Кісточкові плоди є важливими для здорового харчування …" at bounding box center [222, 226] width 363 height 27
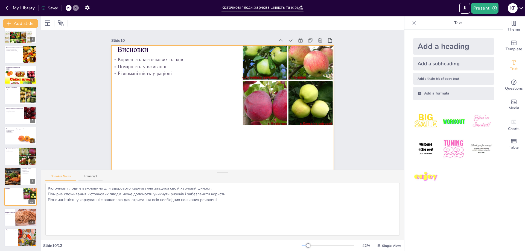
scroll to position [0, 0]
drag, startPoint x: 222, startPoint y: 215, endPoint x: 211, endPoint y: 145, distance: 71.0
click at [211, 170] on div "Speaker Notes Transcript Кісточкові плоди є важливими для здорового харчування …" at bounding box center [222, 205] width 363 height 71
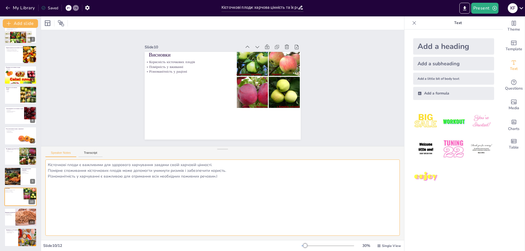
click at [223, 178] on textarea "Кісточкові плоди є важливими для здорового харчування завдяки своїй харчовій ці…" at bounding box center [222, 198] width 355 height 76
drag, startPoint x: 235, startPoint y: 181, endPoint x: 47, endPoint y: 167, distance: 189.3
click at [47, 167] on textarea "Кісточкові плоди є важливими для здорового харчування завдяки своїй харчовій ці…" at bounding box center [222, 198] width 355 height 76
click at [21, 217] on div at bounding box center [29, 214] width 29 height 25
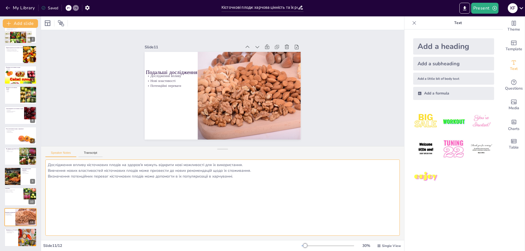
drag, startPoint x: 238, startPoint y: 177, endPoint x: 115, endPoint y: 176, distance: 123.7
click at [106, 173] on textarea "Дослідження впливу кісточкових плодів на здоров'я можуть відкрити нові можливос…" at bounding box center [222, 198] width 355 height 76
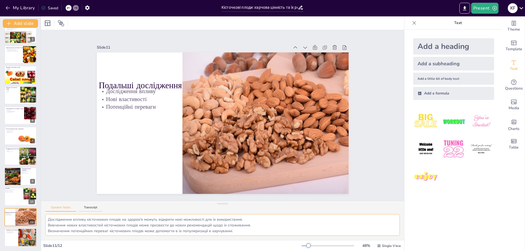
drag, startPoint x: 221, startPoint y: 149, endPoint x: 203, endPoint y: 208, distance: 61.4
click at [203, 208] on div "Speaker Notes Transcript Дослідження впливу кісточкових плодів на здоров'я можу…" at bounding box center [222, 220] width 363 height 39
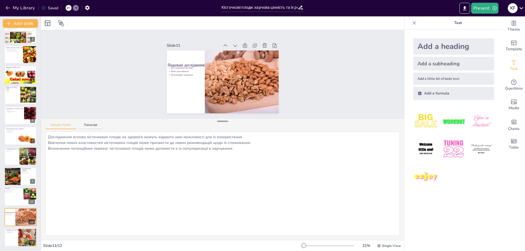
drag, startPoint x: 224, startPoint y: 208, endPoint x: 217, endPoint y: 121, distance: 87.0
click at [217, 121] on div at bounding box center [222, 121] width 11 height 5
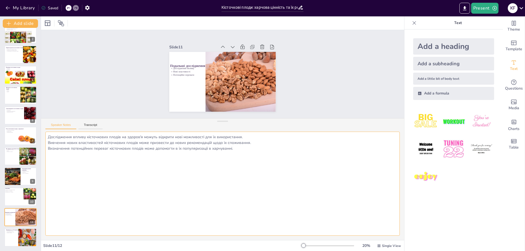
click at [239, 155] on textarea "Дослідження впливу кісточкових плодів на здоров'я можуть відкрити нові можливос…" at bounding box center [222, 184] width 355 height 104
click at [234, 150] on textarea "Дослідження впливу кісточкових плодів на здоров'я можуть відкрити нові можливос…" at bounding box center [222, 184] width 355 height 104
click at [213, 147] on textarea "Дослідження впливу кісточкових плодів на здоров'я можуть відкрити нові можливос…" at bounding box center [222, 184] width 355 height 104
click at [203, 148] on textarea "Дослідження впливу кісточкових плодів на здоров'я можуть відкрити нові можливос…" at bounding box center [222, 184] width 355 height 104
click at [100, 140] on textarea "Дослідження впливу кісточкових плодів на здоров'я можуть відкрити нові можливос…" at bounding box center [222, 184] width 355 height 104
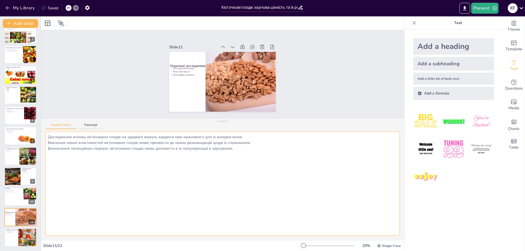
drag, startPoint x: 238, startPoint y: 151, endPoint x: 48, endPoint y: 138, distance: 189.7
click at [48, 138] on textarea "Дослідження впливу кісточкових плодів на здоров'я можуть відкрити нові можливос…" at bounding box center [222, 184] width 355 height 104
click at [22, 236] on button at bounding box center [24, 233] width 7 height 7
type textarea "Обговорення теми кісточкових плодів може допомогти глибше зрозуміти їх роль у х…"
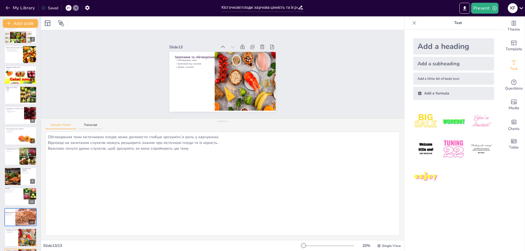
scroll to position [48, 0]
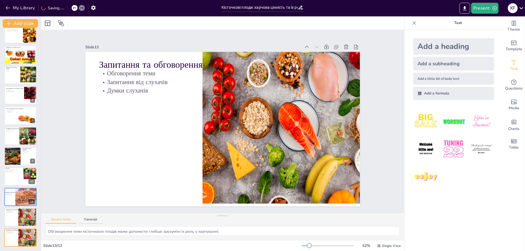
drag, startPoint x: 222, startPoint y: 119, endPoint x: 215, endPoint y: 220, distance: 101.5
click at [215, 222] on div "Speaker Notes Transcript Обговорення теми кісточкових плодів може допомогти гли…" at bounding box center [222, 226] width 363 height 27
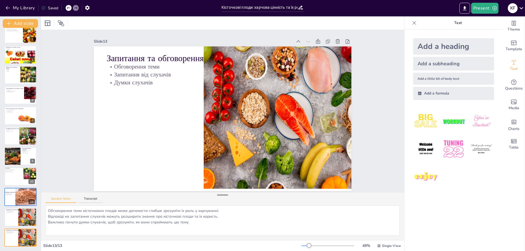
drag, startPoint x: 221, startPoint y: 218, endPoint x: 215, endPoint y: 156, distance: 62.1
click at [217, 193] on div at bounding box center [222, 195] width 11 height 5
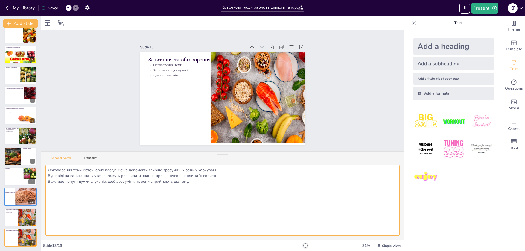
drag, startPoint x: 188, startPoint y: 182, endPoint x: 47, endPoint y: 168, distance: 142.7
click at [46, 166] on textarea "Обговорення теми кісточкових плодів може допомогти глибше зрозуміти їх роль у х…" at bounding box center [222, 200] width 355 height 71
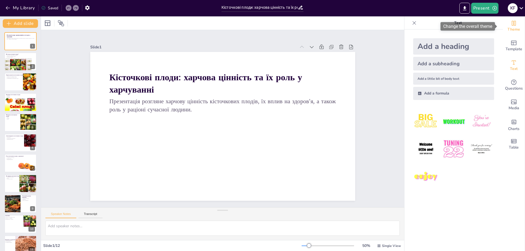
click at [513, 24] on icon "Change the overall theme" at bounding box center [514, 23] width 7 height 7
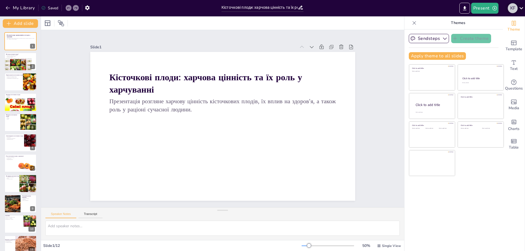
click at [516, 7] on div "К F" at bounding box center [513, 8] width 10 height 10
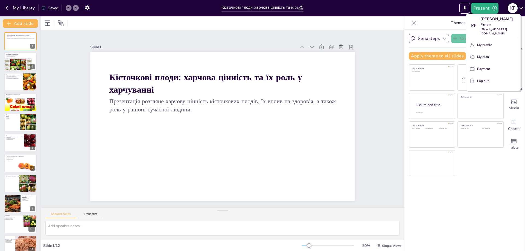
click at [516, 7] on div at bounding box center [262, 125] width 525 height 251
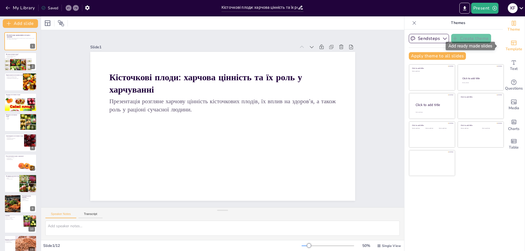
click at [513, 44] on div "Template" at bounding box center [514, 46] width 22 height 20
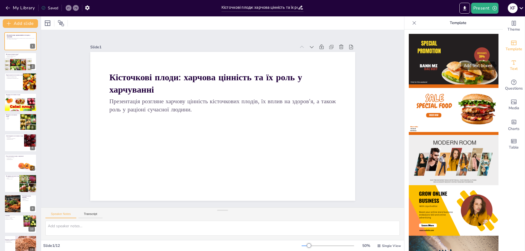
click at [511, 64] on icon "Add text boxes" at bounding box center [514, 62] width 7 height 7
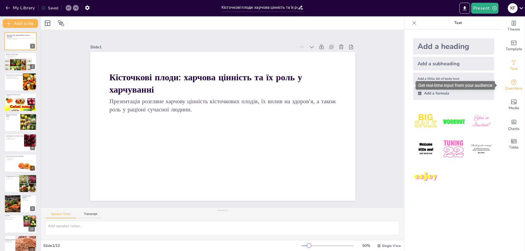
click at [509, 89] on span "Questions" at bounding box center [514, 89] width 18 height 6
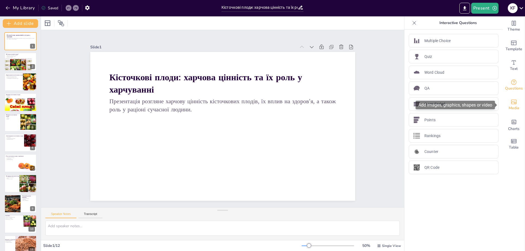
click at [512, 112] on div "Media" at bounding box center [514, 105] width 22 height 20
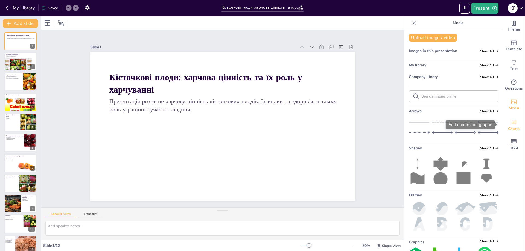
click at [510, 126] on span "Charts" at bounding box center [513, 129] width 11 height 6
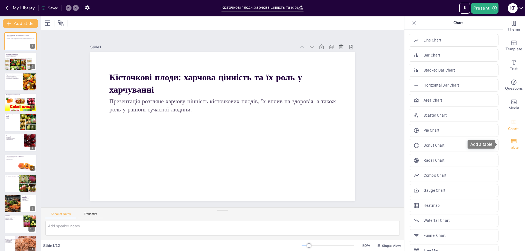
click at [511, 144] on icon "Add a table" at bounding box center [514, 141] width 7 height 7
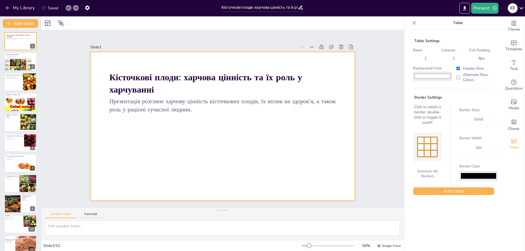
click at [236, 140] on div at bounding box center [222, 126] width 265 height 149
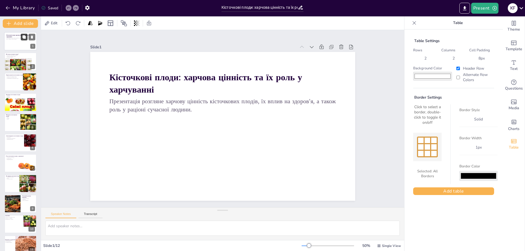
click at [21, 35] on button at bounding box center [24, 37] width 7 height 7
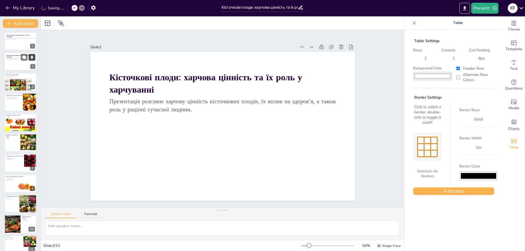
click at [32, 57] on icon at bounding box center [32, 57] width 2 height 3
type textarea "Кісточкові плоди відрізняються від інших фруктів тим, що мають одну або кілька …"
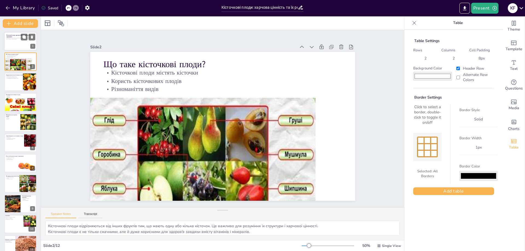
click at [11, 46] on div at bounding box center [20, 41] width 33 height 19
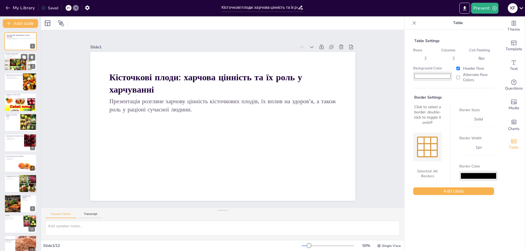
click at [19, 64] on div at bounding box center [18, 64] width 28 height 13
type textarea "Кісточкові плоди відрізняються від інших фруктів тим, що мають одну або кілька …"
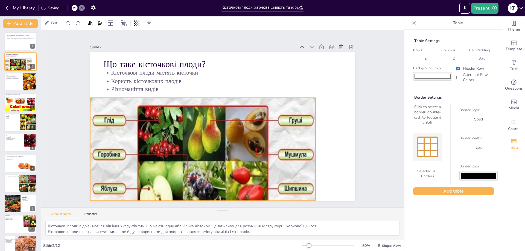
click at [245, 112] on div at bounding box center [202, 151] width 225 height 106
click at [413, 24] on icon at bounding box center [415, 23] width 4 height 4
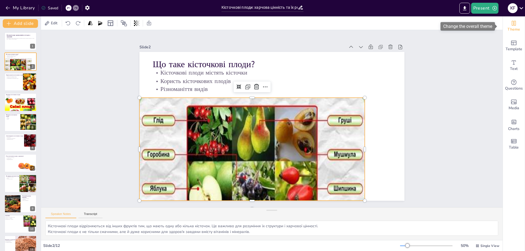
click at [516, 30] on div "Theme" at bounding box center [514, 26] width 22 height 20
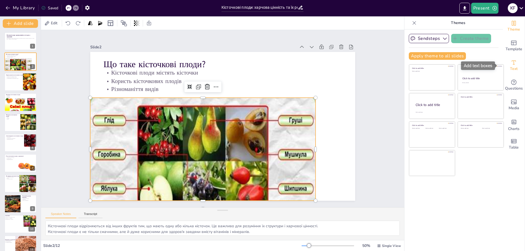
click at [512, 62] on icon "Add text boxes" at bounding box center [514, 62] width 4 height 4
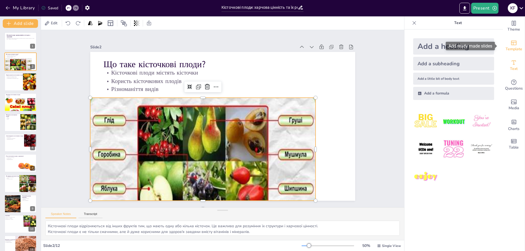
click at [511, 54] on div "Template" at bounding box center [514, 46] width 22 height 20
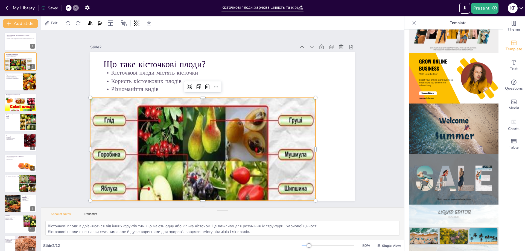
scroll to position [164, 0]
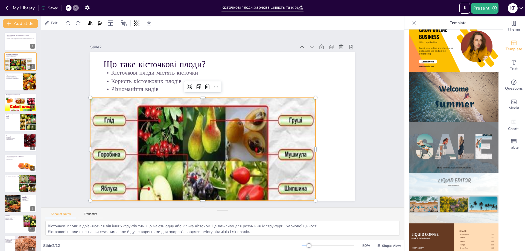
click at [448, 86] on img at bounding box center [454, 97] width 90 height 51
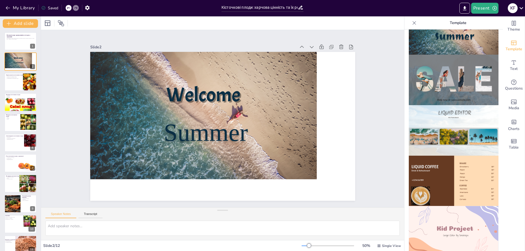
scroll to position [274, 0]
